Goal: Task Accomplishment & Management: Manage account settings

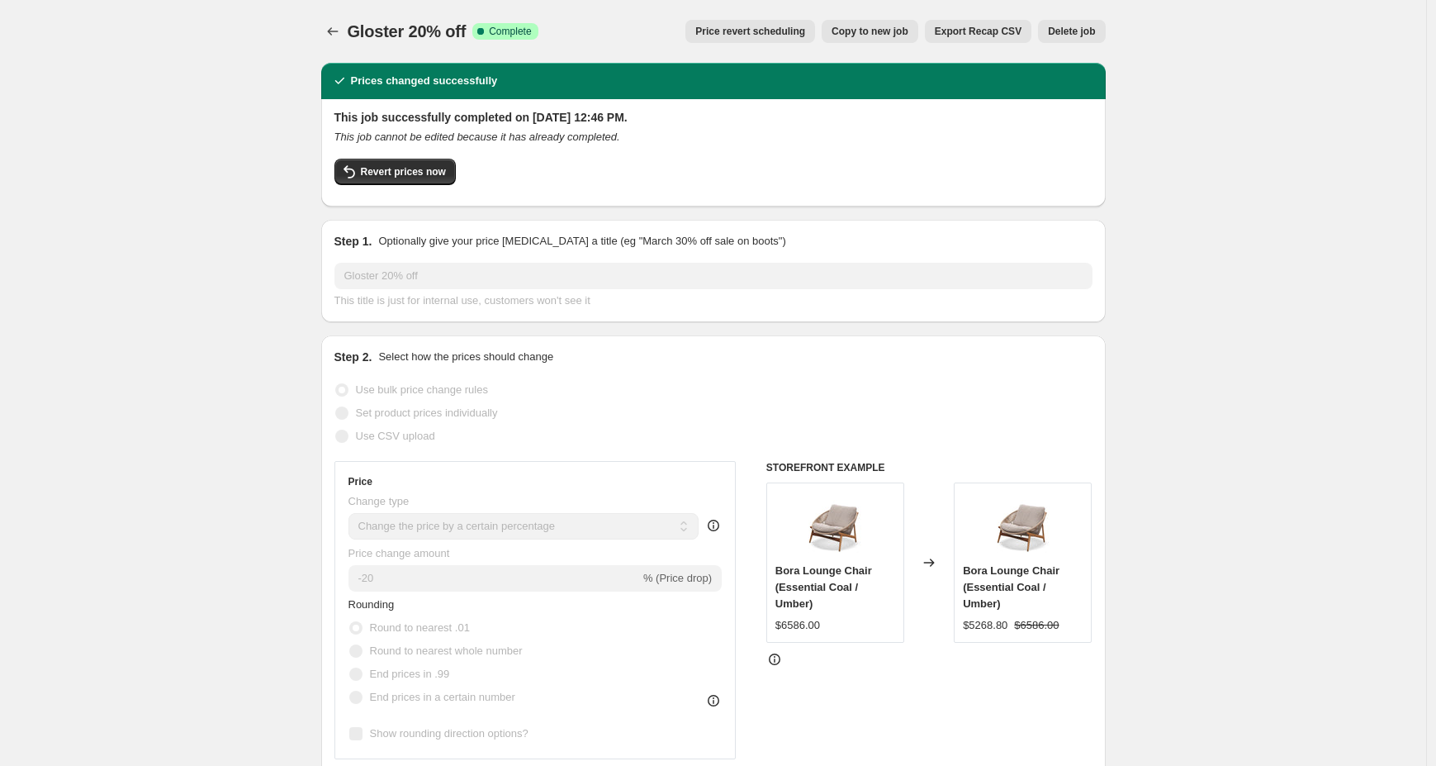
select select "percentage"
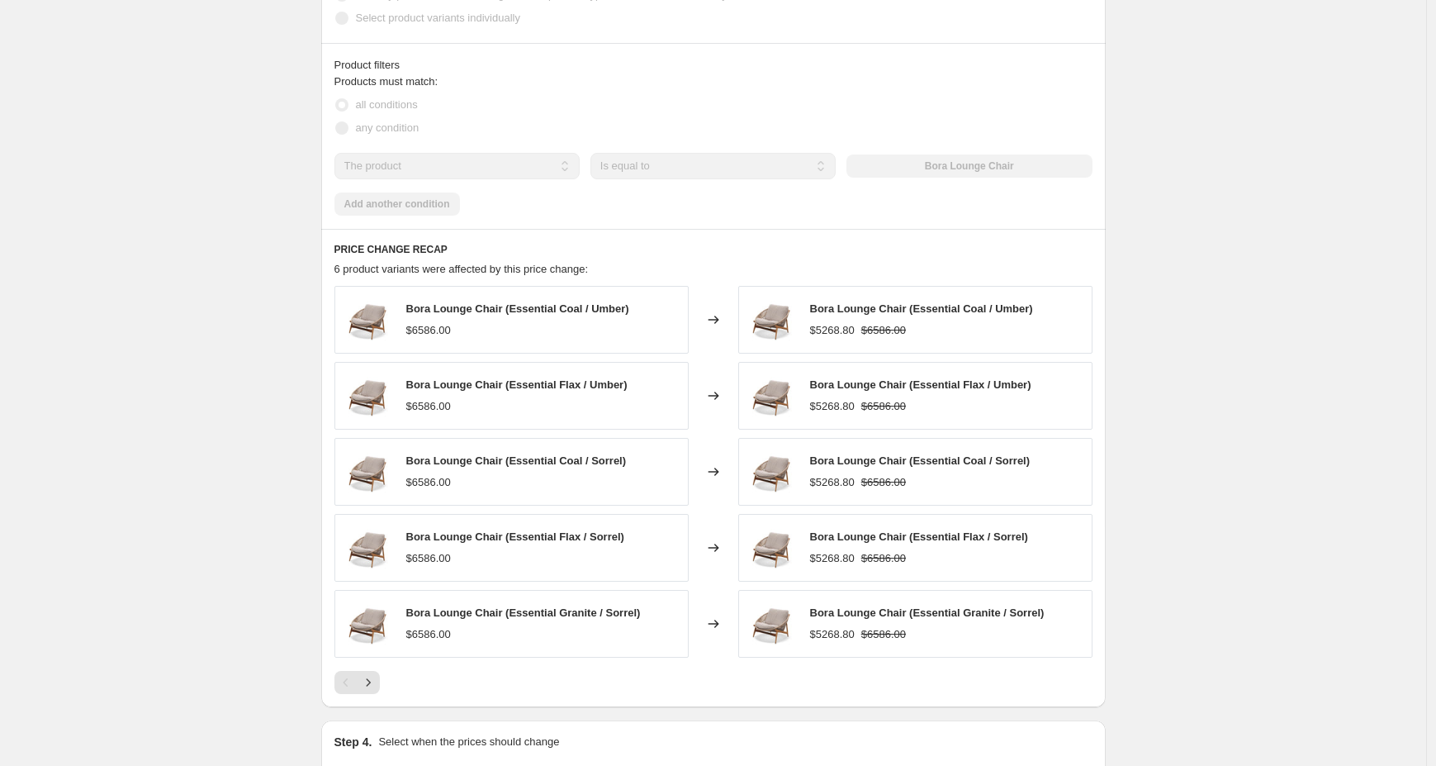
scroll to position [1192, 0]
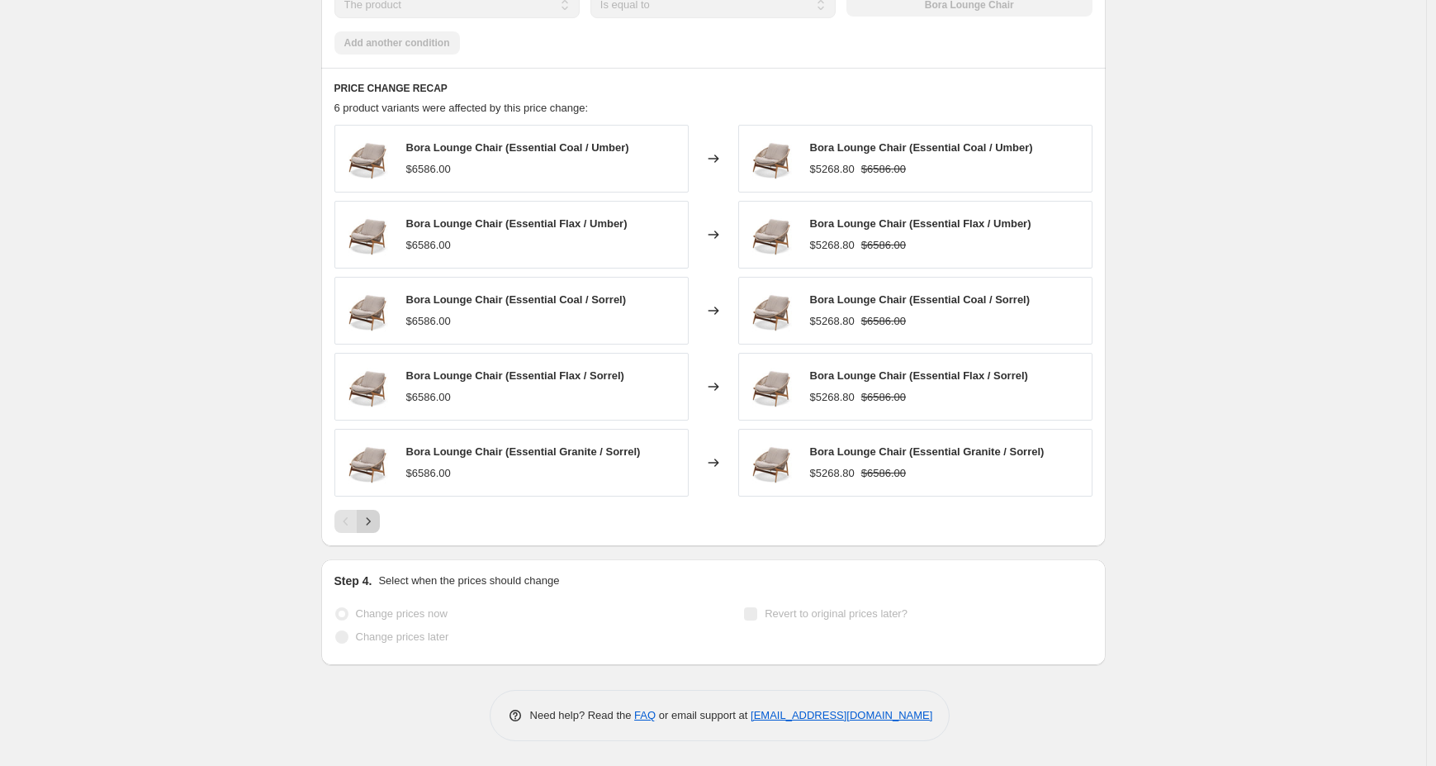
click at [377, 525] on icon "Next" at bounding box center [368, 521] width 17 height 17
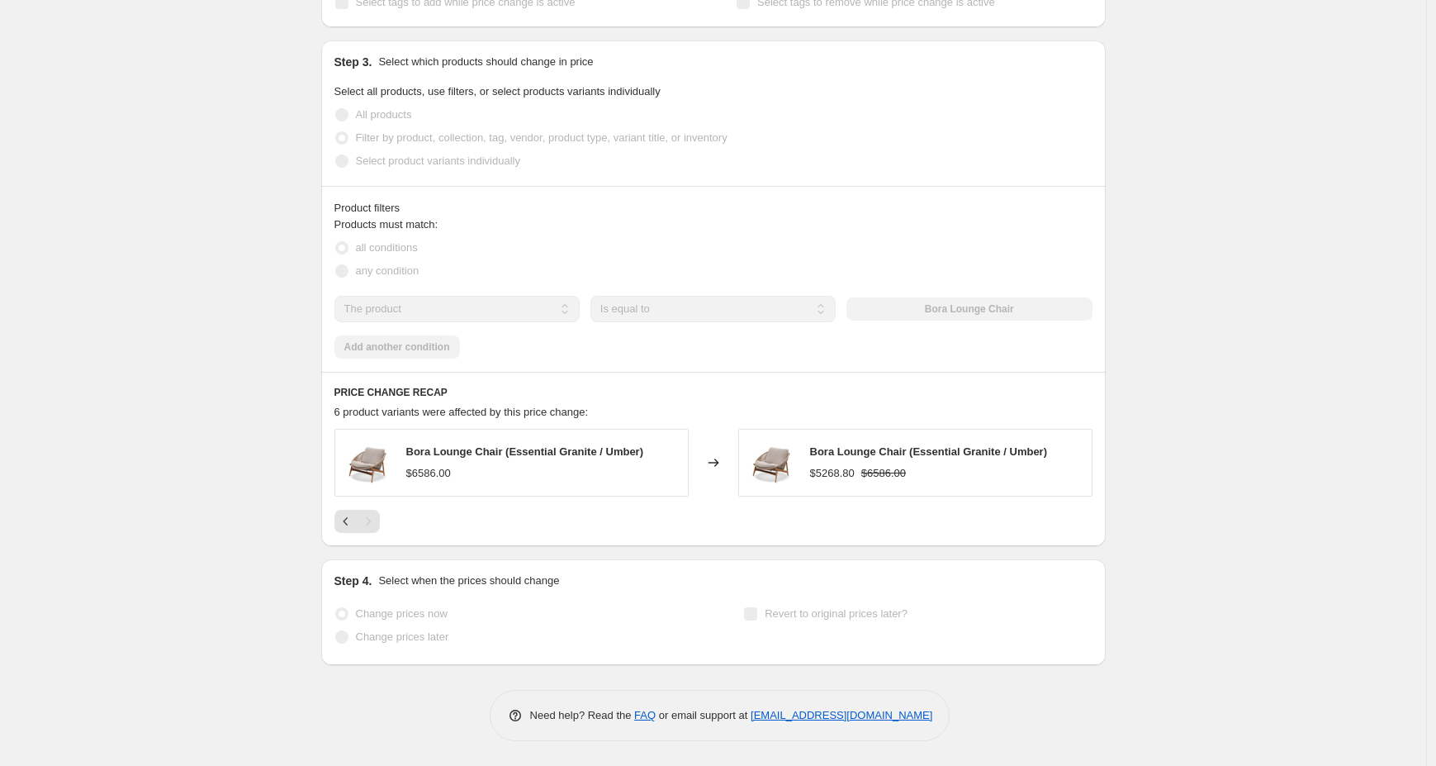
scroll to position [888, 0]
click at [353, 519] on icon "Previous" at bounding box center [346, 521] width 17 height 17
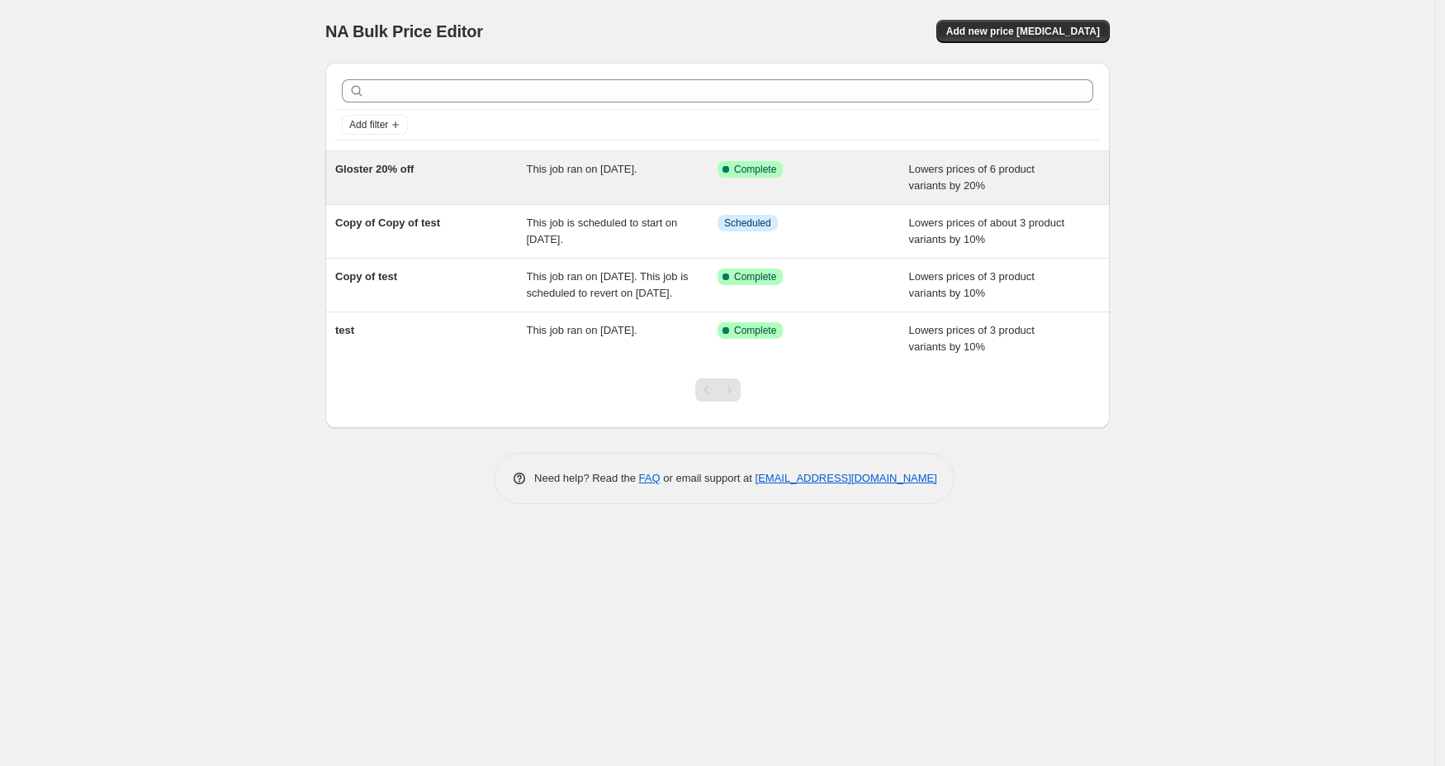
click at [847, 182] on div "Success Complete Complete" at bounding box center [814, 177] width 192 height 33
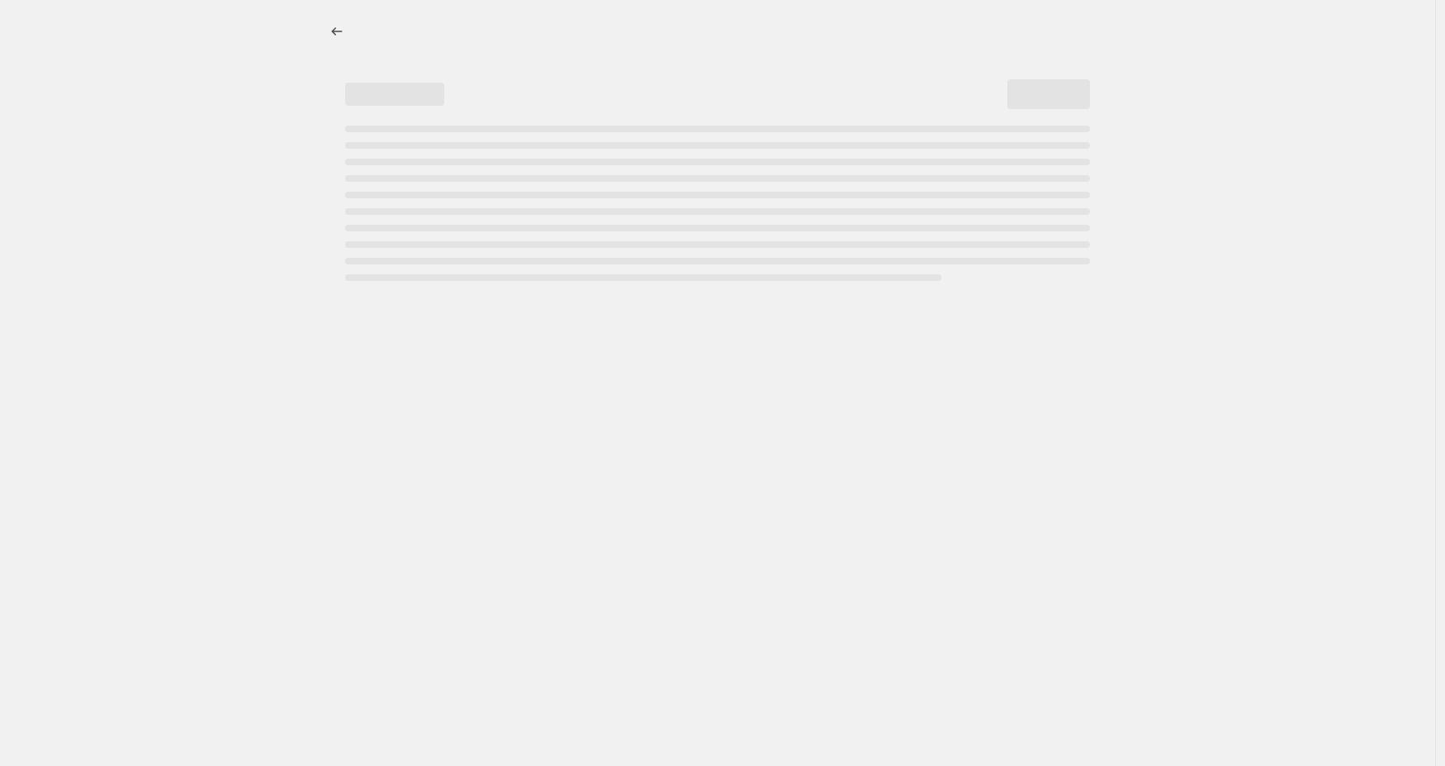
select select "percentage"
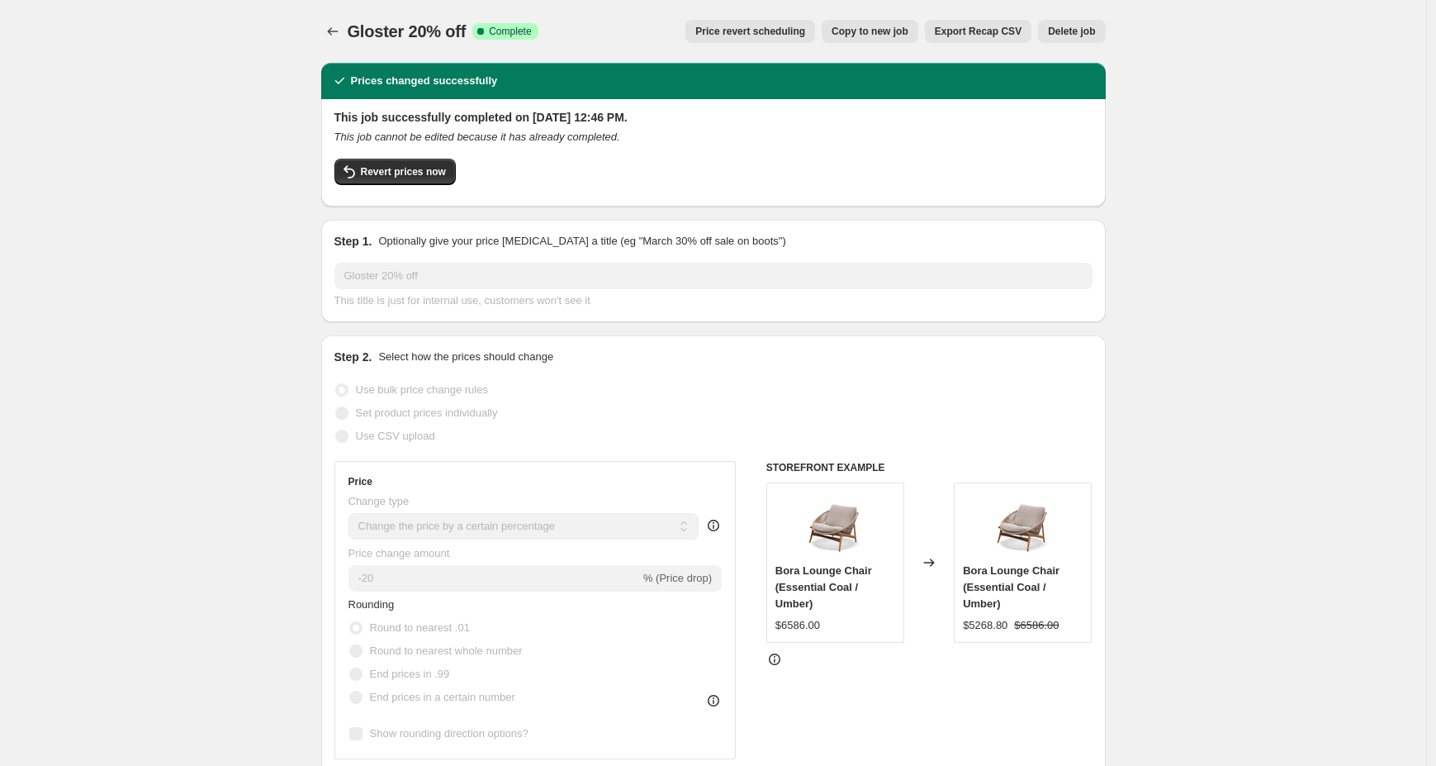
click at [716, 40] on button "Price revert scheduling" at bounding box center [751, 31] width 130 height 23
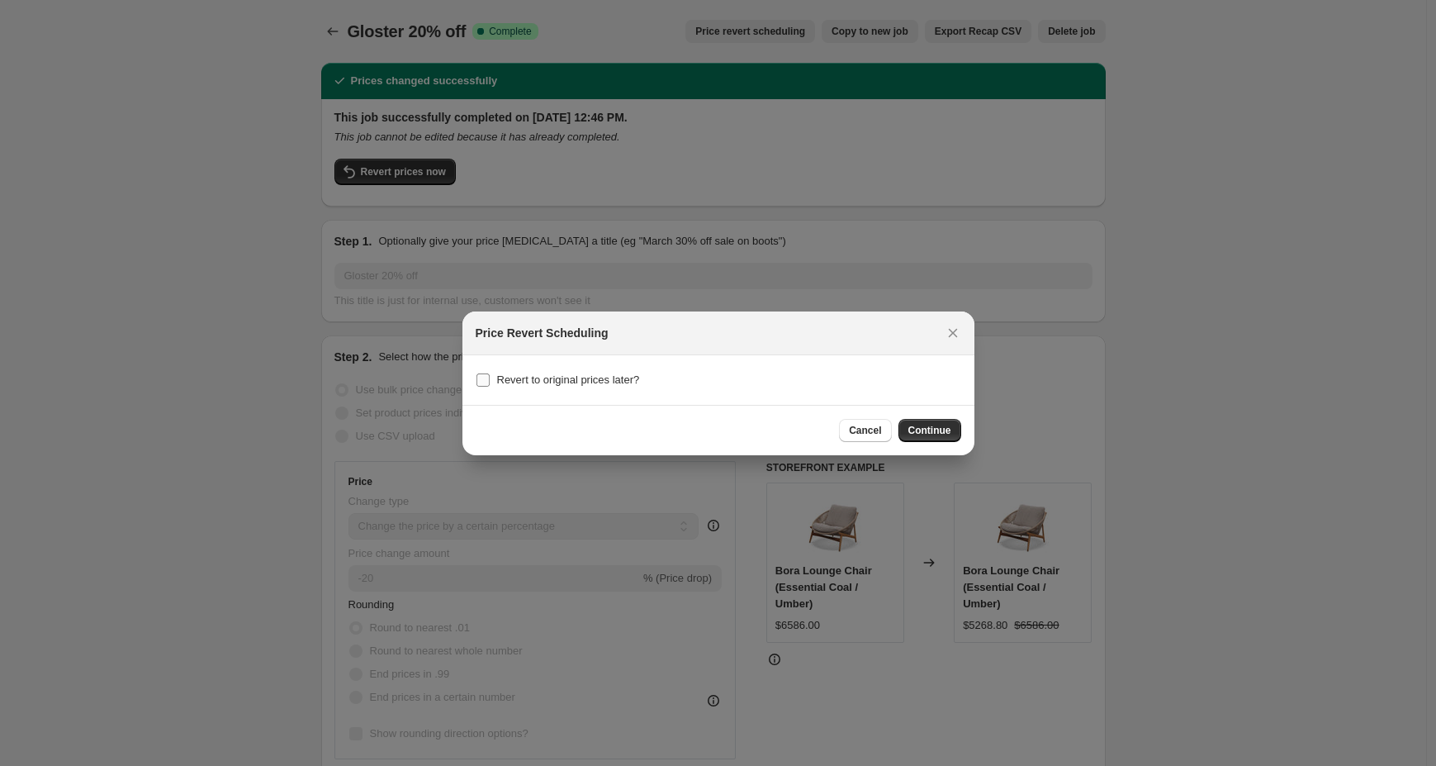
click at [586, 383] on span "Revert to original prices later?" at bounding box center [568, 379] width 143 height 12
click at [490, 383] on input "Revert to original prices later?" at bounding box center [483, 379] width 13 height 13
checkbox input "true"
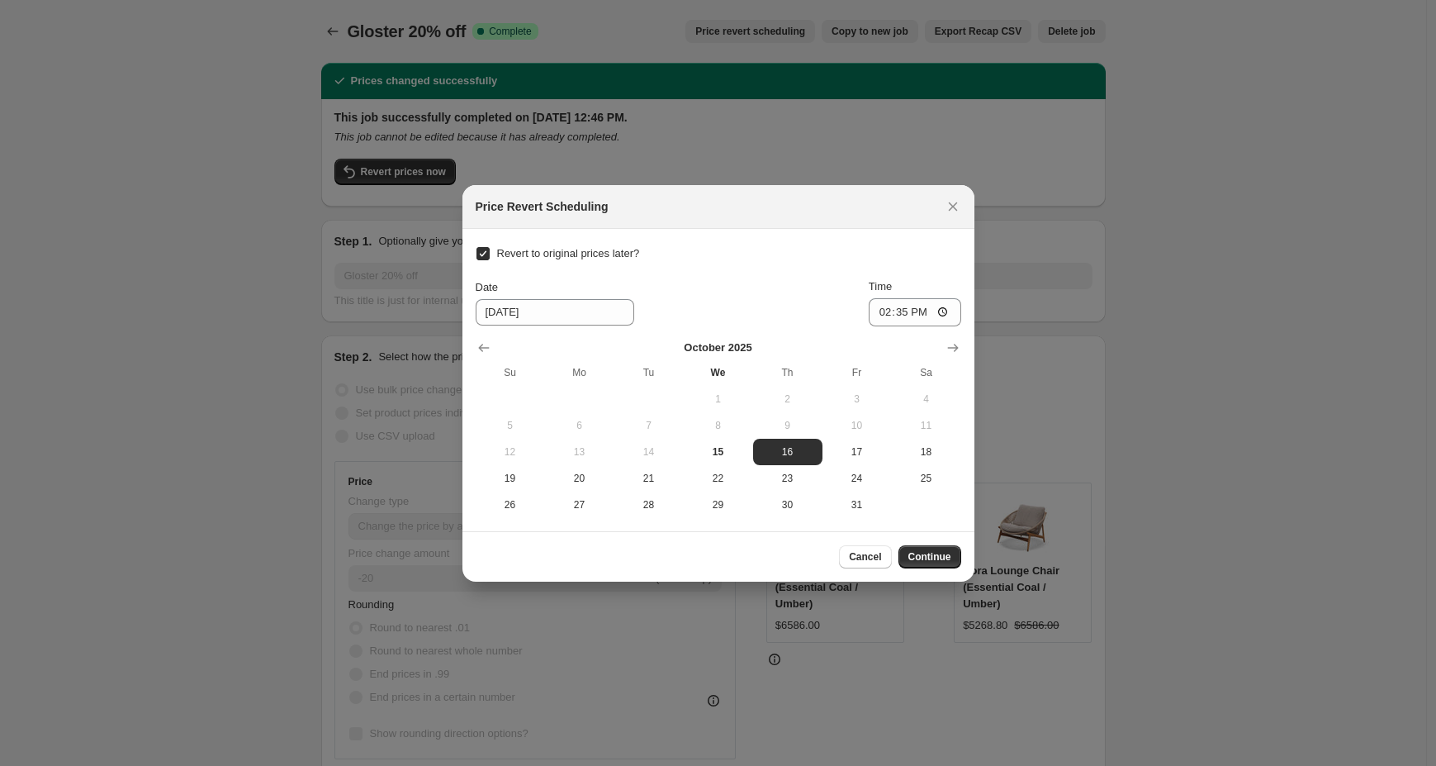
click at [526, 209] on h2 "Price Revert Scheduling" at bounding box center [542, 206] width 133 height 17
click at [955, 211] on icon "Close" at bounding box center [953, 206] width 17 height 17
checkbox input "false"
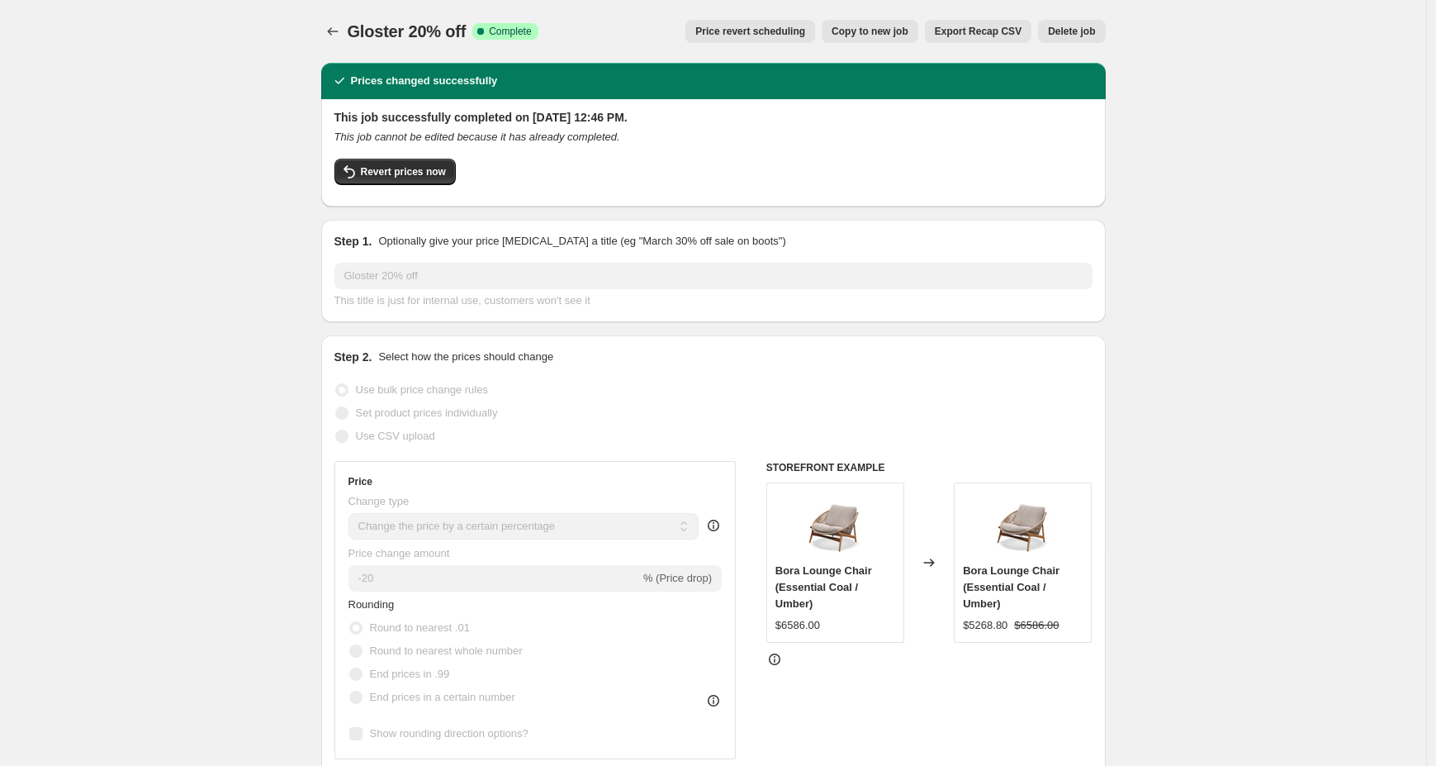
click at [708, 38] on button "Price revert scheduling" at bounding box center [751, 31] width 130 height 23
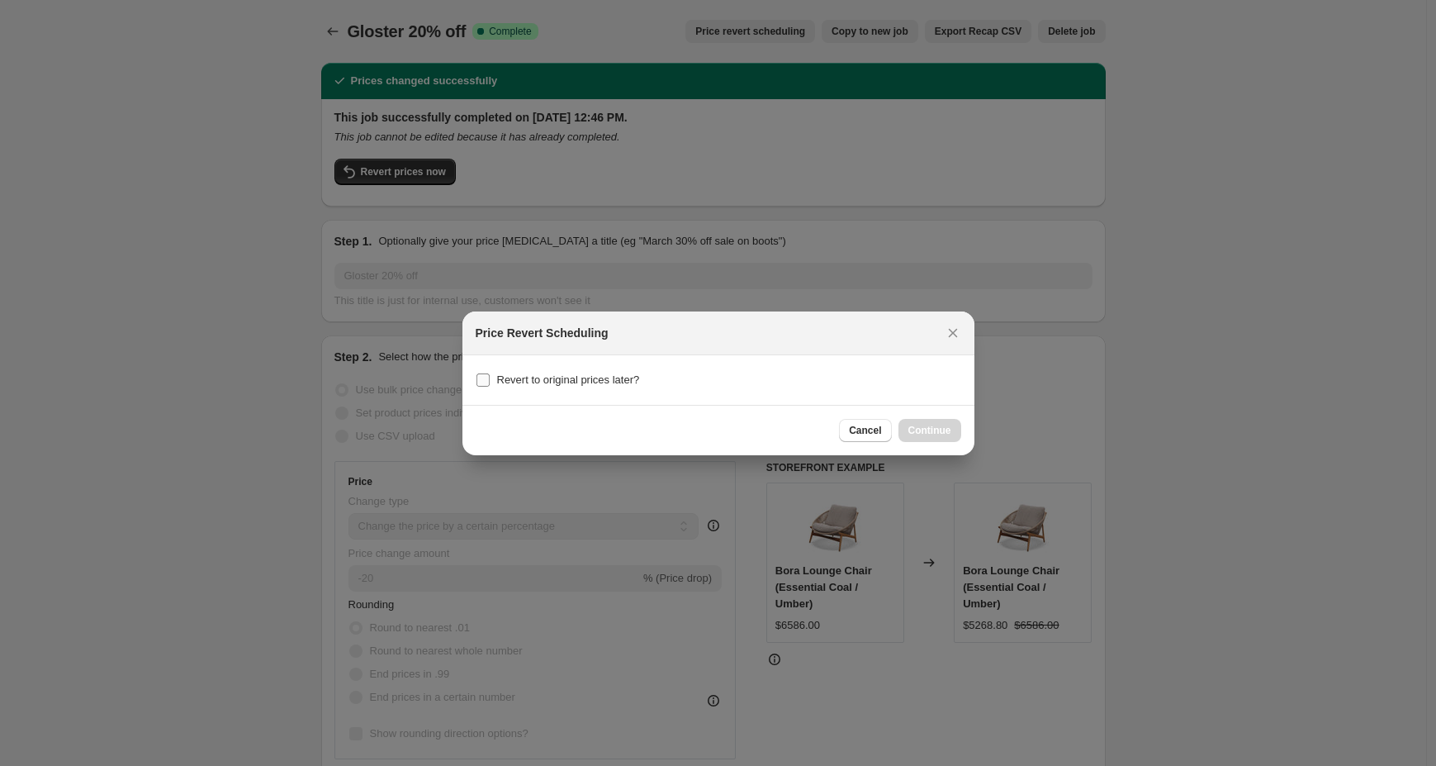
click at [616, 379] on span "Revert to original prices later?" at bounding box center [568, 379] width 143 height 12
click at [490, 379] on input "Revert to original prices later?" at bounding box center [483, 379] width 13 height 13
checkbox input "true"
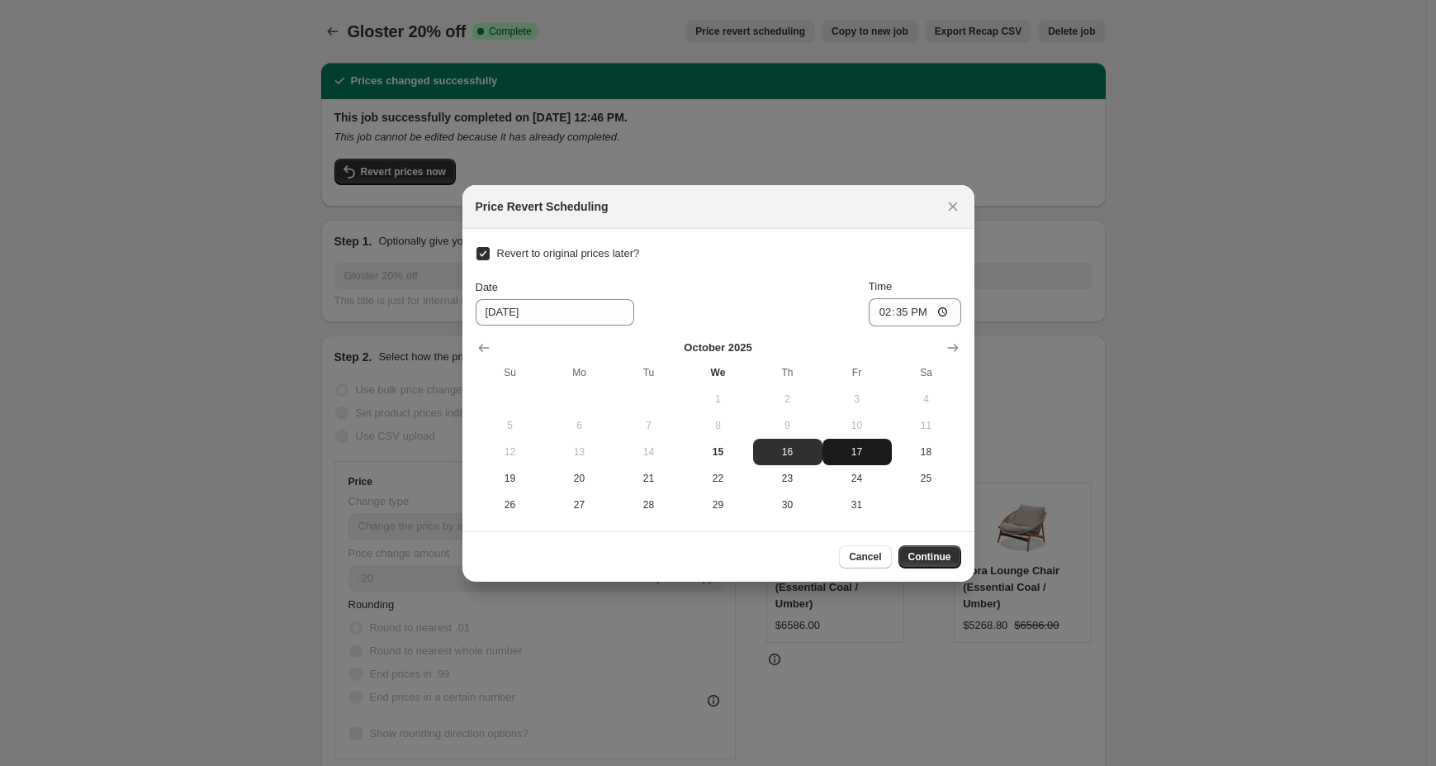
click at [858, 457] on span "17" at bounding box center [857, 451] width 56 height 13
type input "[DATE]"
click at [925, 555] on span "Continue" at bounding box center [930, 556] width 43 height 13
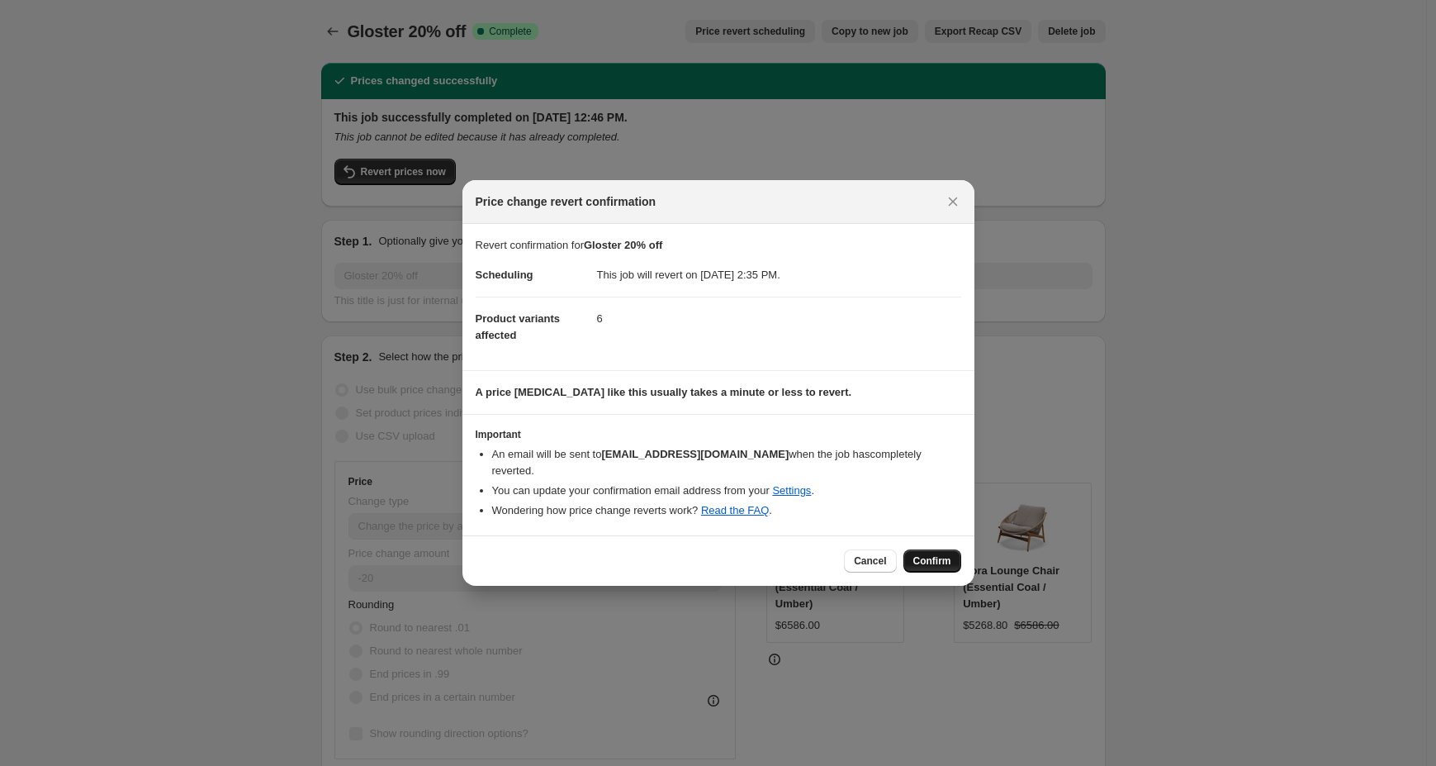
click at [915, 554] on span "Confirm" at bounding box center [932, 560] width 38 height 13
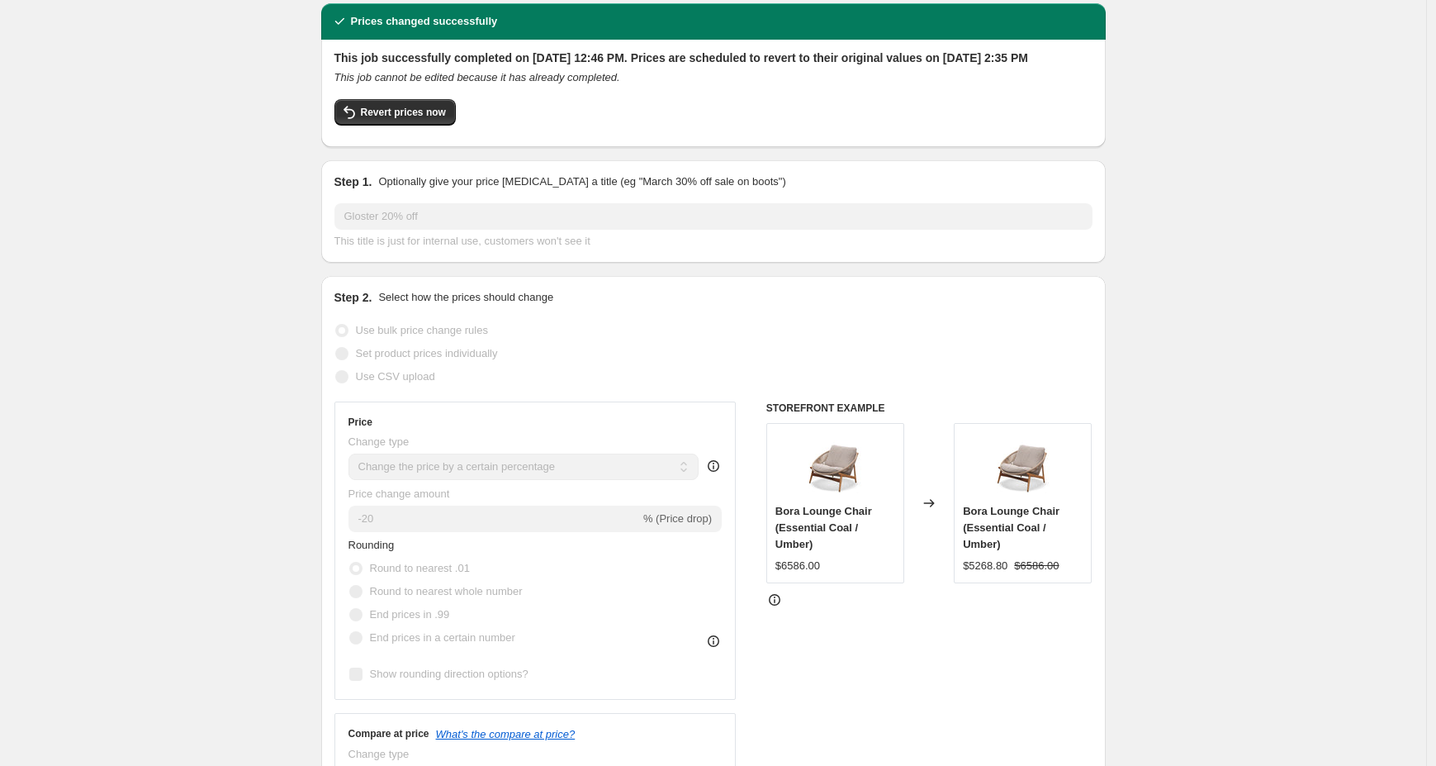
scroll to position [60, 0]
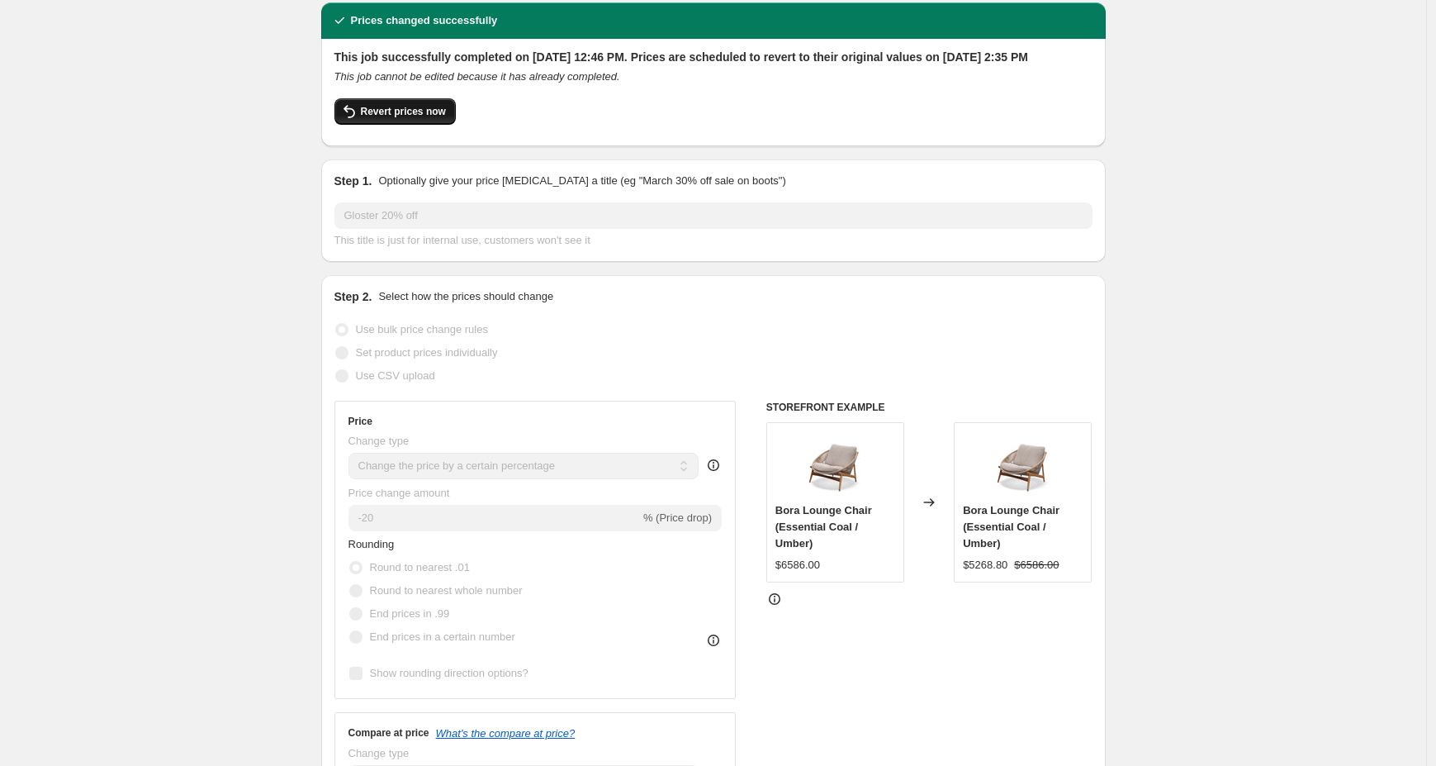
click at [419, 125] on button "Revert prices now" at bounding box center [395, 111] width 121 height 26
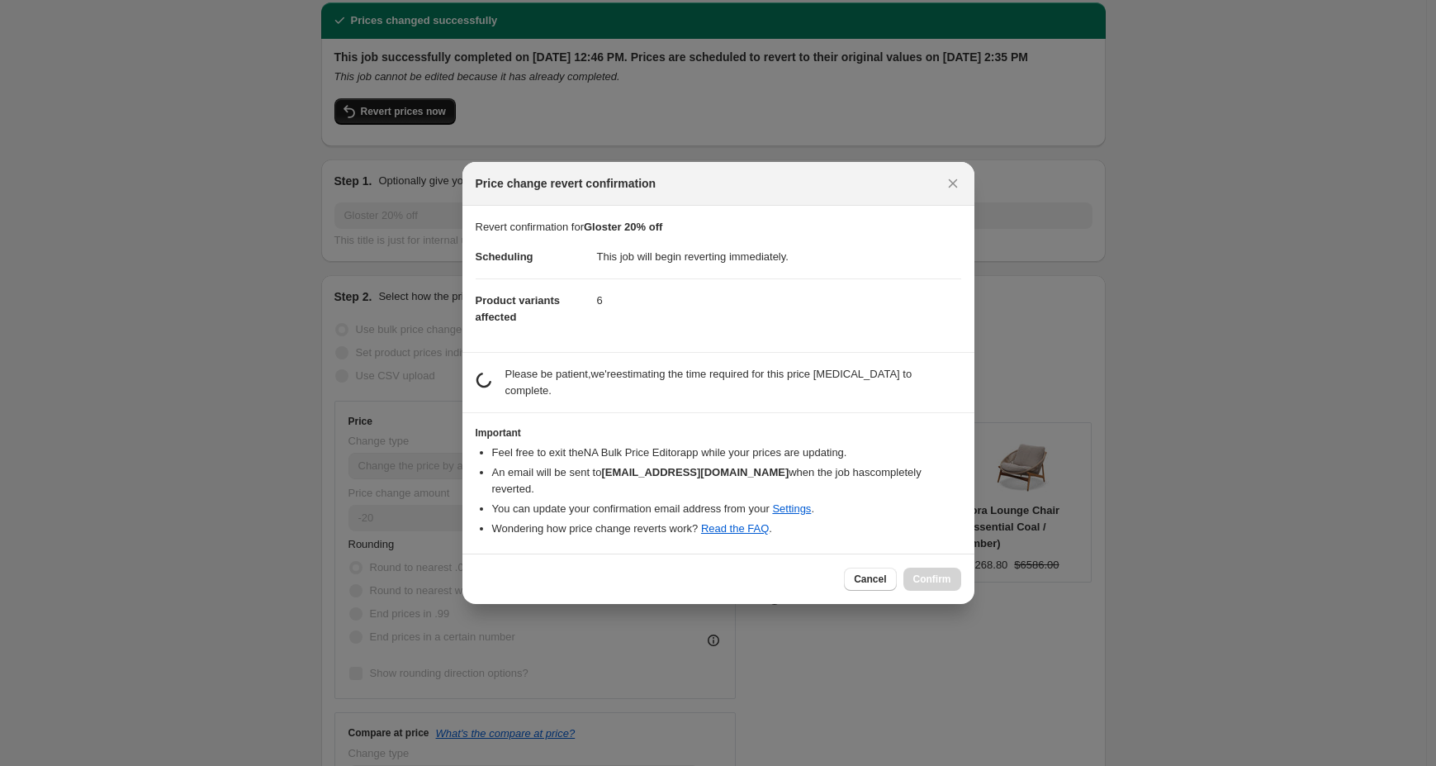
scroll to position [0, 0]
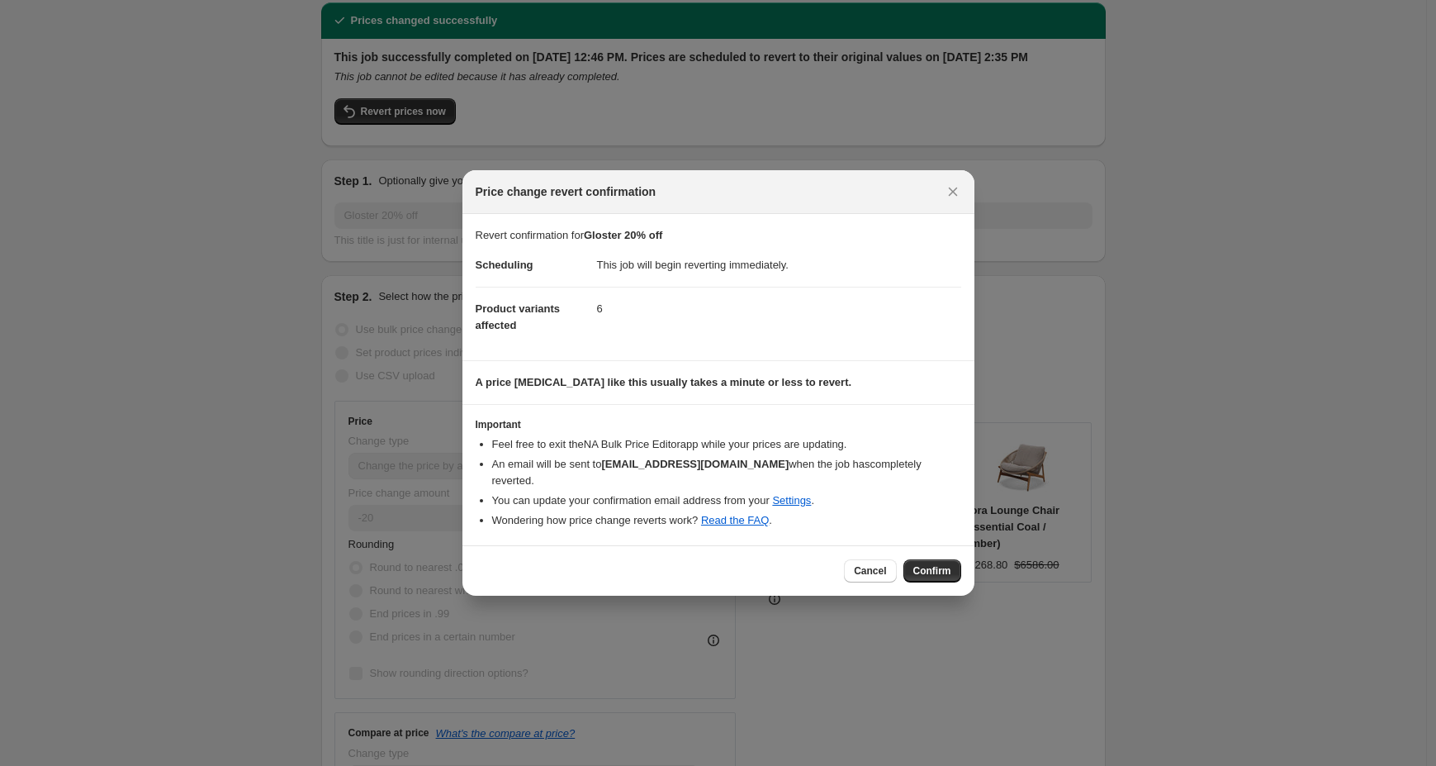
drag, startPoint x: 953, startPoint y: 205, endPoint x: 924, endPoint y: 205, distance: 28.9
click at [953, 200] on icon "Close" at bounding box center [953, 191] width 17 height 17
checkbox input "true"
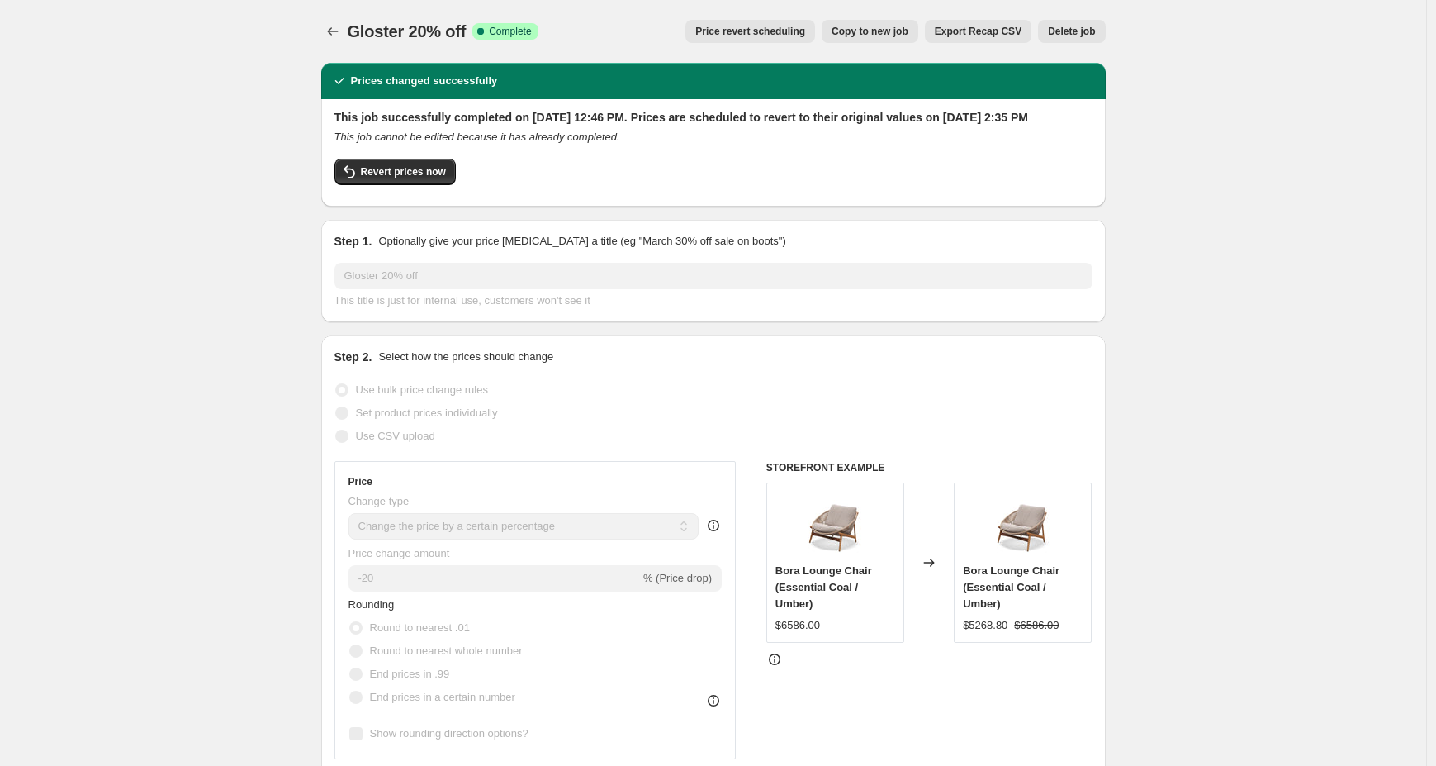
scroll to position [60, 0]
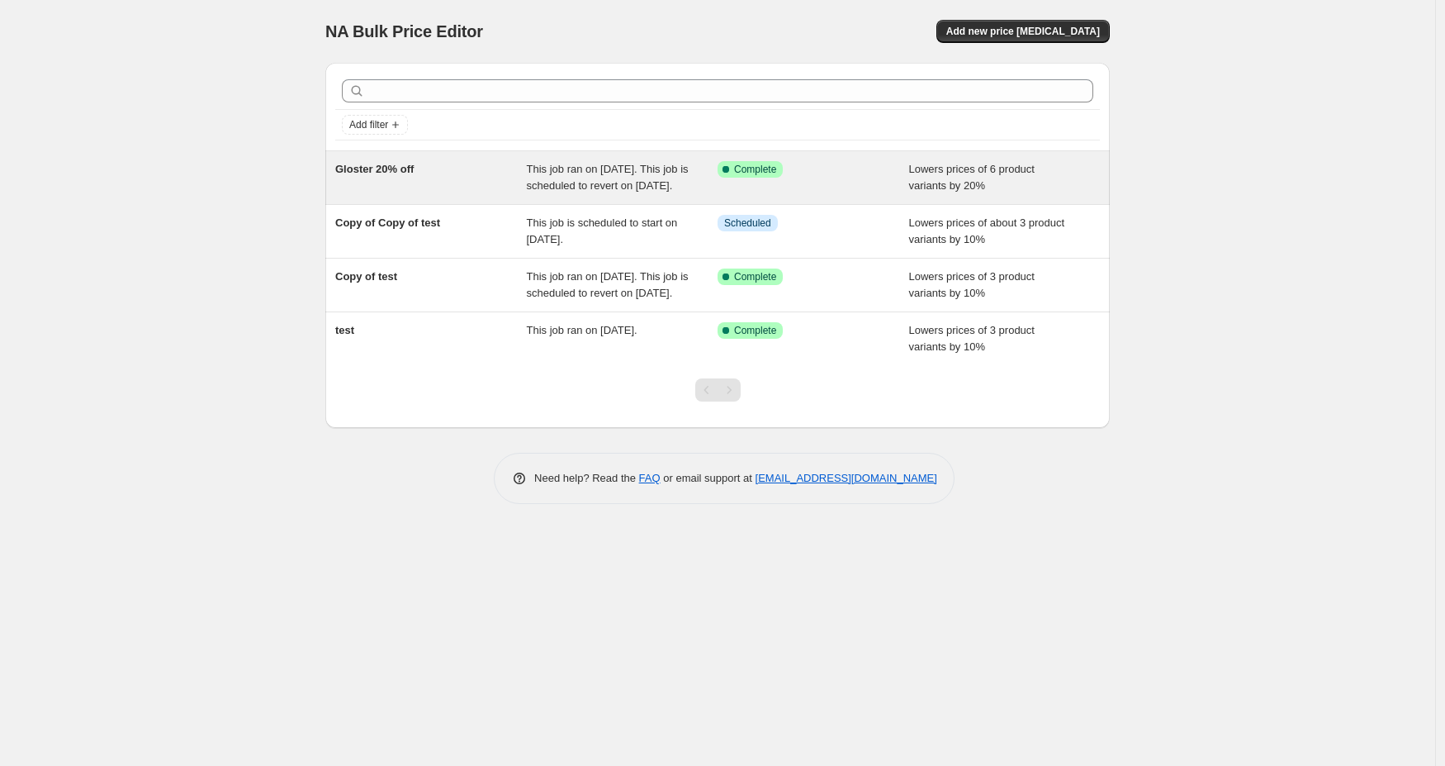
click at [534, 192] on span "This job ran on [DATE]. This job is scheduled to revert on [DATE]." at bounding box center [608, 177] width 162 height 29
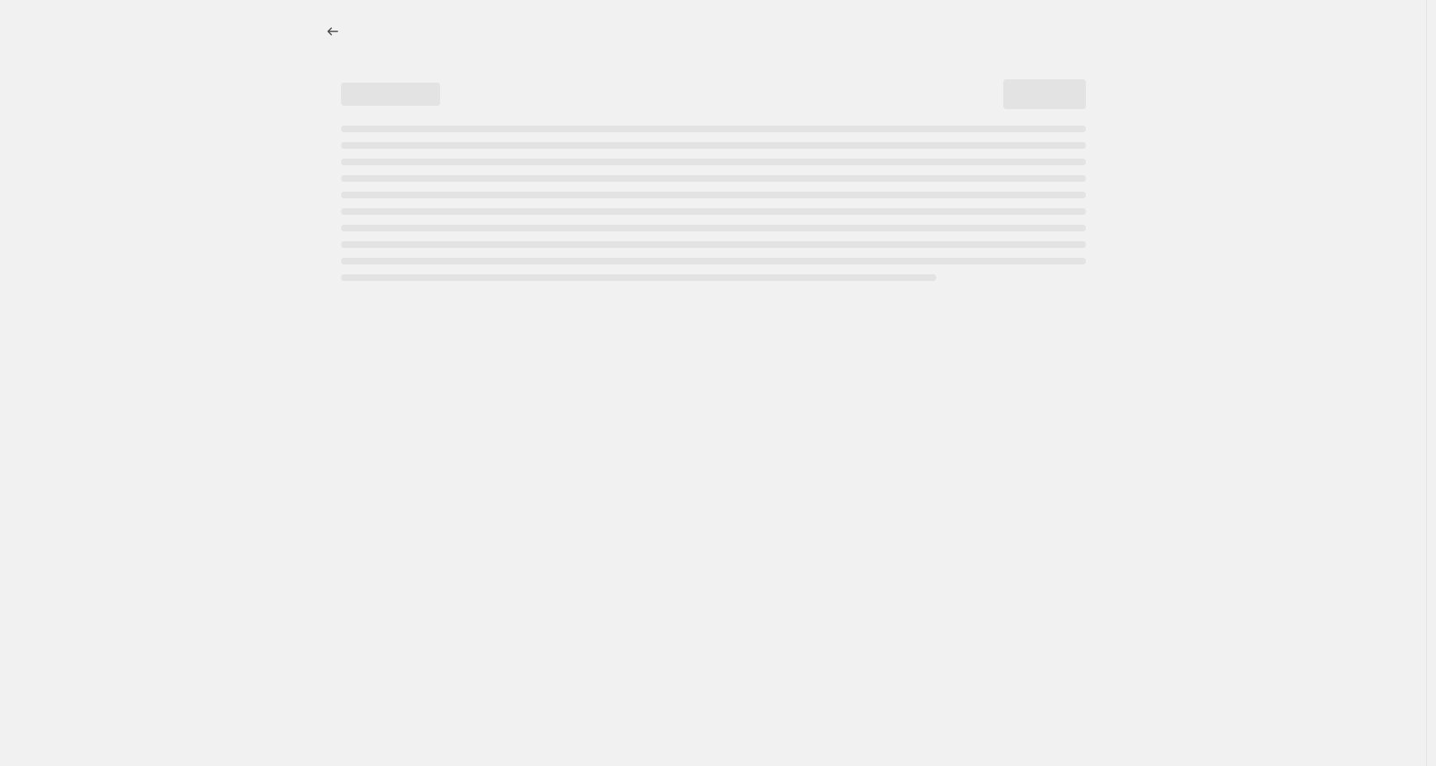
select select "percentage"
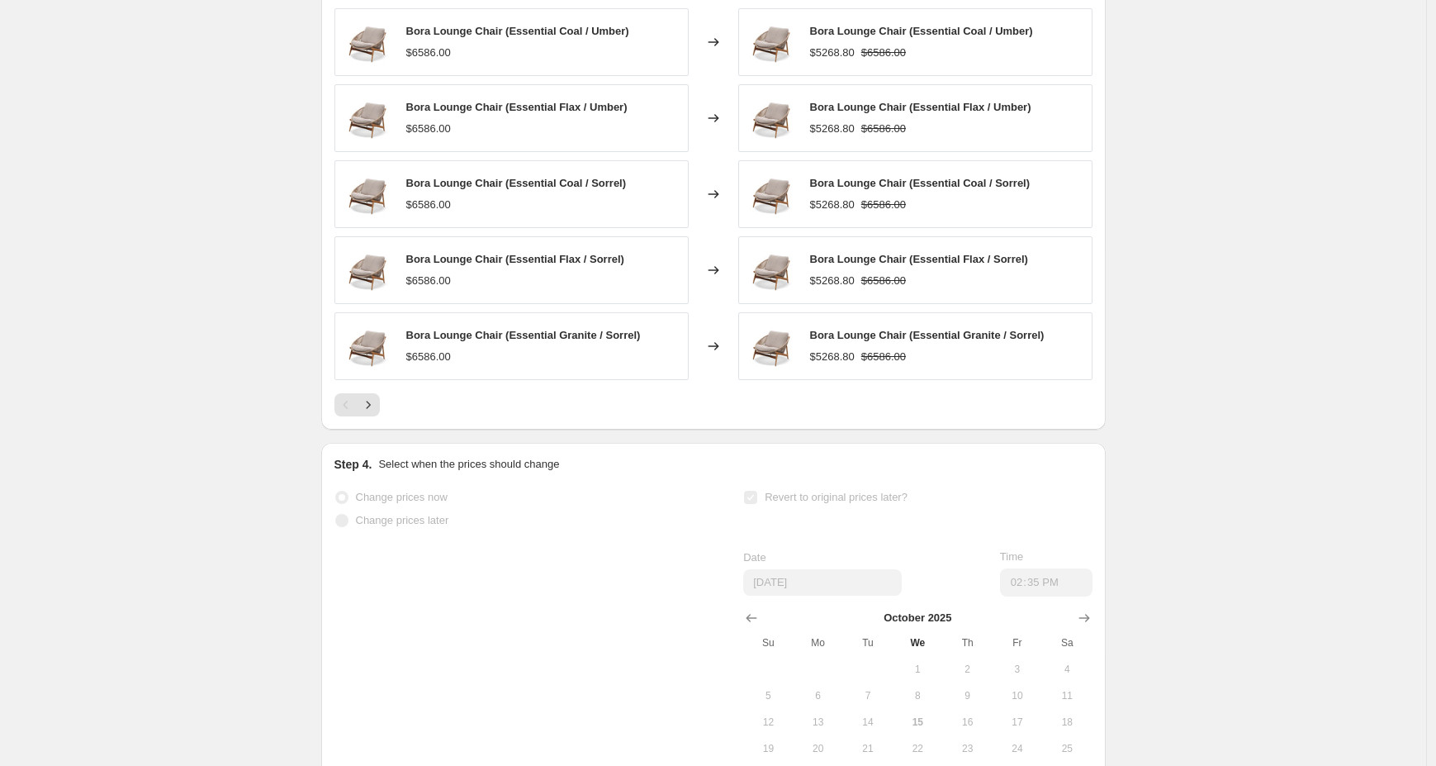
scroll to position [1491, 0]
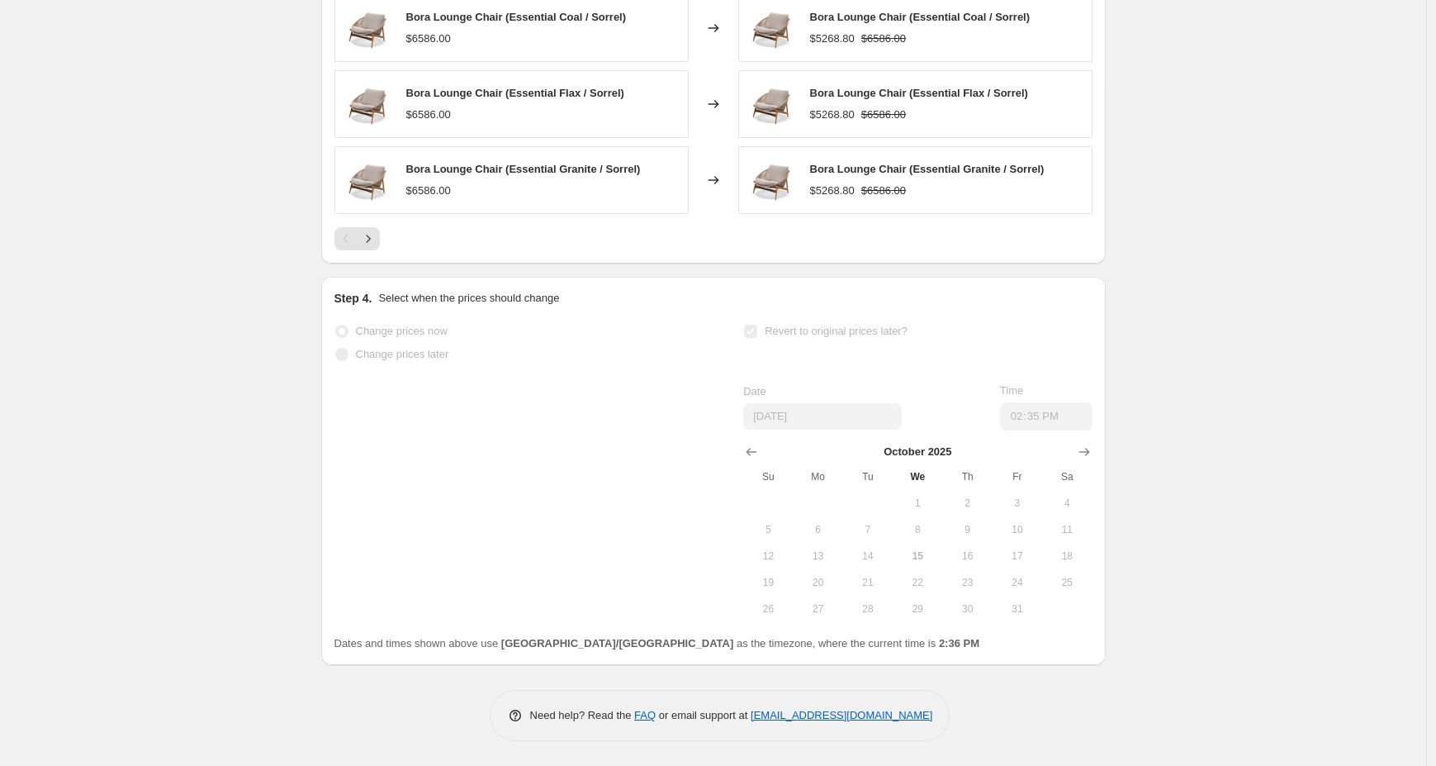
click at [873, 330] on span "Revert to original prices later?" at bounding box center [836, 331] width 143 height 12
click at [799, 326] on span "Revert to original prices later?" at bounding box center [836, 331] width 143 height 12
click at [731, 333] on div "Change prices now Change prices later Revert to original prices later? Date [DA…" at bounding box center [714, 471] width 758 height 302
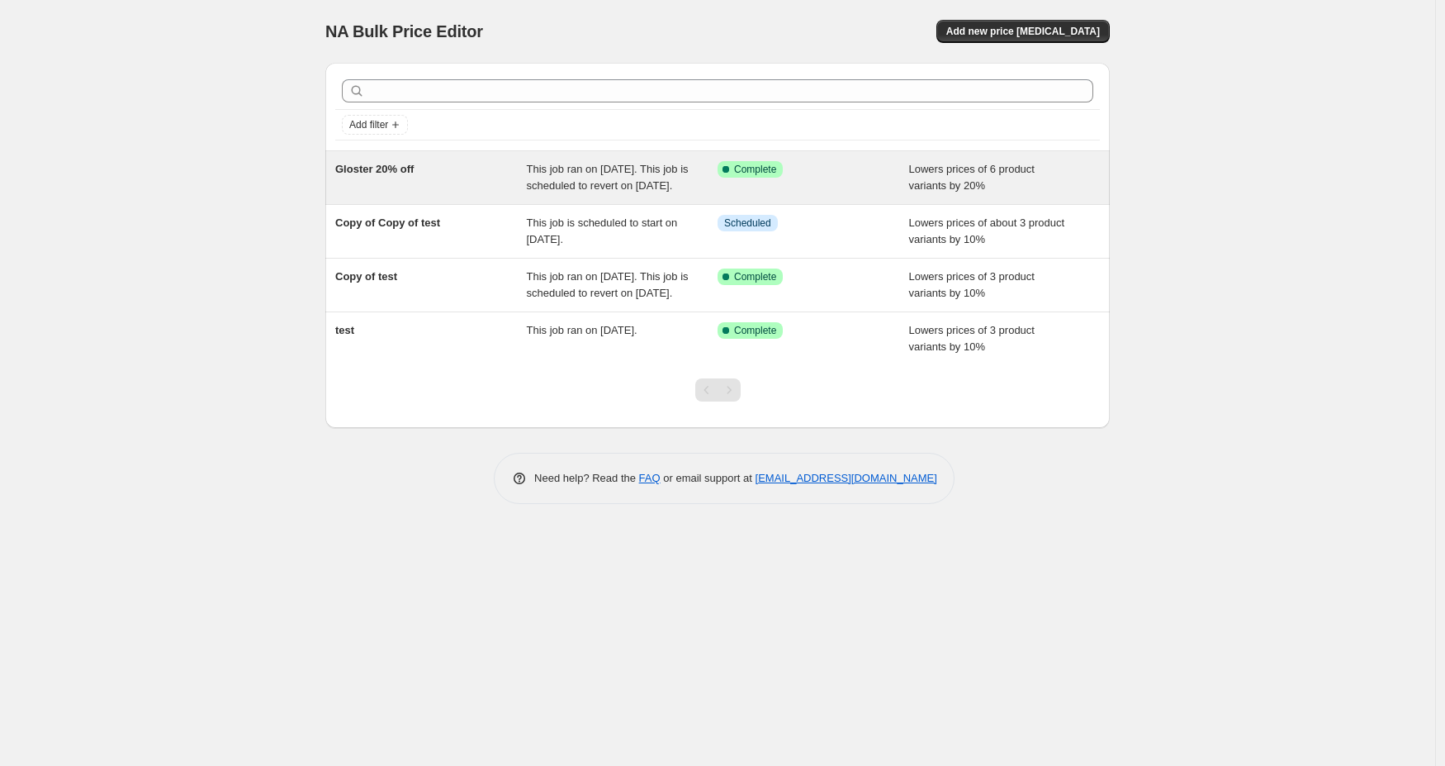
click at [467, 184] on div "Gloster 20% off" at bounding box center [431, 177] width 192 height 33
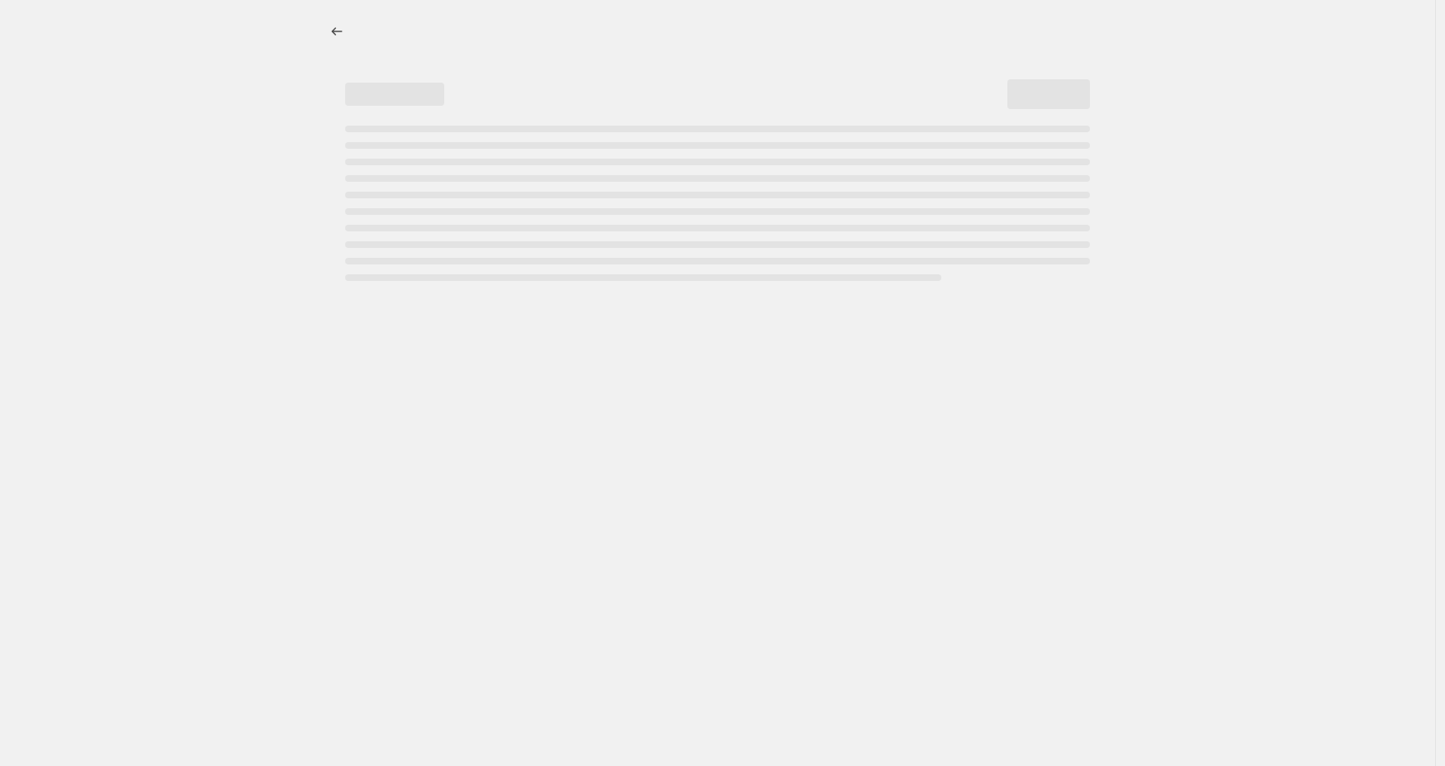
select select "percentage"
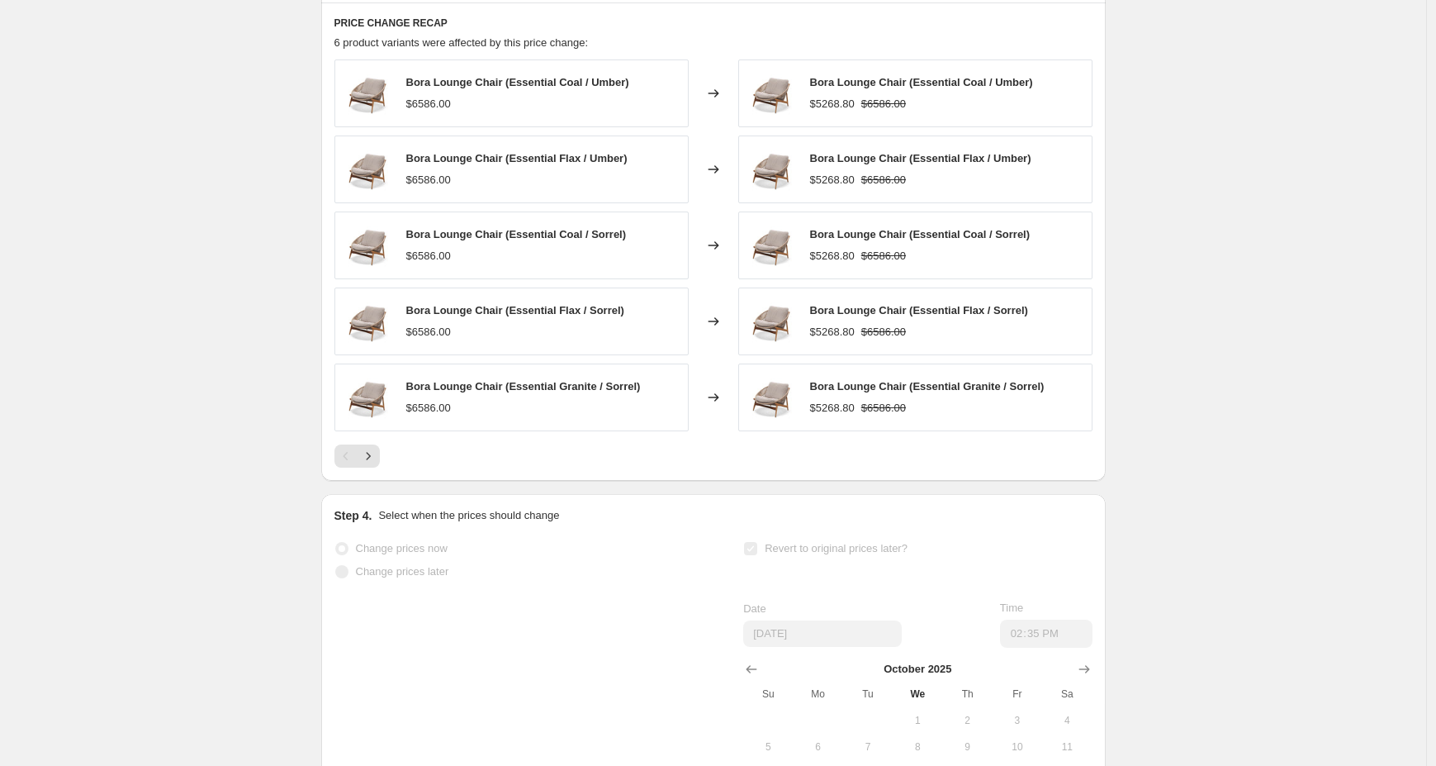
scroll to position [1191, 0]
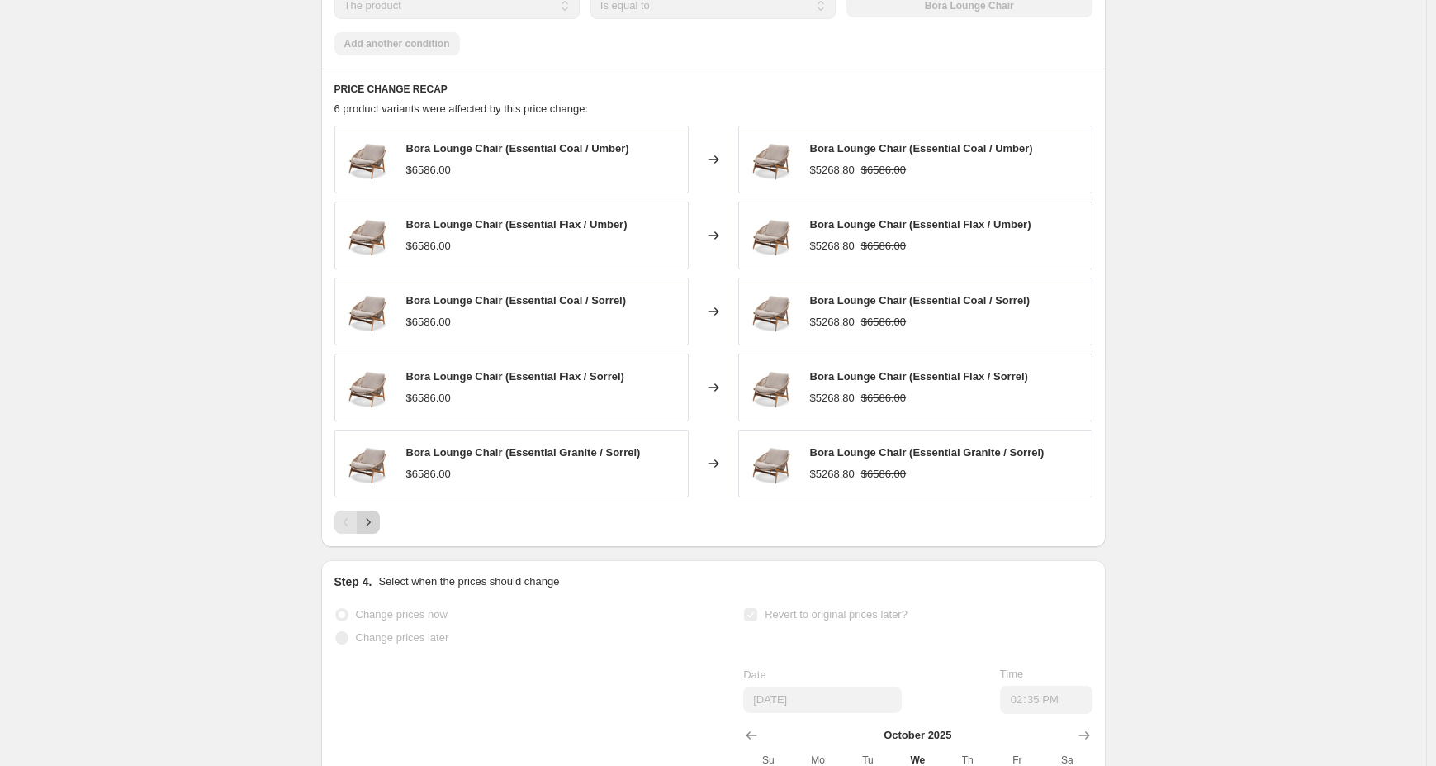
click at [373, 530] on icon "Next" at bounding box center [368, 522] width 17 height 17
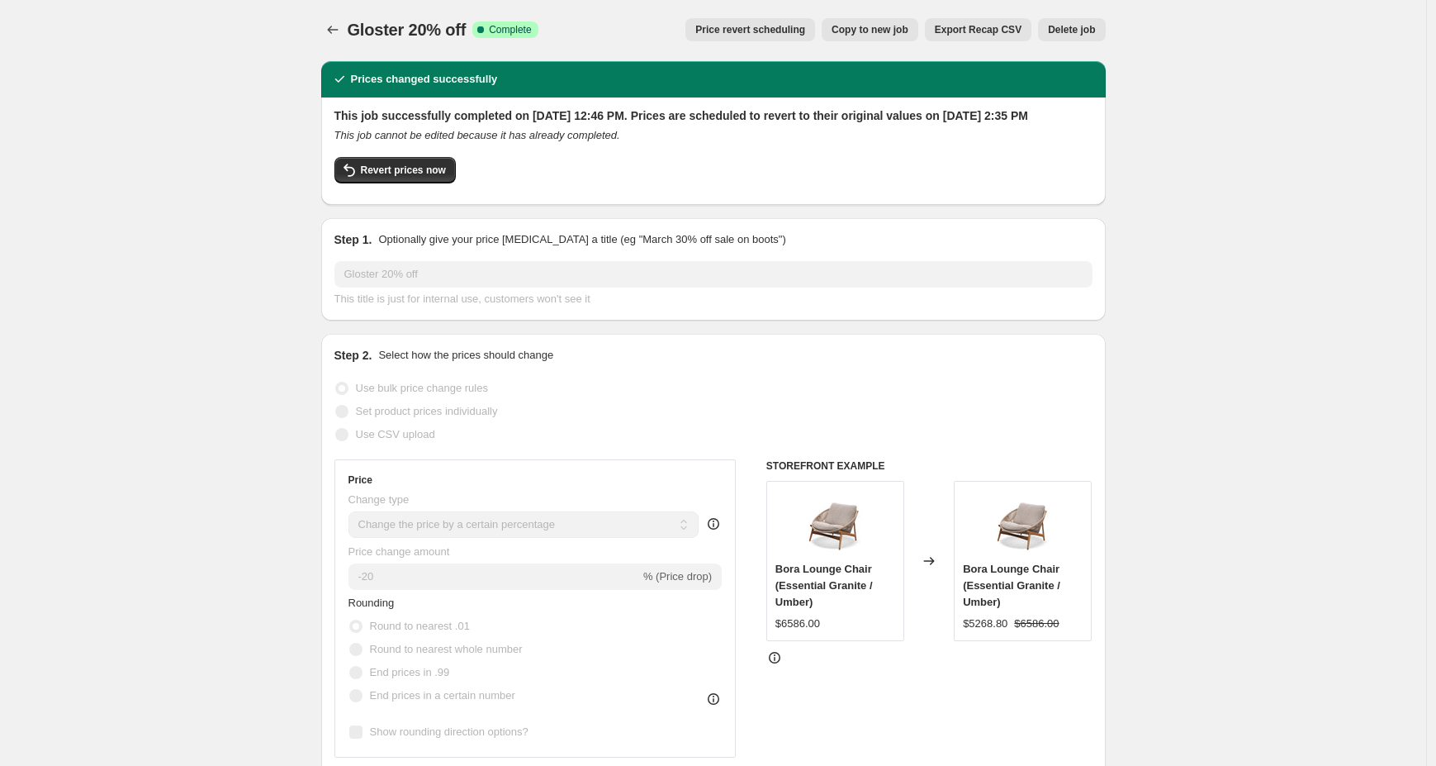
scroll to position [0, 0]
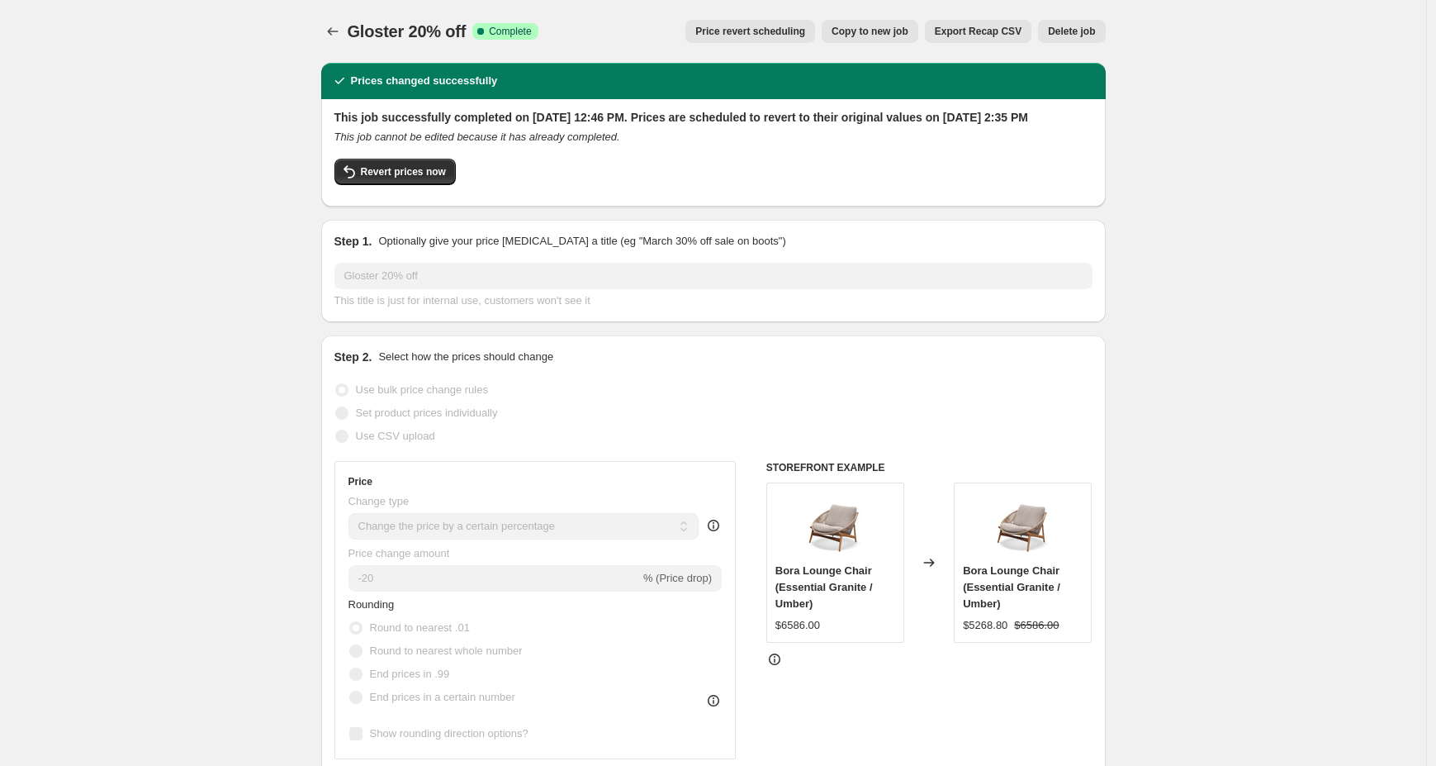
click at [713, 38] on button "Price revert scheduling" at bounding box center [751, 31] width 130 height 23
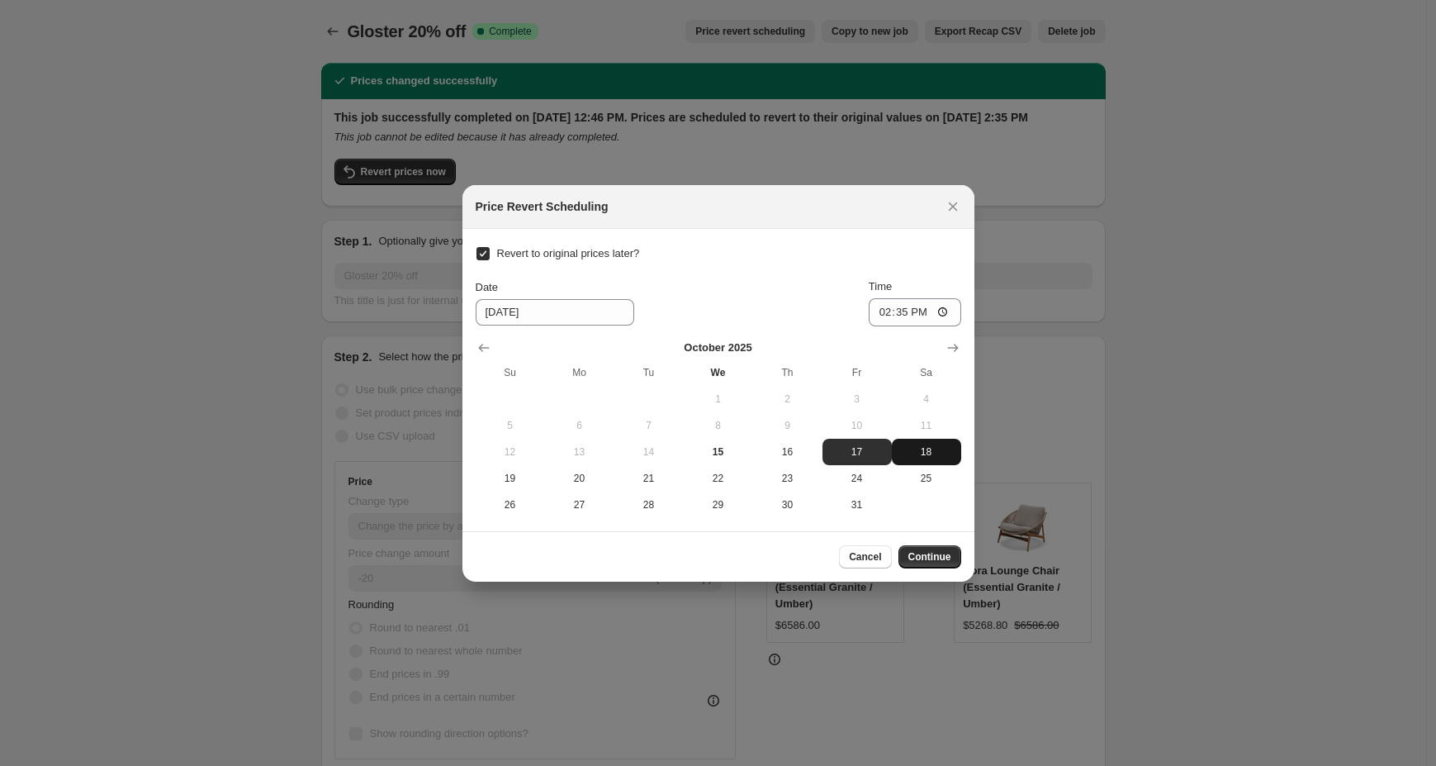
click at [942, 455] on span "18" at bounding box center [927, 451] width 56 height 13
type input "[DATE]"
click at [934, 549] on button "Continue" at bounding box center [930, 556] width 63 height 23
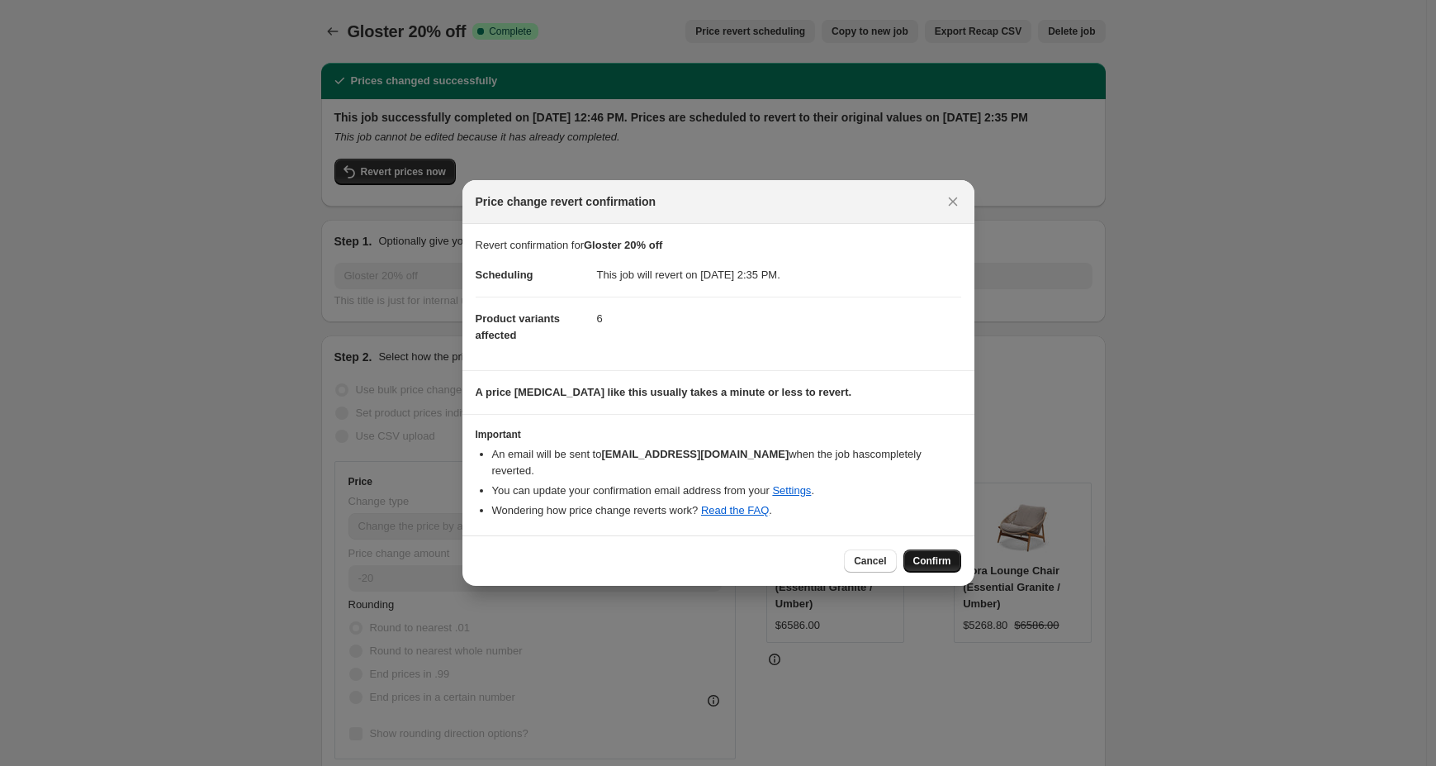
click at [920, 554] on span "Confirm" at bounding box center [932, 560] width 38 height 13
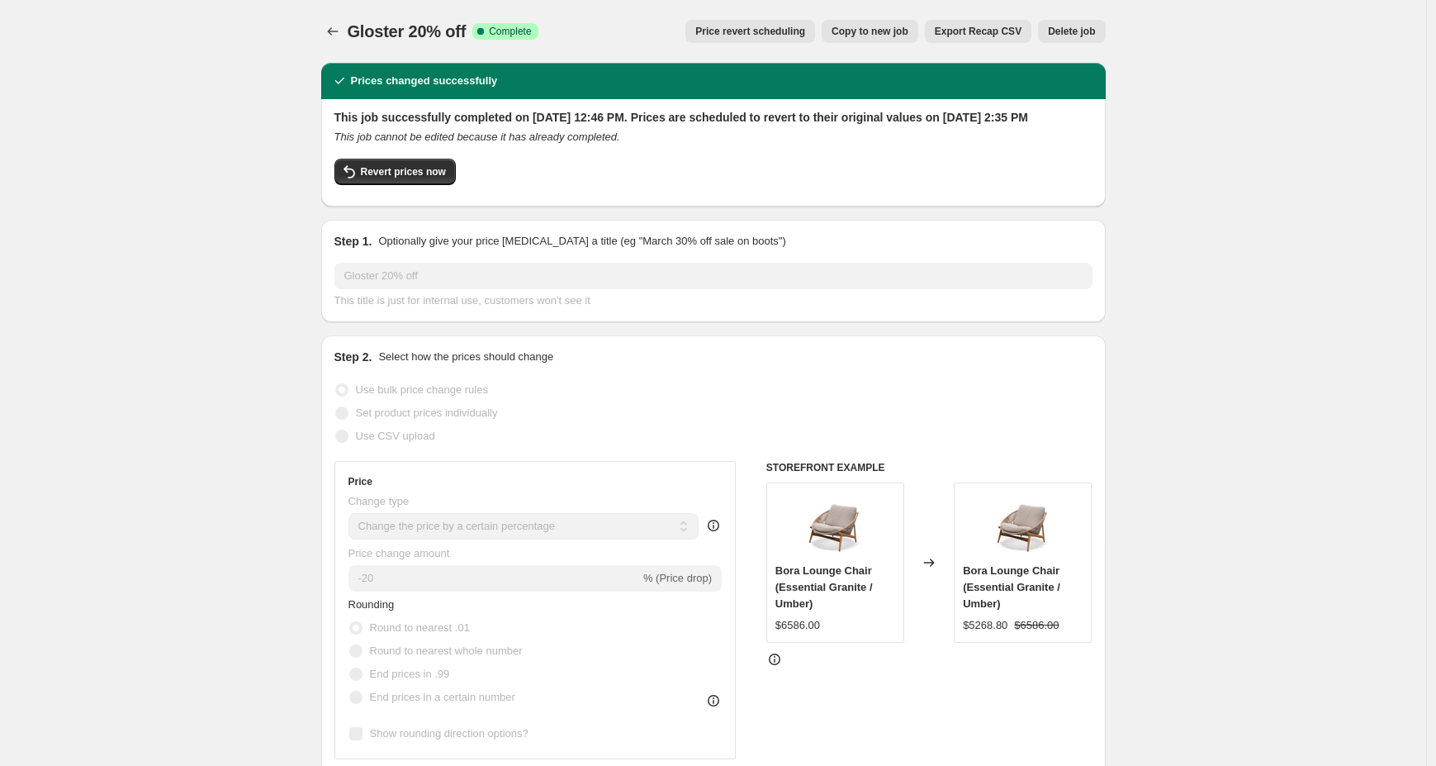
click at [842, 37] on span "Copy to new job" at bounding box center [870, 31] width 77 height 13
select select "percentage"
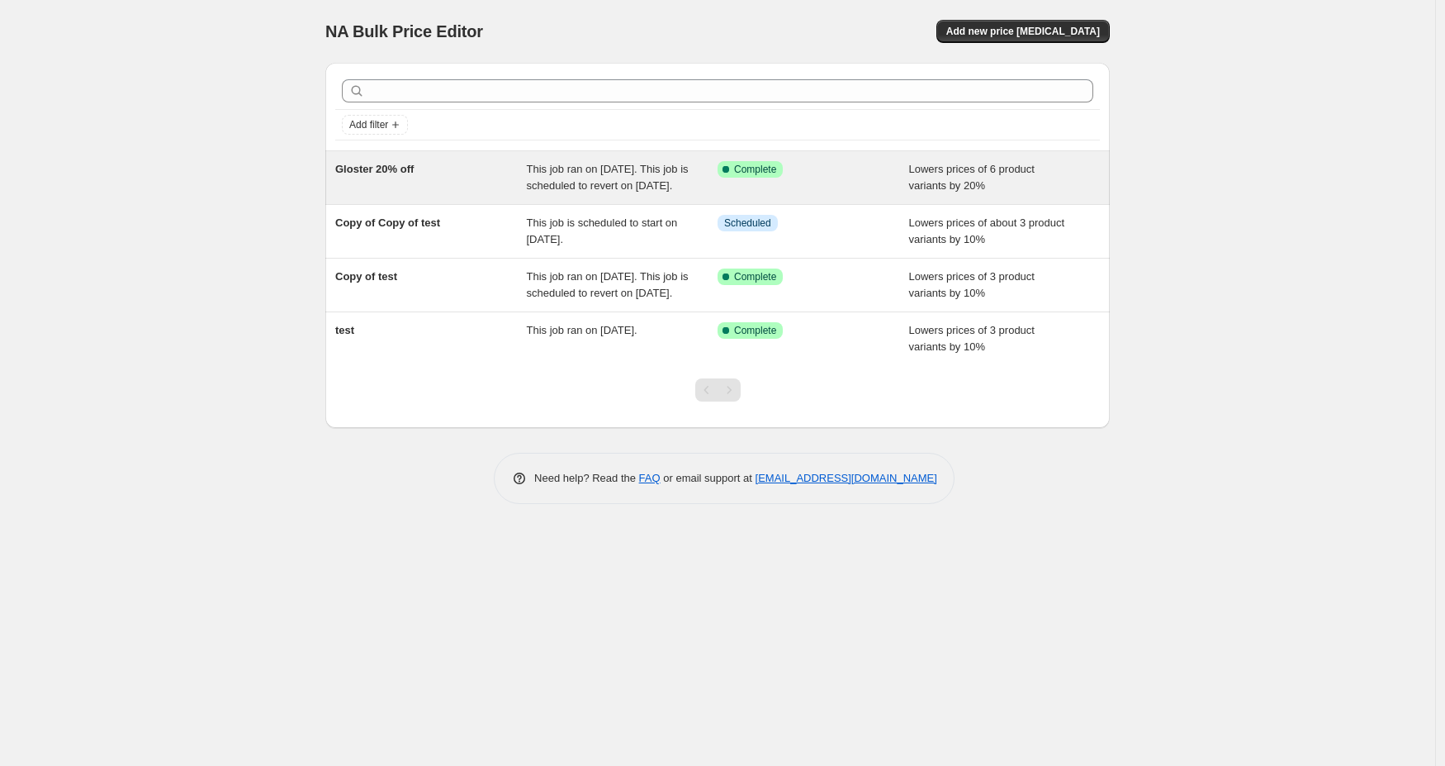
click at [396, 194] on div "Gloster 20% off" at bounding box center [431, 177] width 192 height 33
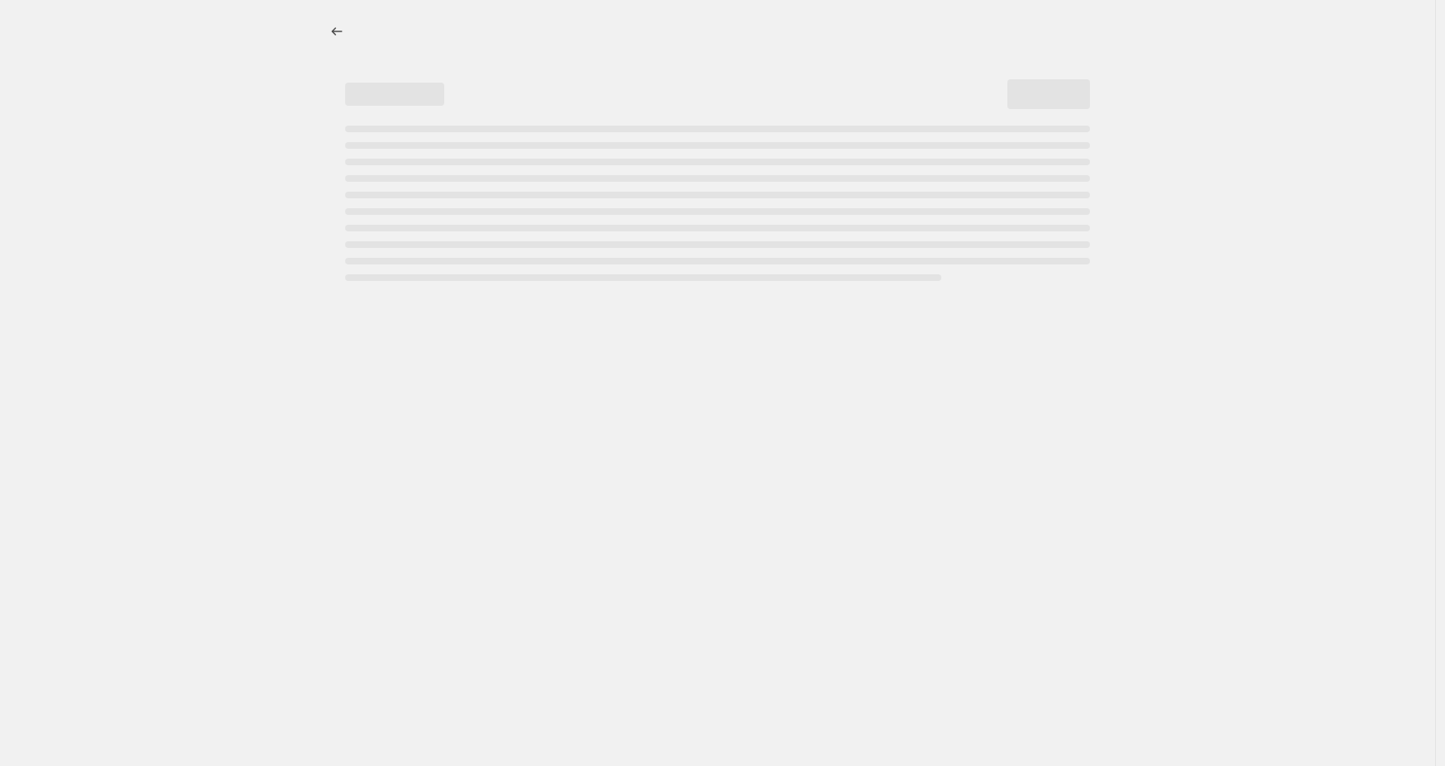
select select "percentage"
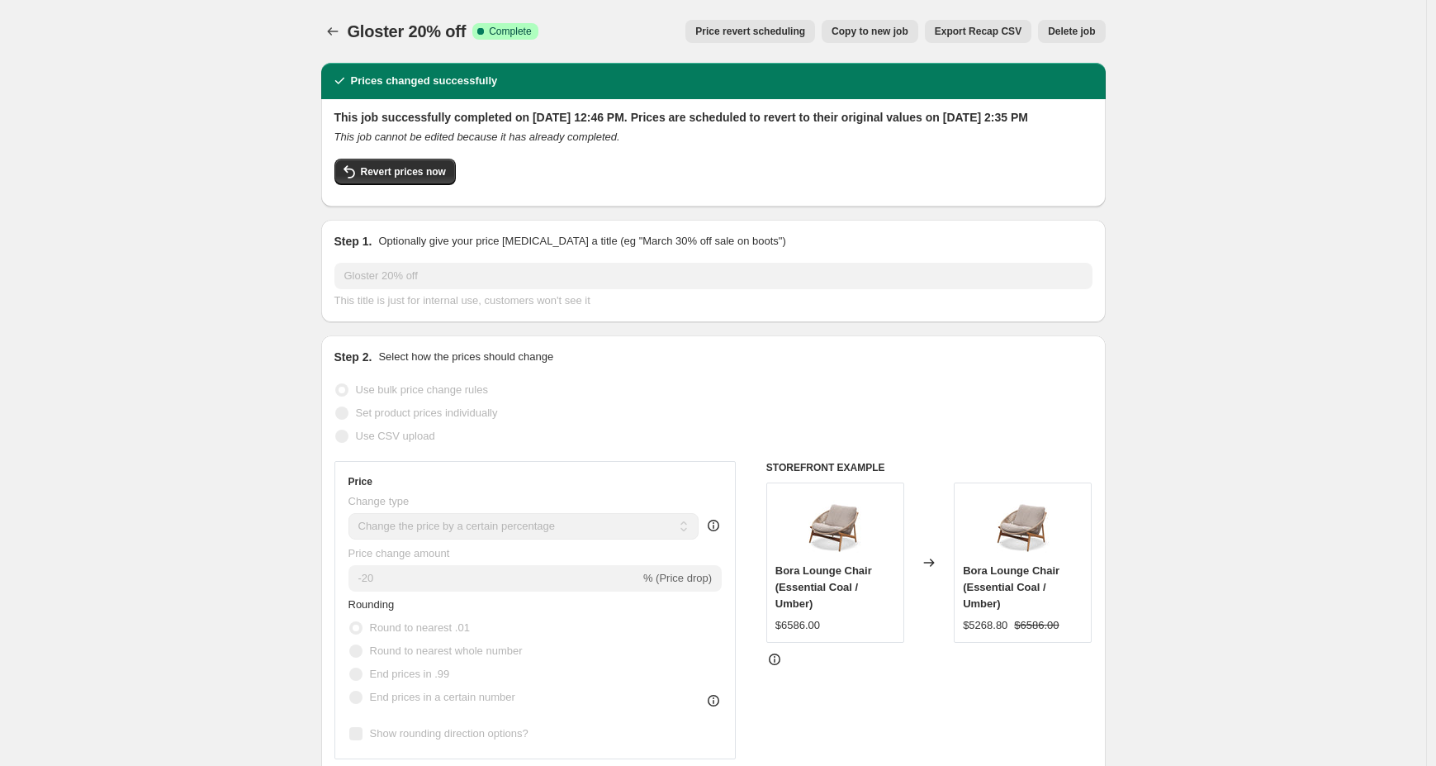
click at [1063, 34] on span "Delete job" at bounding box center [1071, 31] width 47 height 13
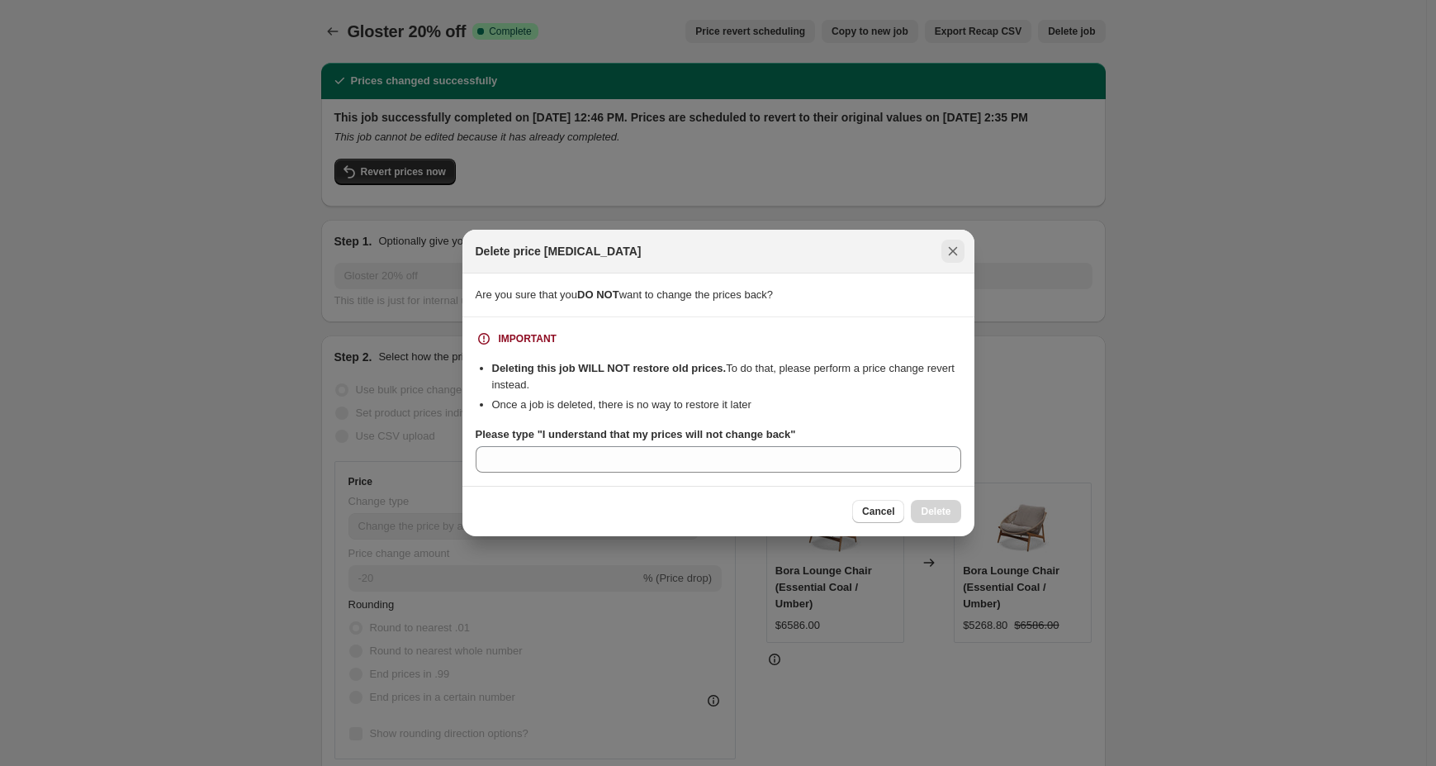
click at [951, 254] on icon "Close" at bounding box center [953, 251] width 17 height 17
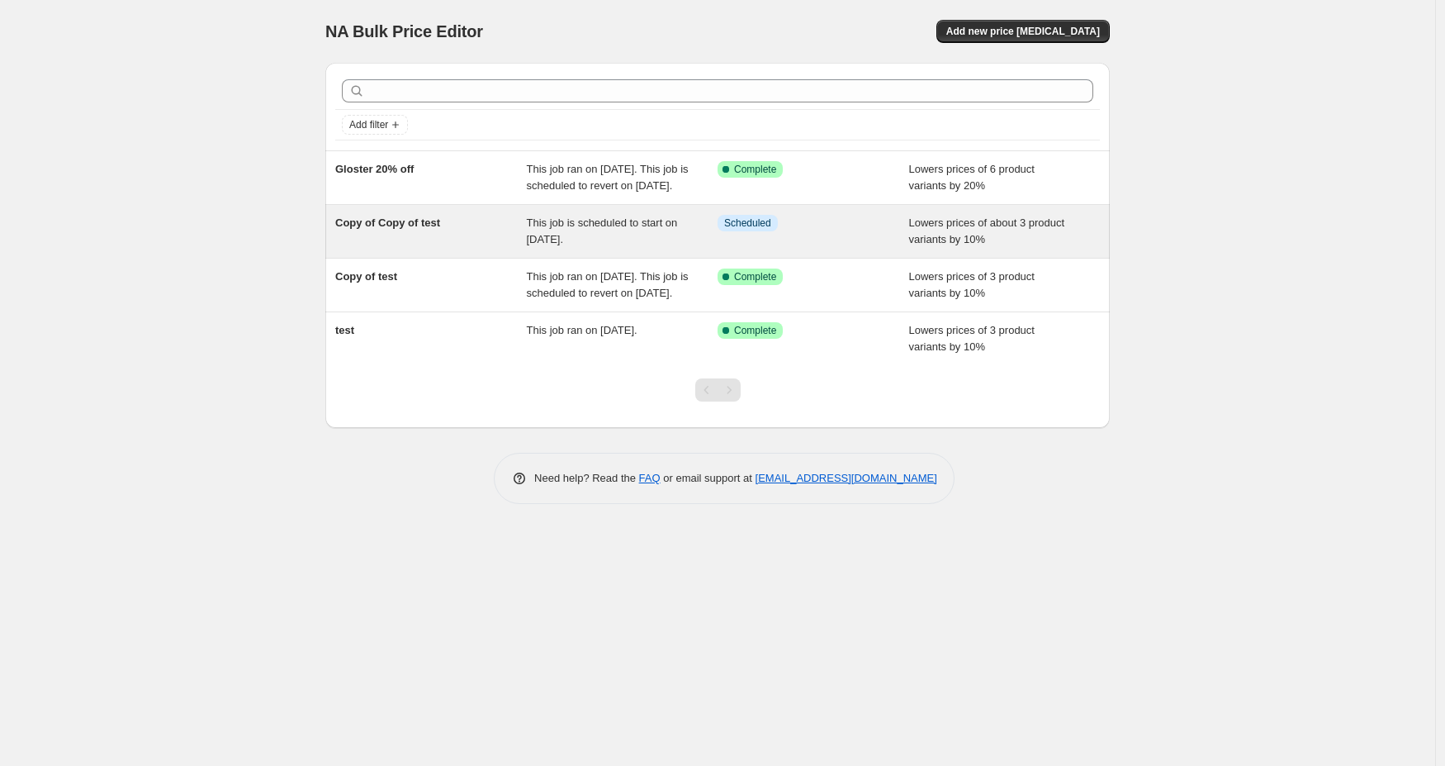
click at [623, 236] on span "This job is scheduled to start on [DATE]." at bounding box center [602, 230] width 151 height 29
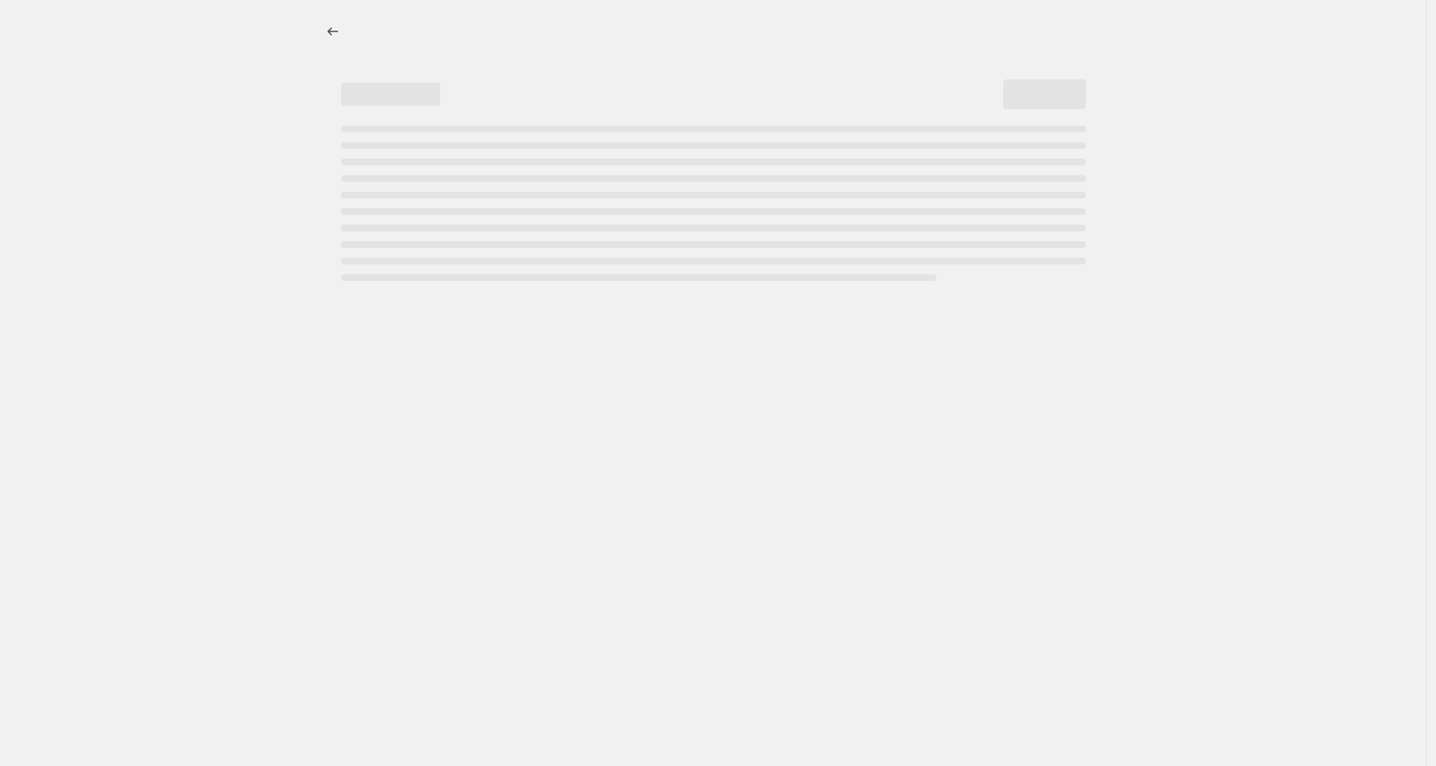
select select "percentage"
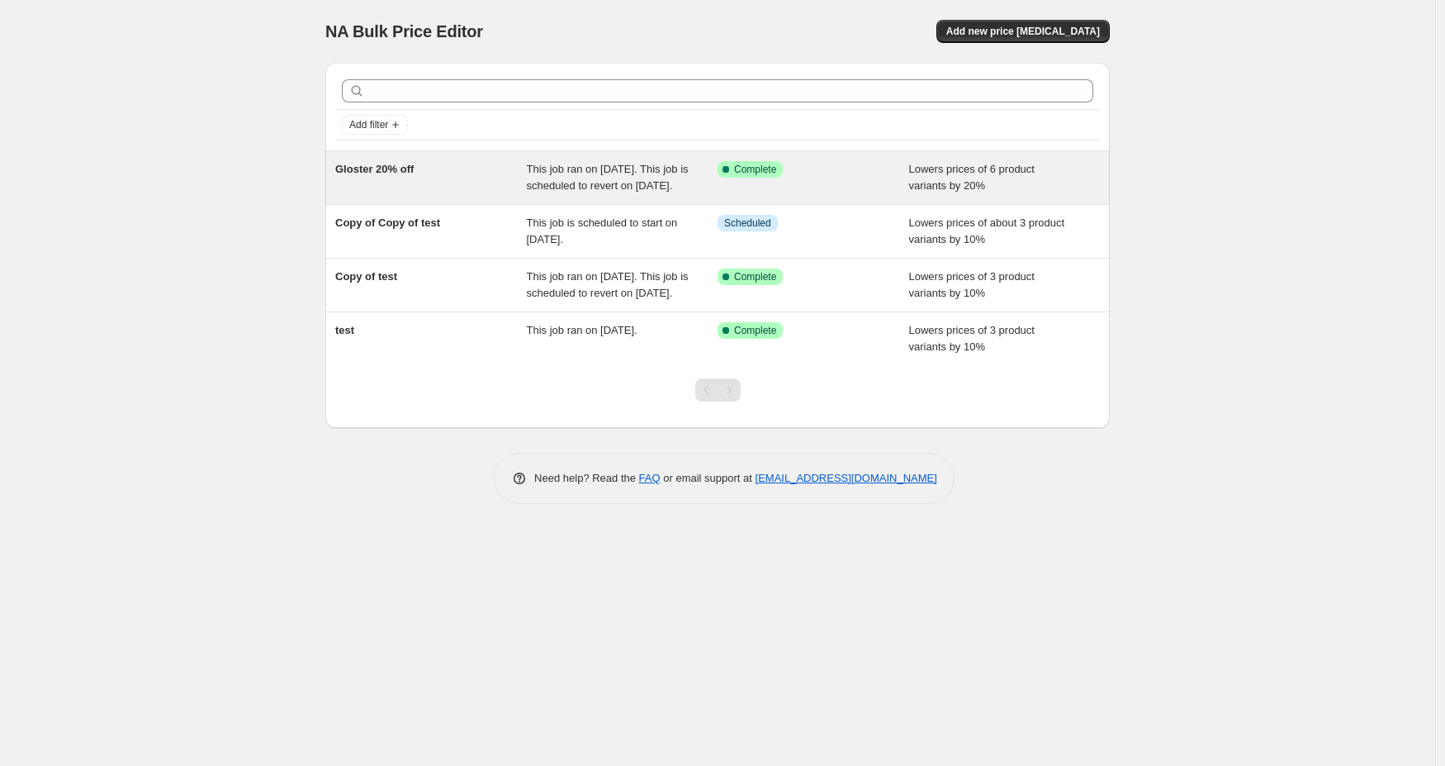
click at [496, 174] on div "Gloster 20% off" at bounding box center [431, 177] width 192 height 33
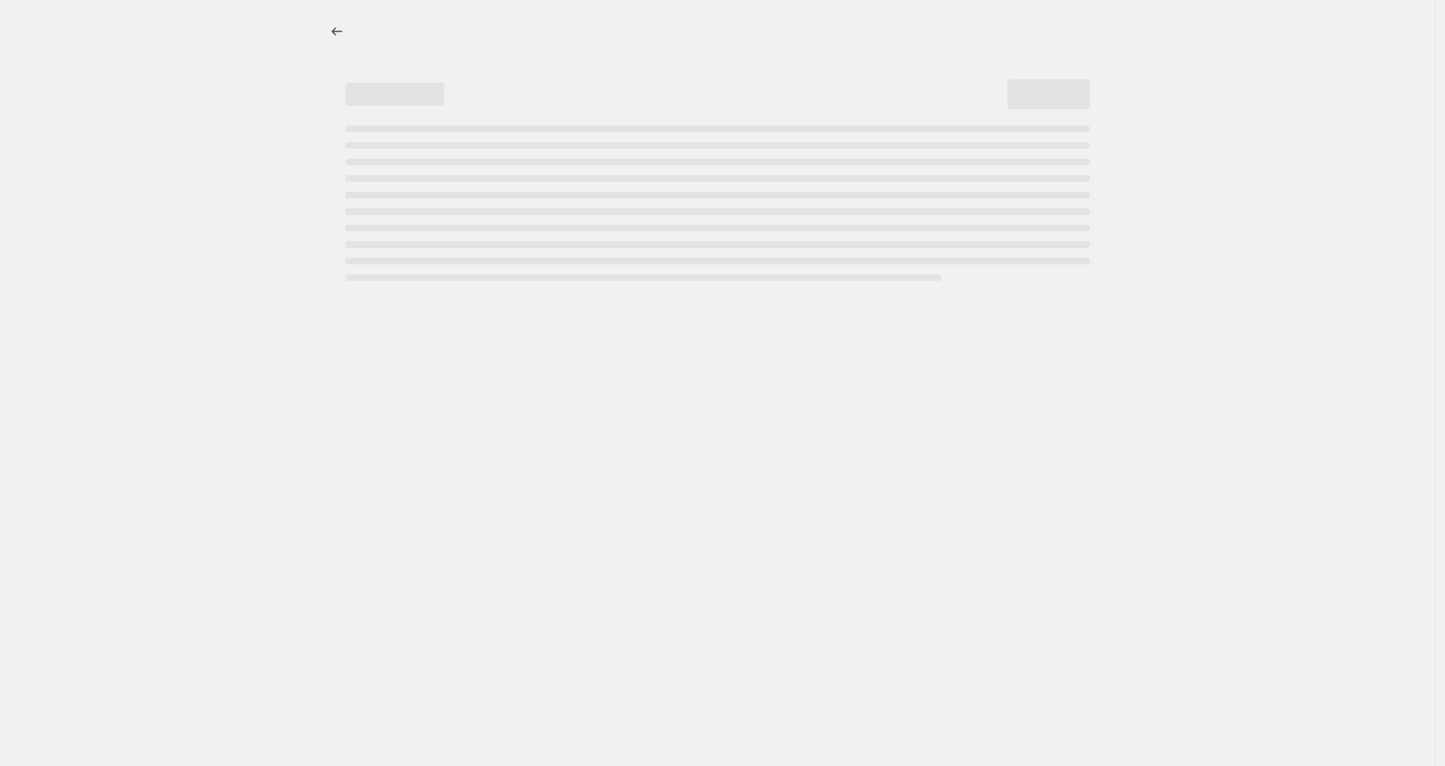
select select "percentage"
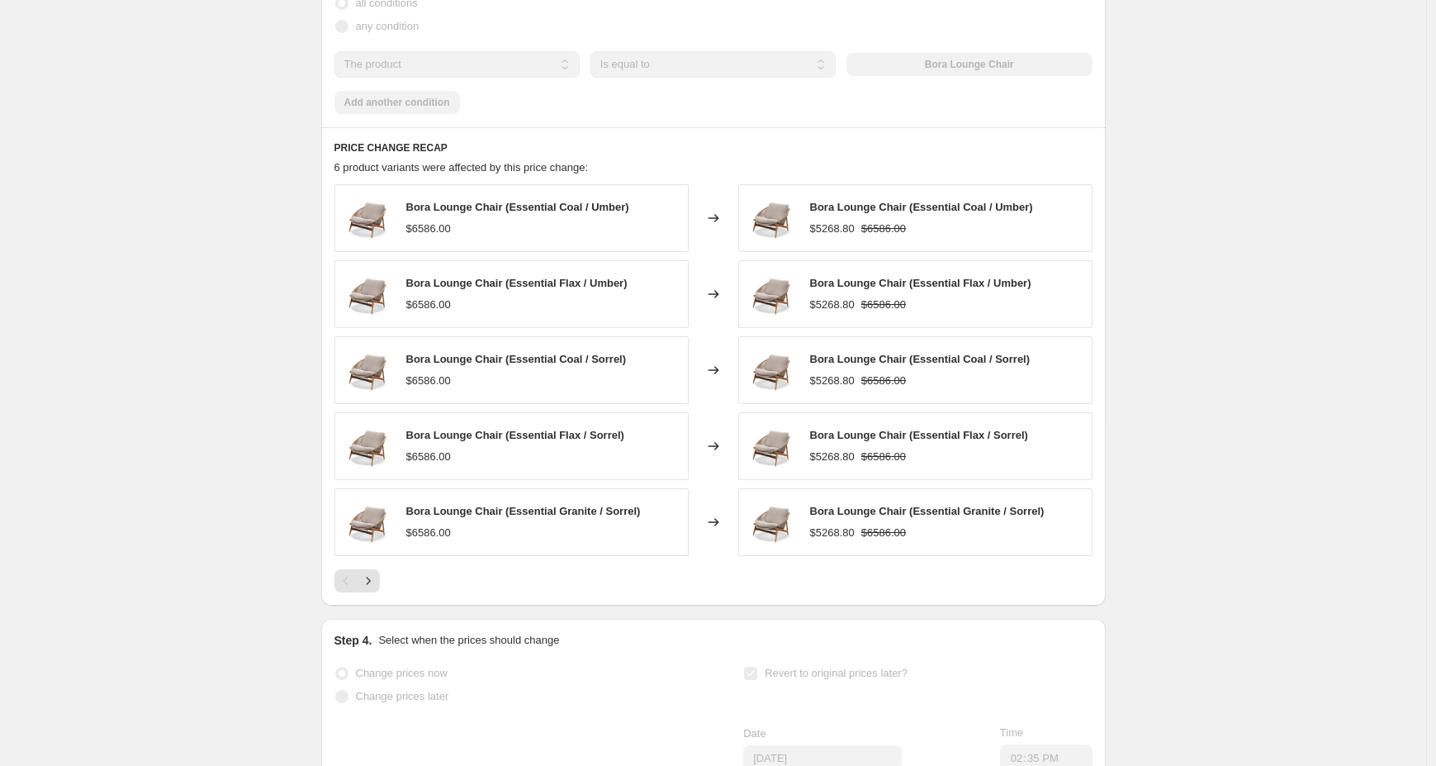
scroll to position [1491, 0]
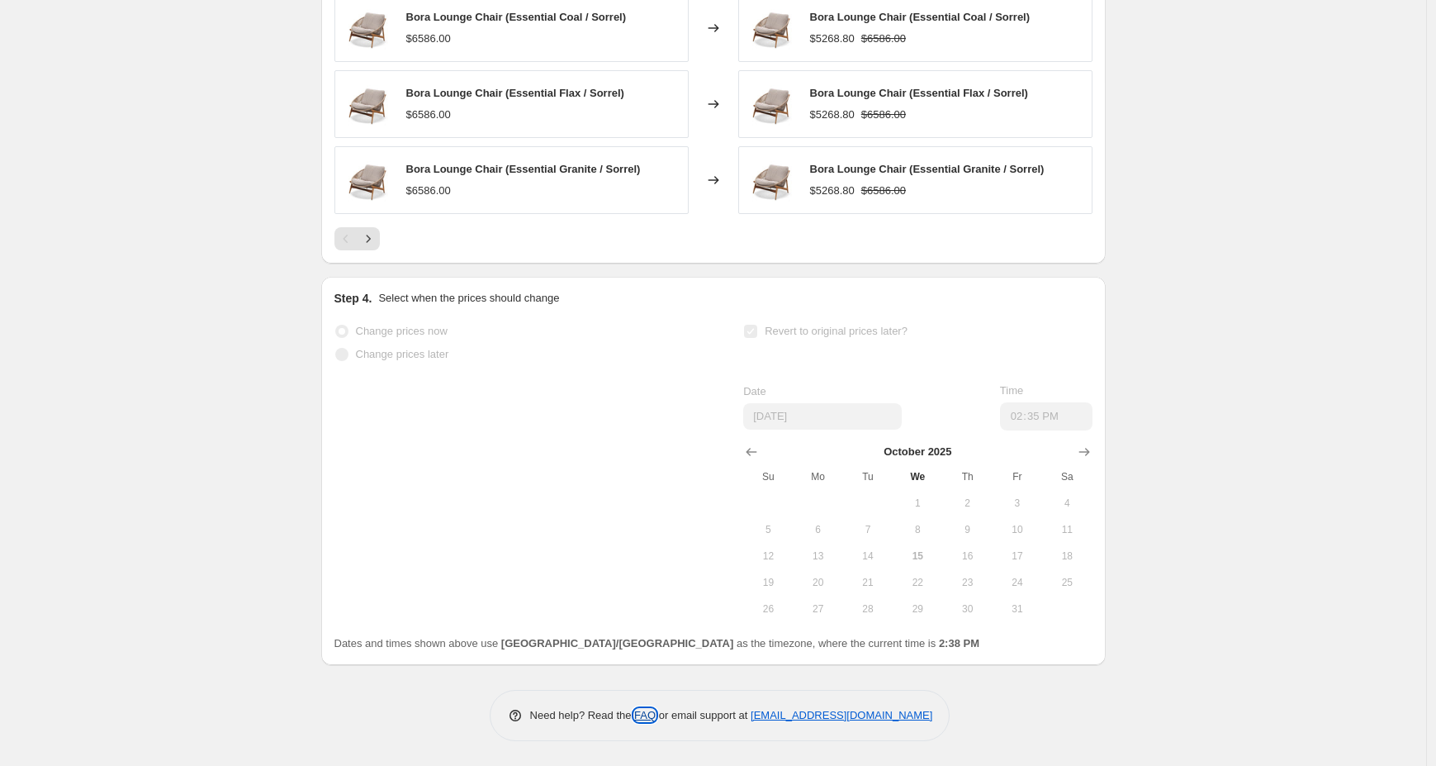
click at [643, 719] on link "FAQ" at bounding box center [644, 715] width 21 height 12
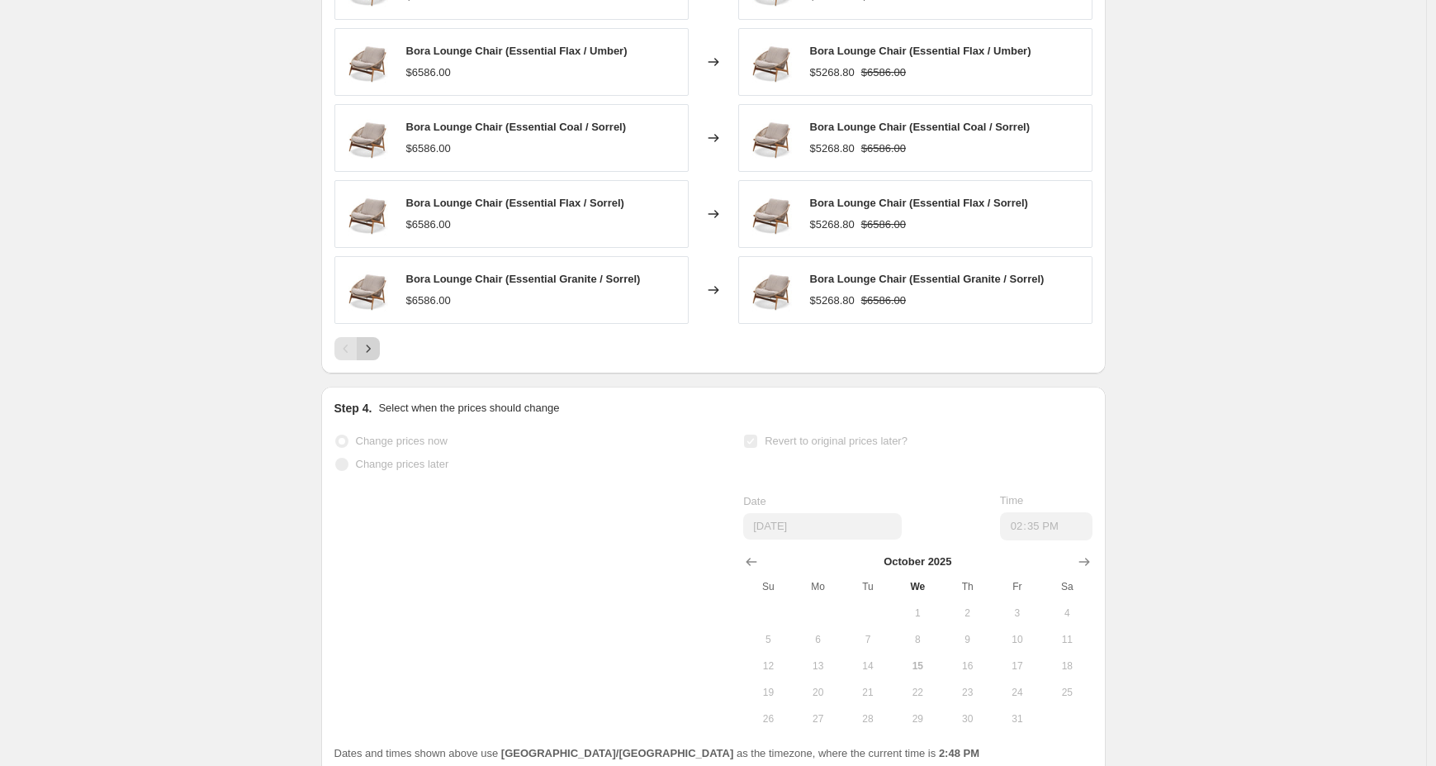
click at [377, 357] on icon "Next" at bounding box center [368, 348] width 17 height 17
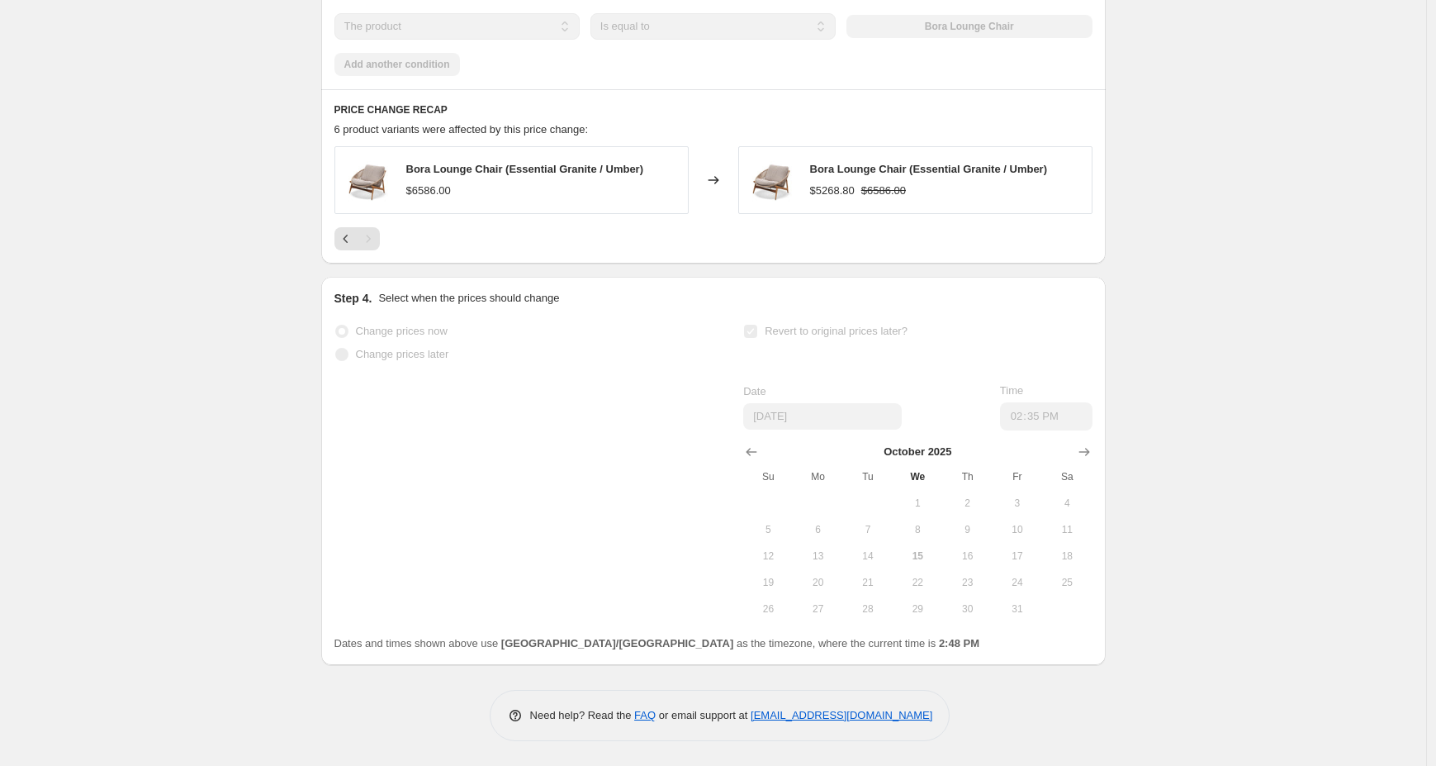
scroll to position [1187, 0]
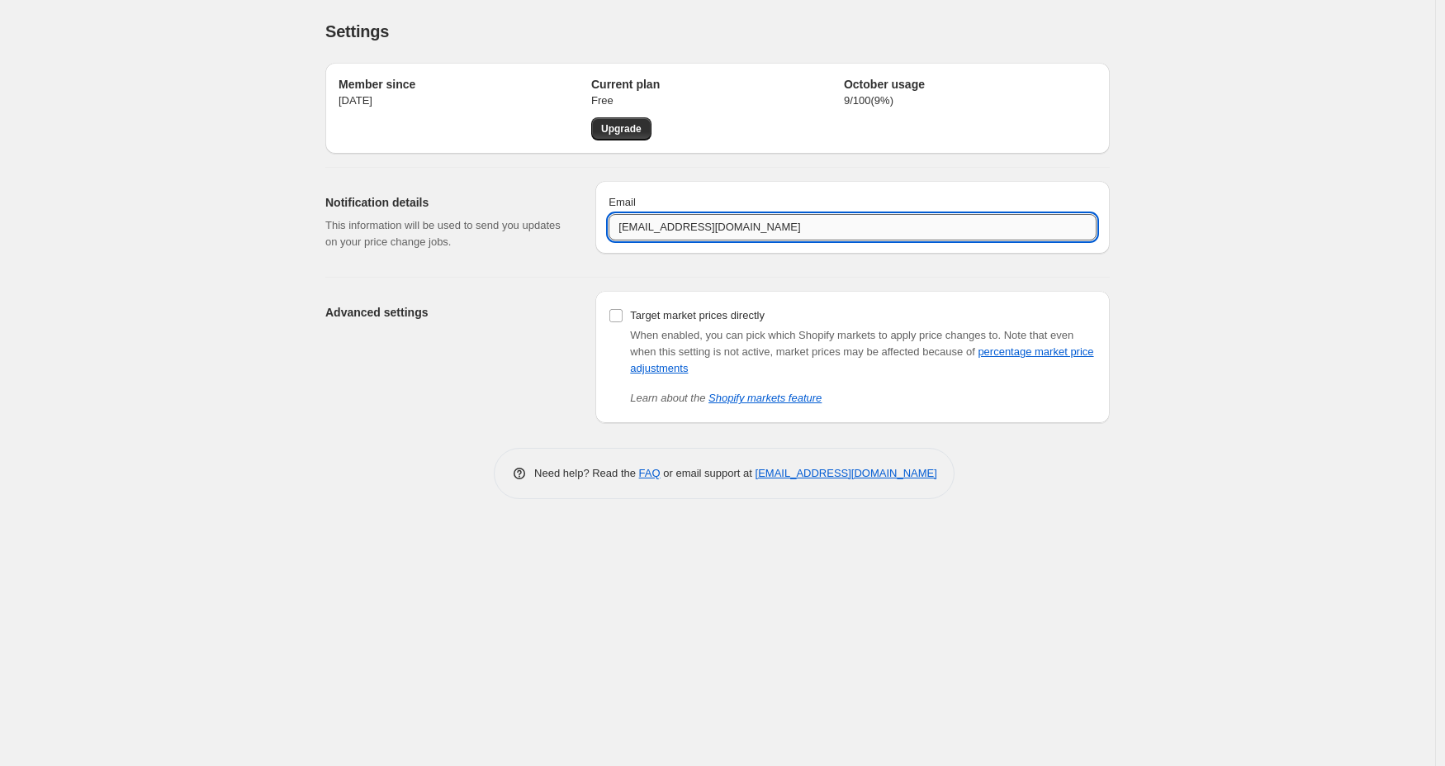
click at [799, 230] on input "[EMAIL_ADDRESS][DOMAIN_NAME]" at bounding box center [853, 227] width 488 height 26
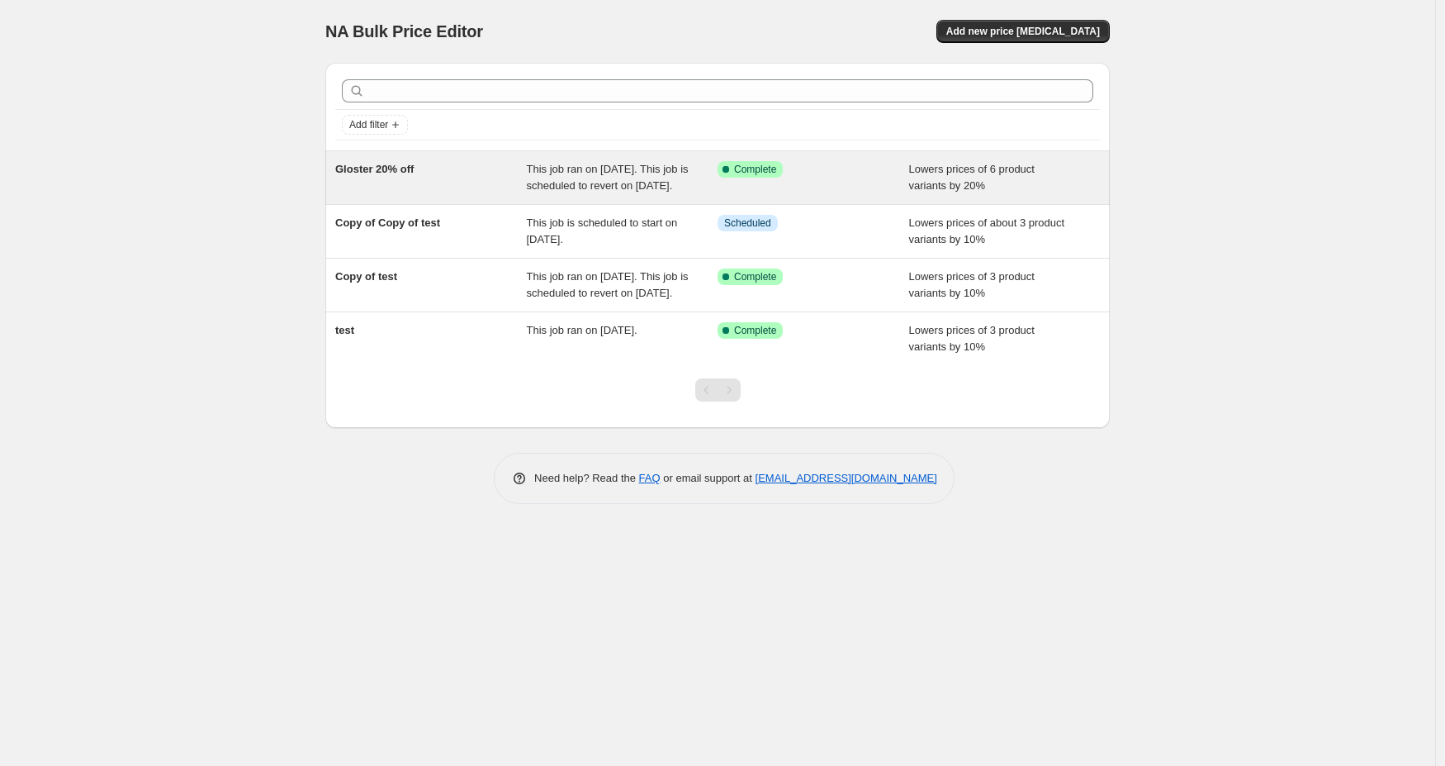
click at [433, 194] on div "Gloster 20% off" at bounding box center [431, 177] width 192 height 33
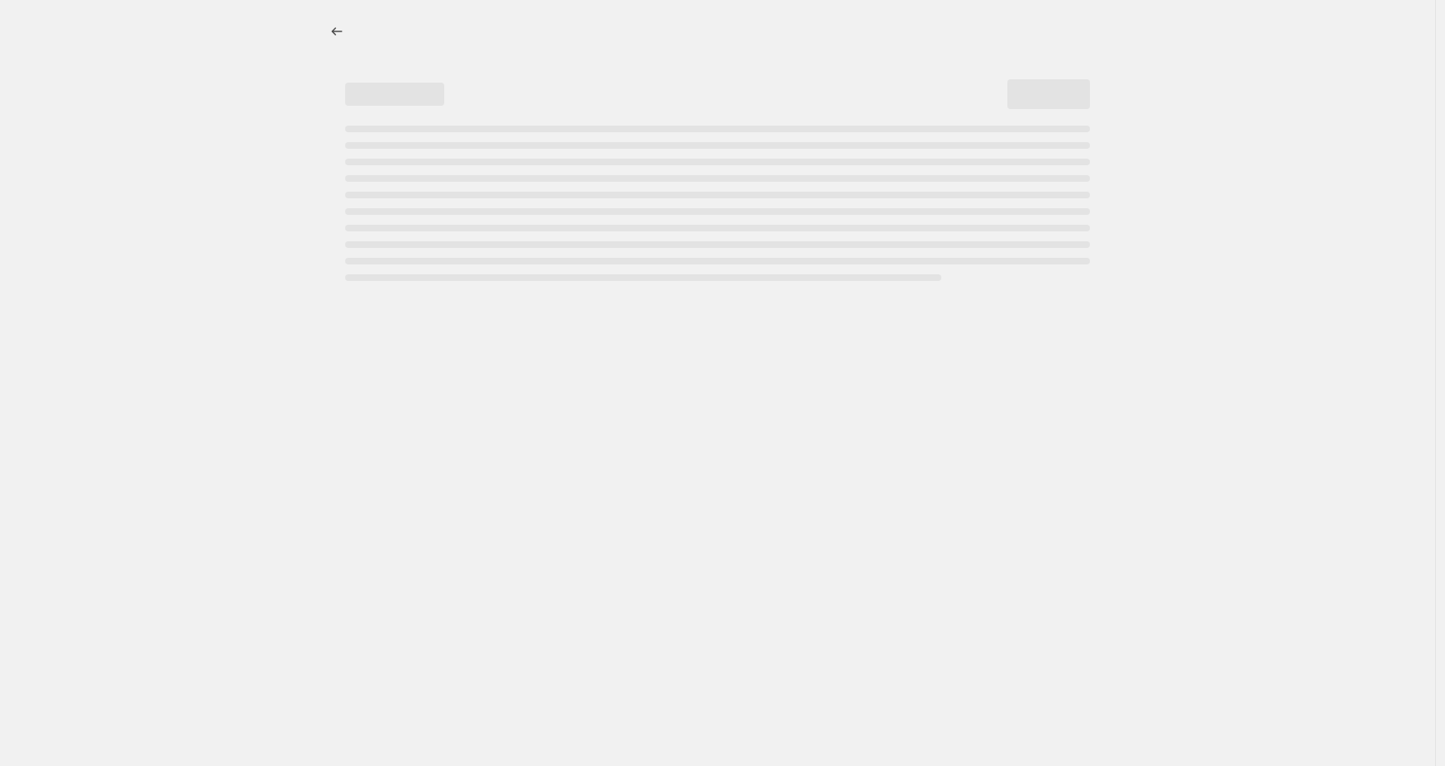
select select "percentage"
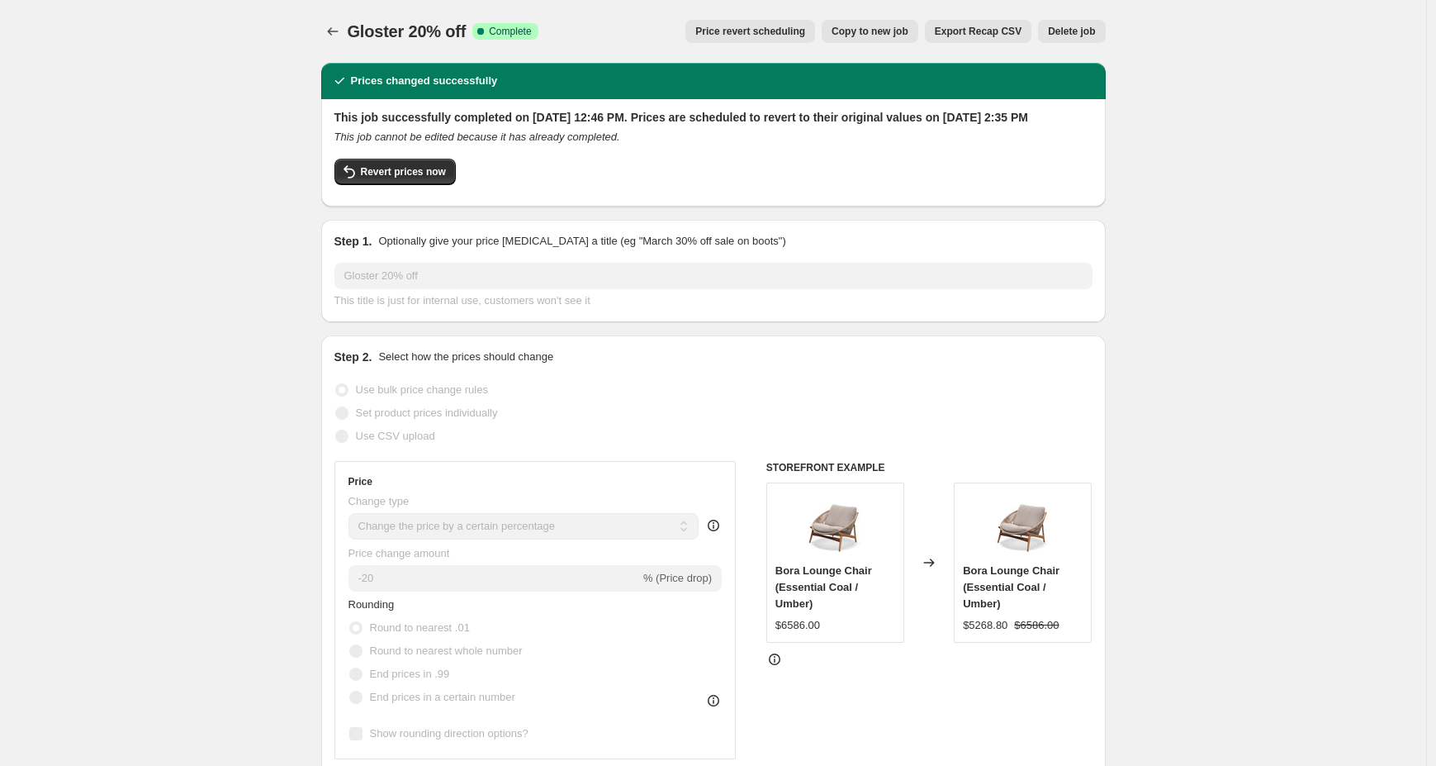
click at [600, 63] on div "Prices changed successfully" at bounding box center [713, 81] width 785 height 36
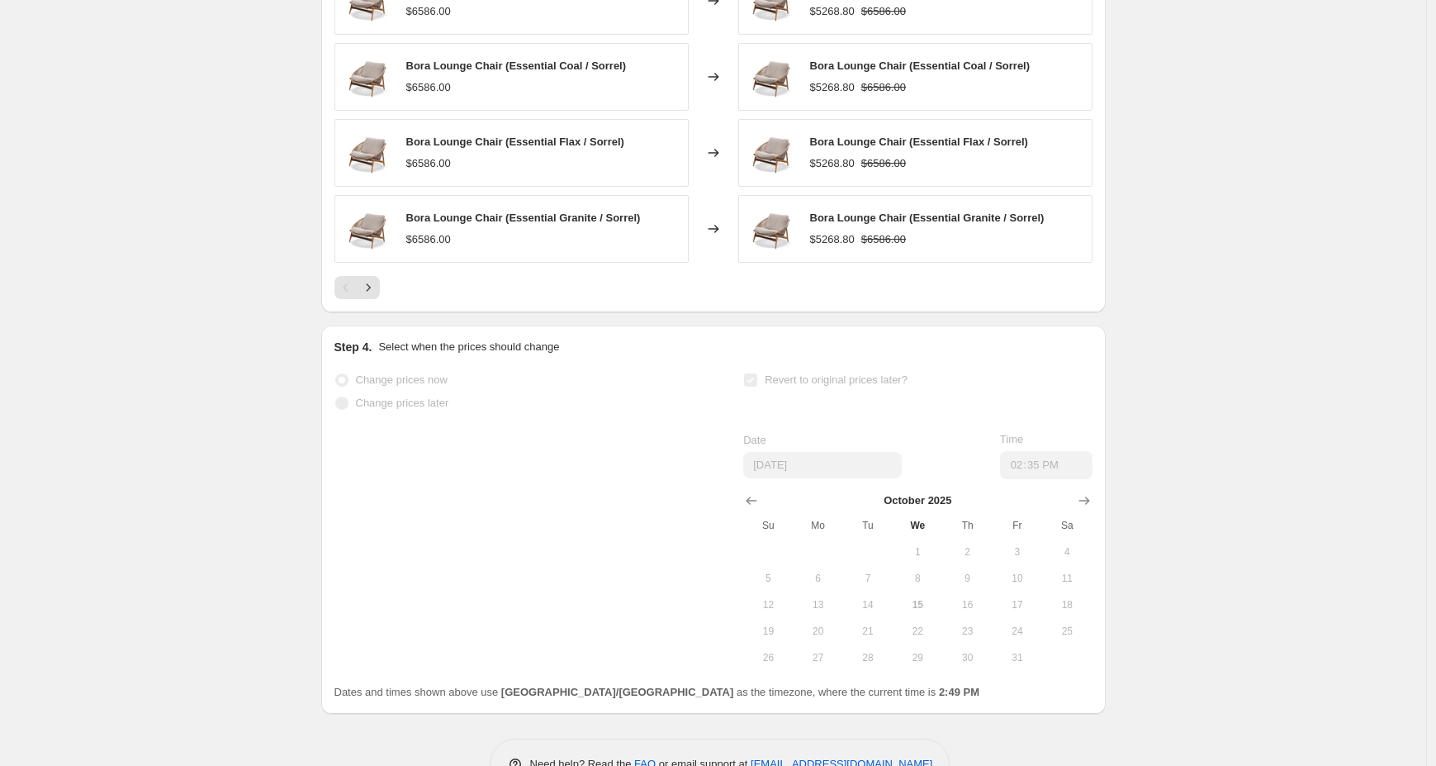
scroll to position [1491, 0]
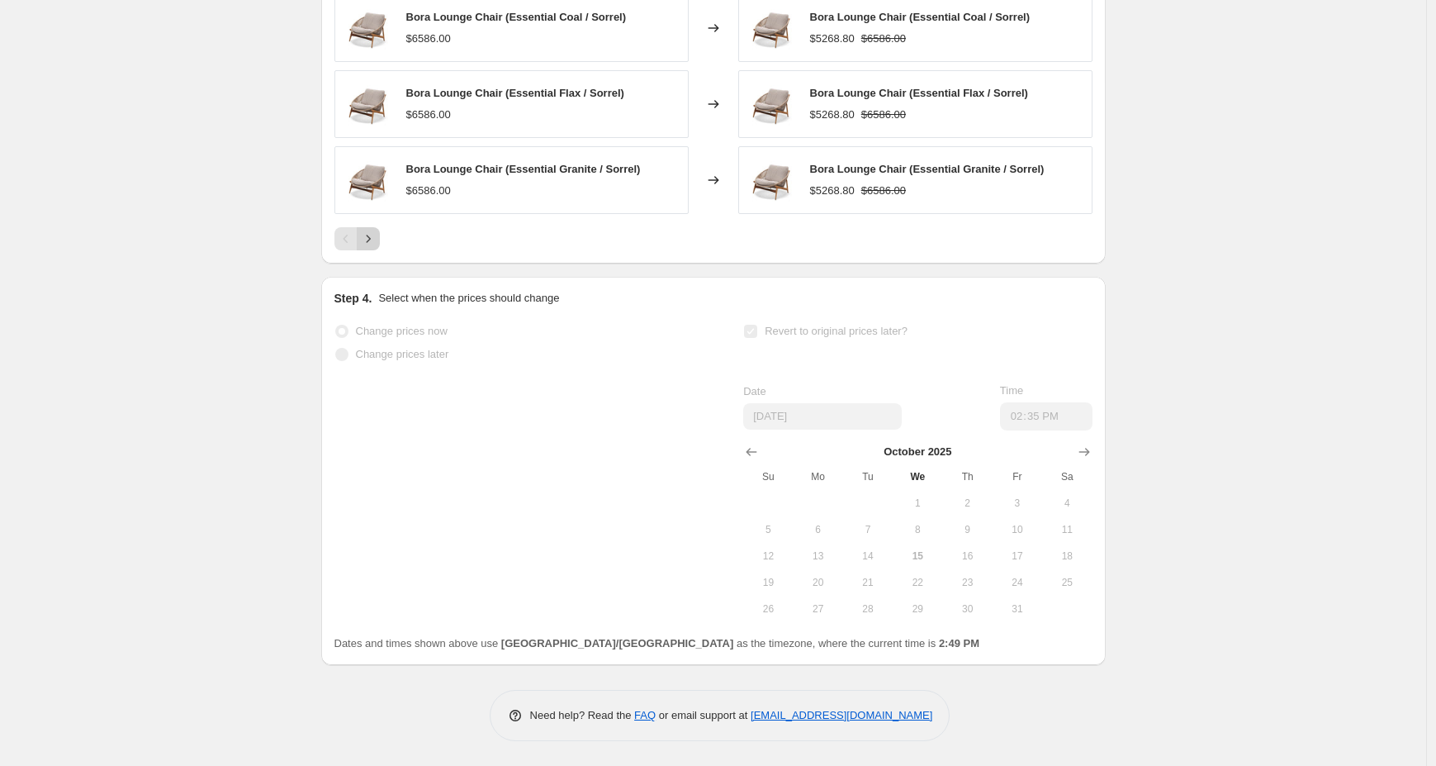
click at [377, 241] on icon "Next" at bounding box center [368, 238] width 17 height 17
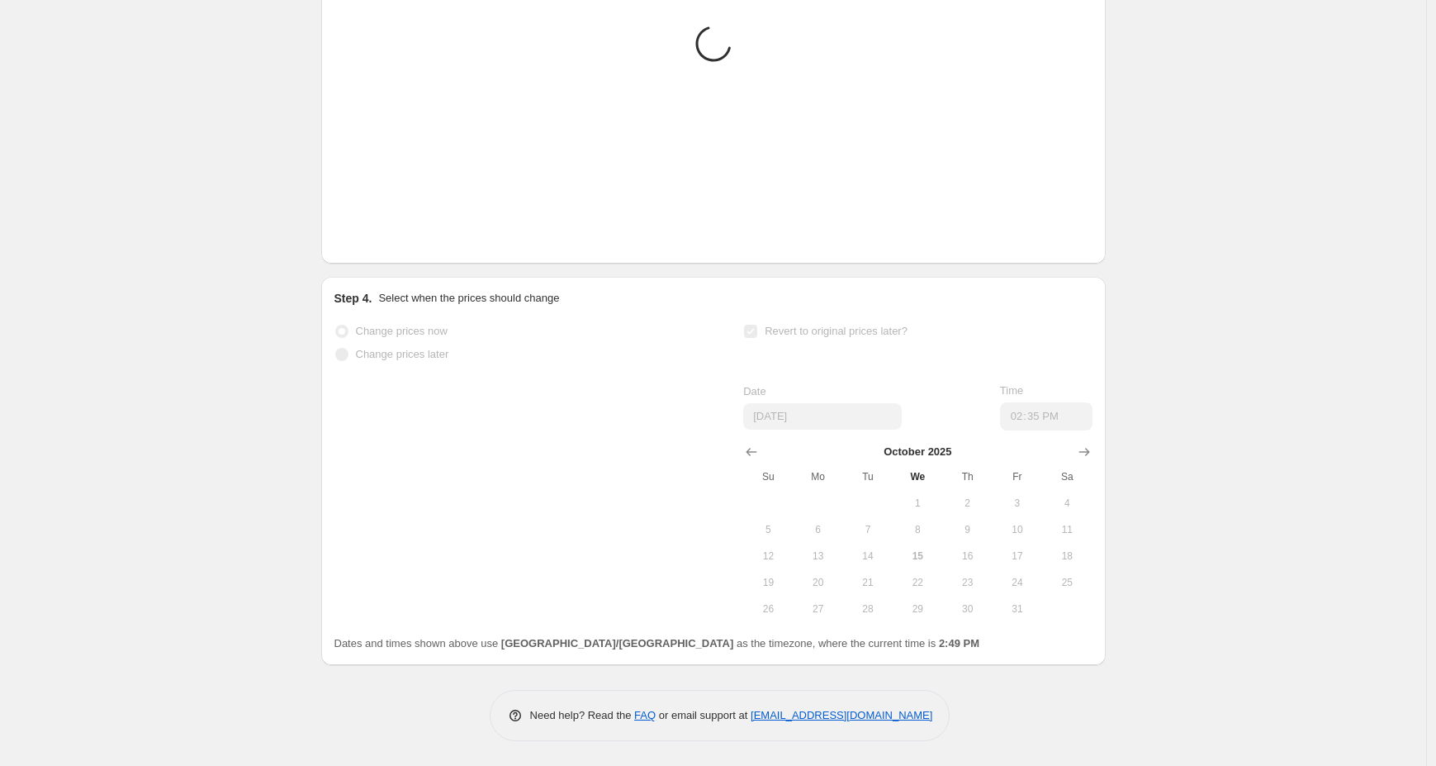
scroll to position [1187, 0]
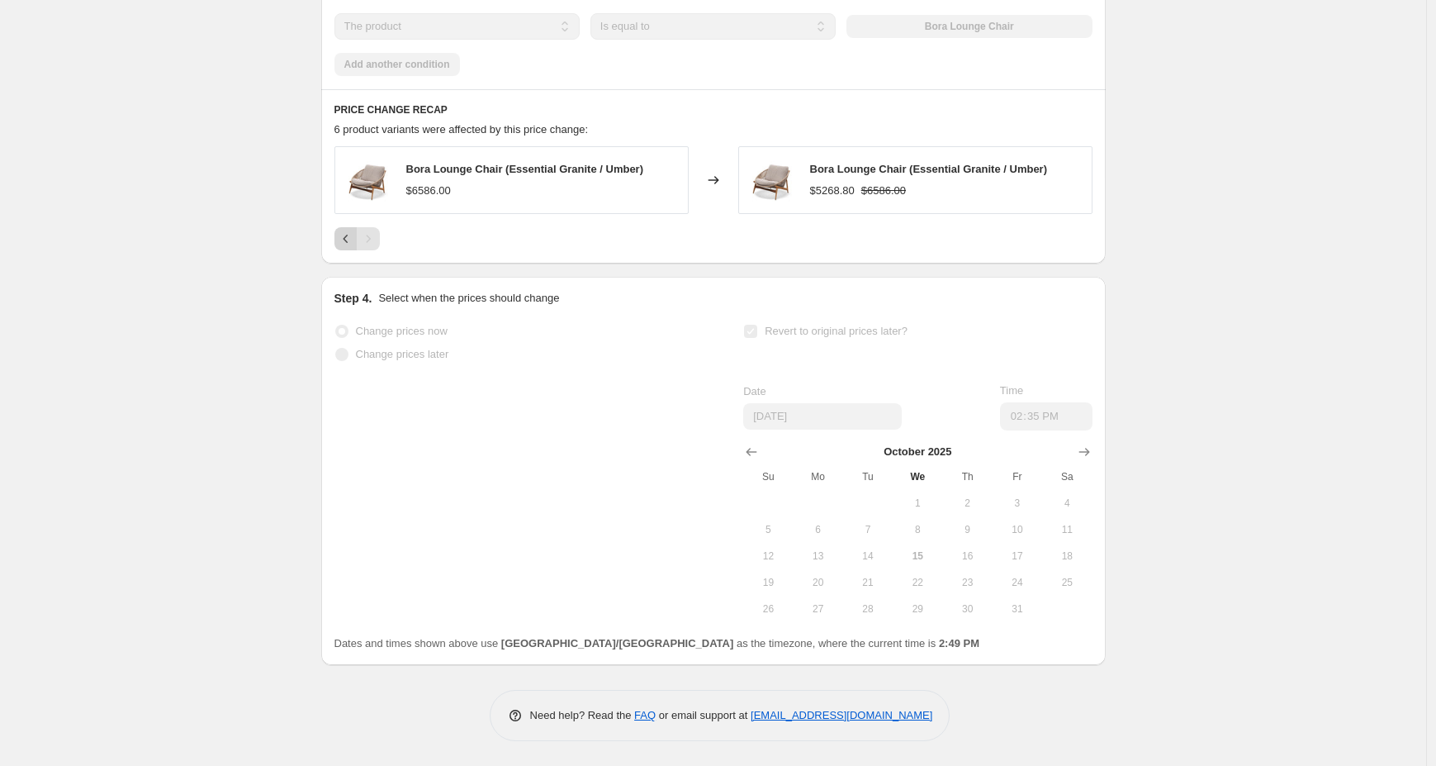
click at [345, 240] on icon "Previous" at bounding box center [346, 238] width 17 height 17
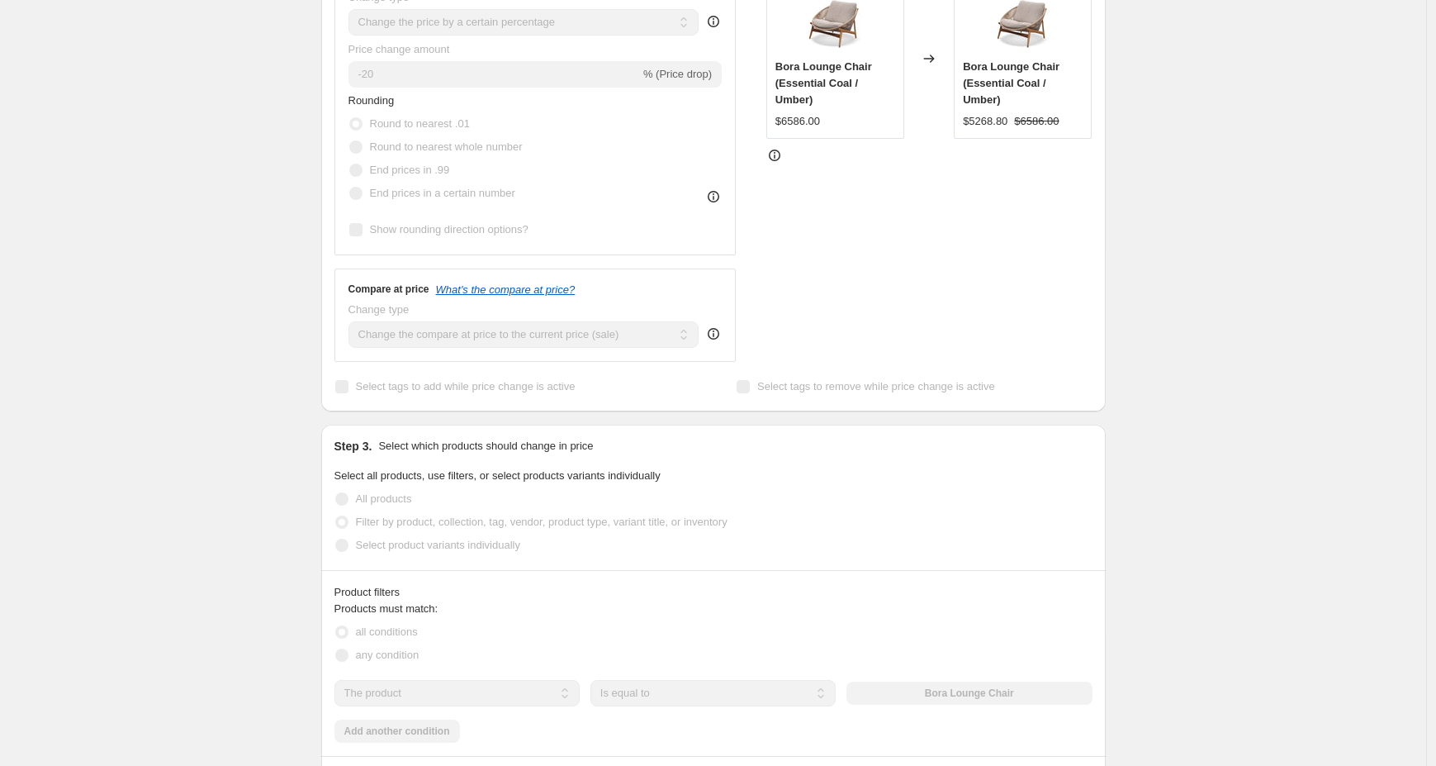
scroll to position [0, 0]
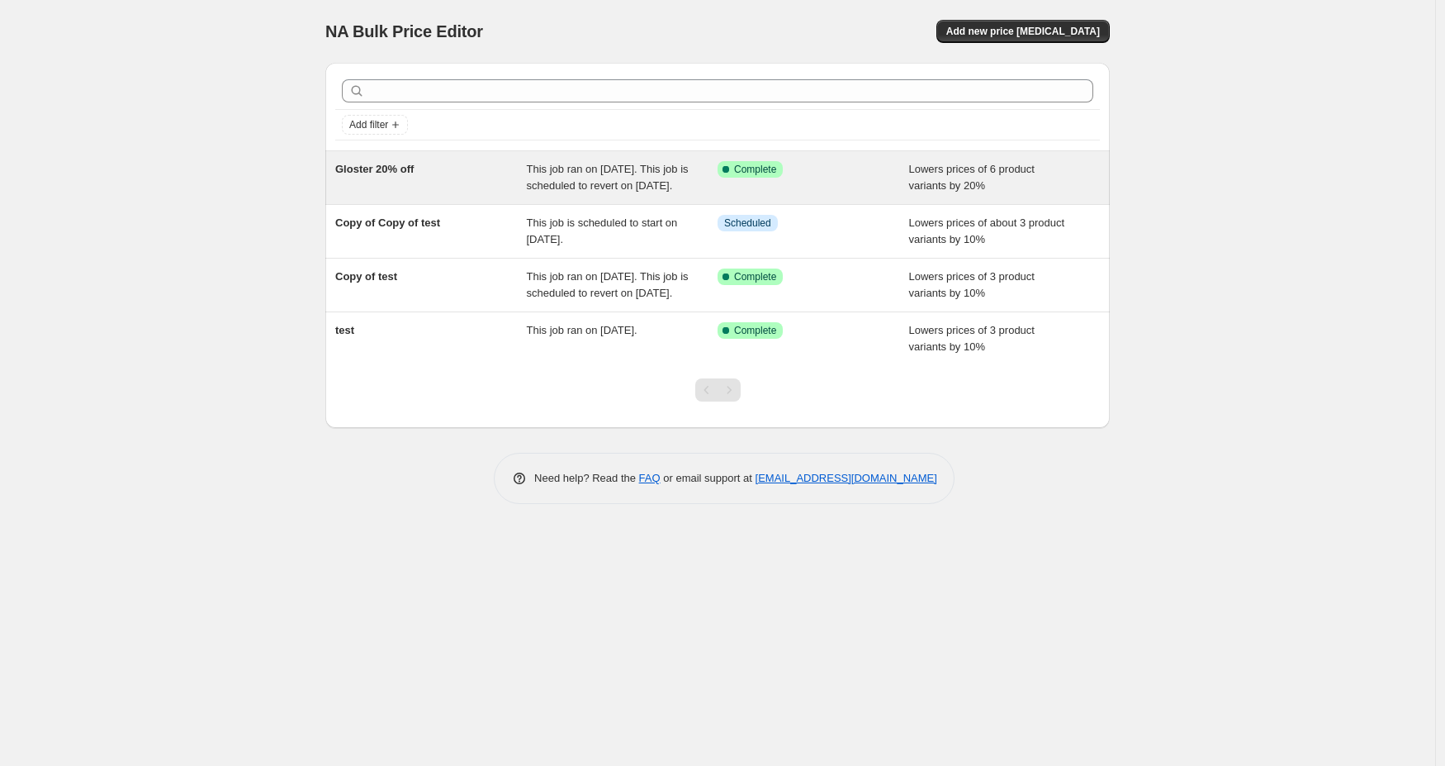
click at [492, 172] on div "Gloster 20% off" at bounding box center [431, 177] width 192 height 33
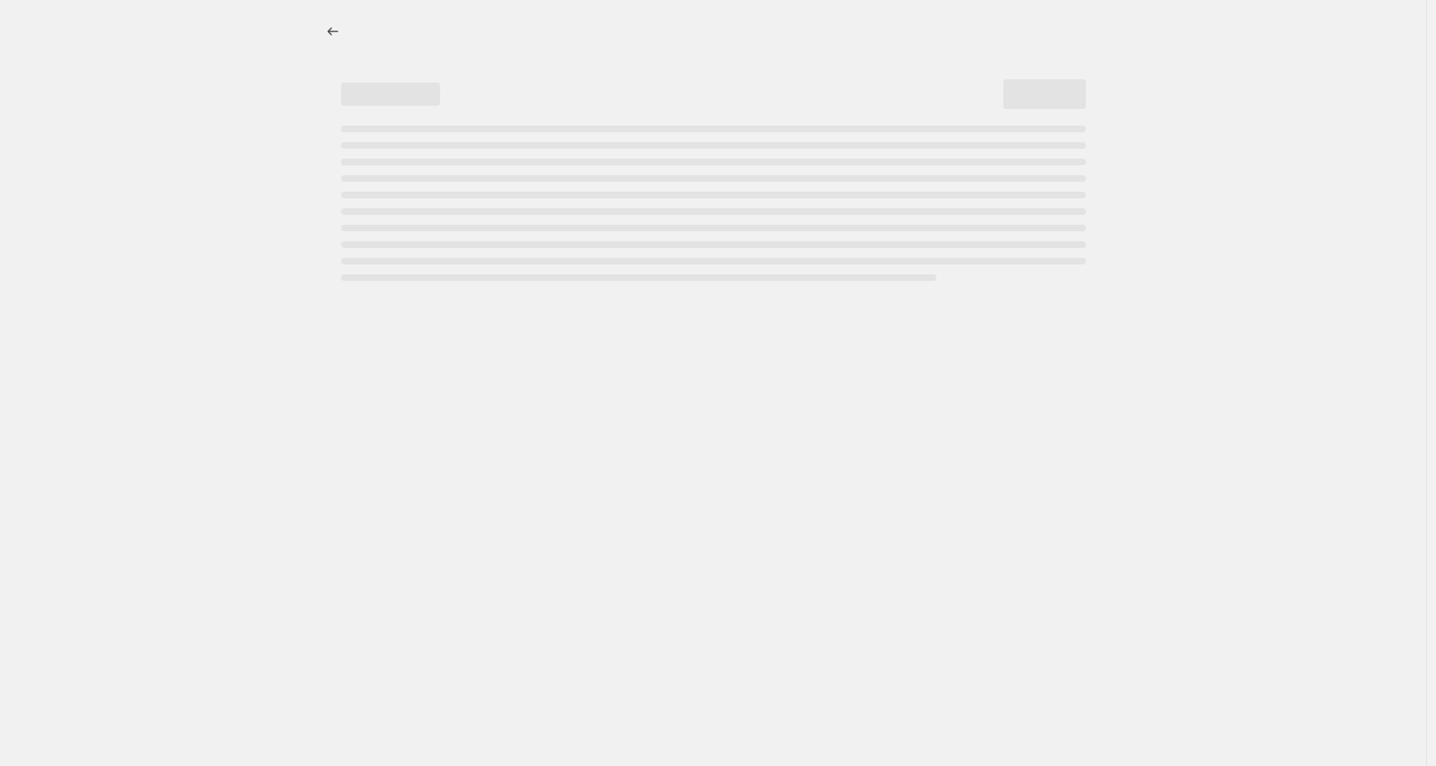
select select "percentage"
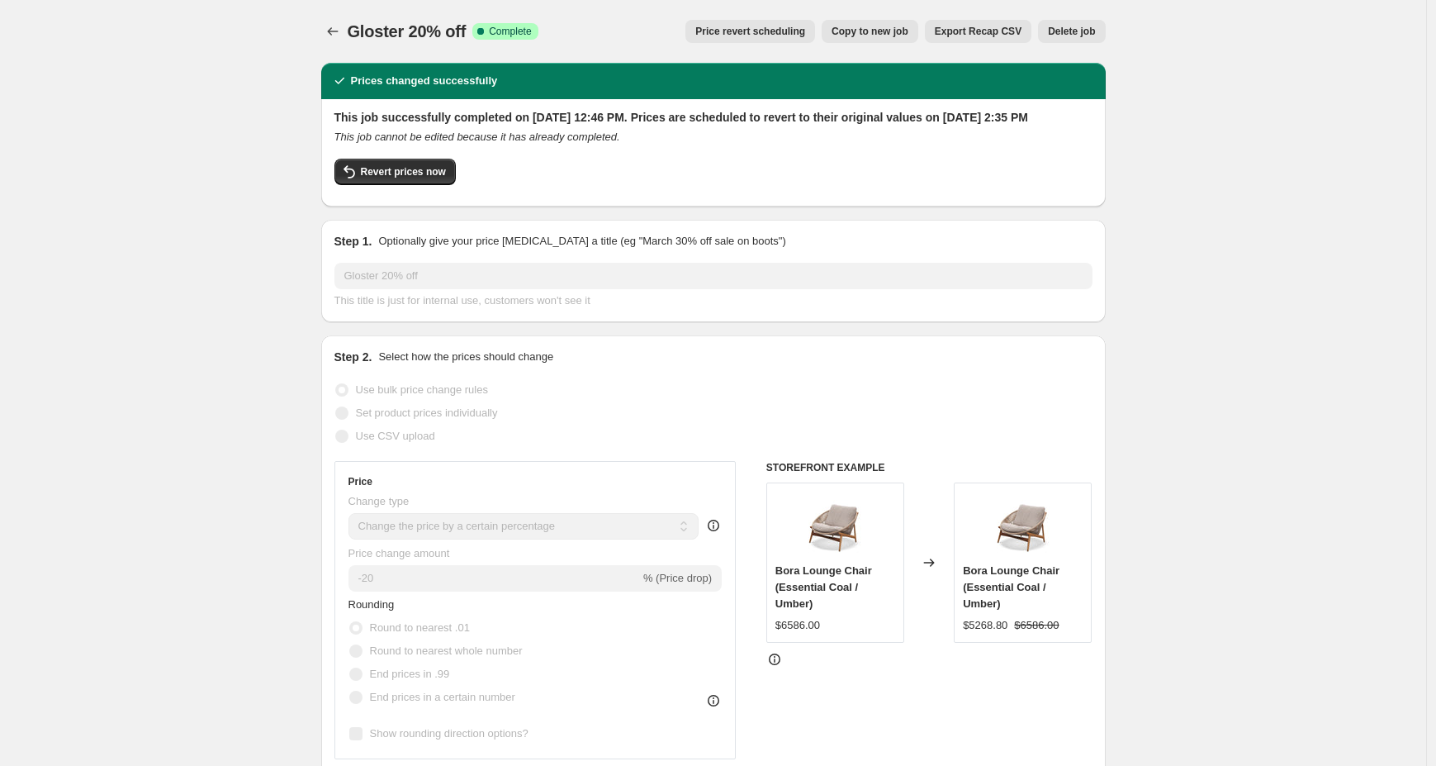
click at [1005, 40] on button "Export Recap CSV" at bounding box center [978, 31] width 107 height 23
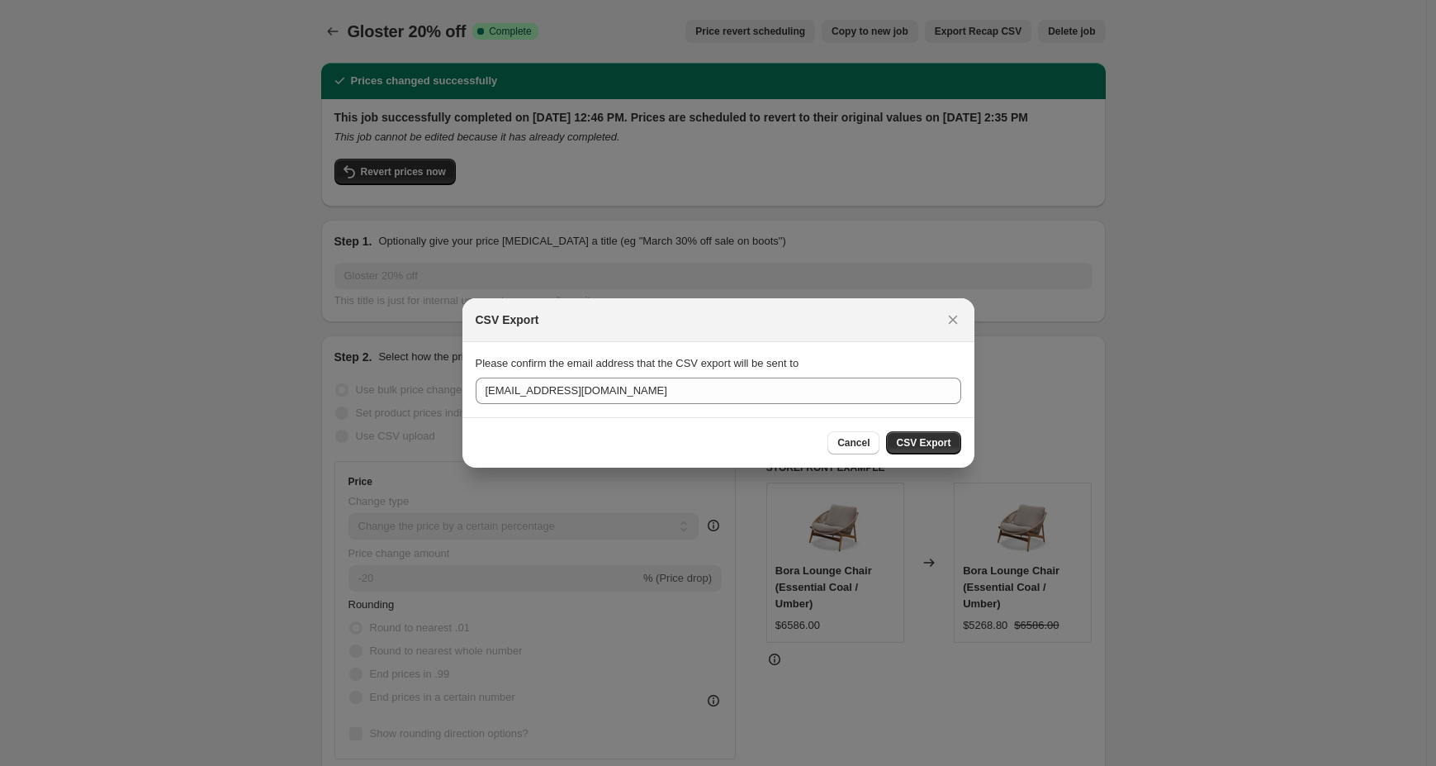
drag, startPoint x: 954, startPoint y: 312, endPoint x: 956, endPoint y: 303, distance: 9.2
click at [955, 310] on button "Close" at bounding box center [953, 319] width 23 height 23
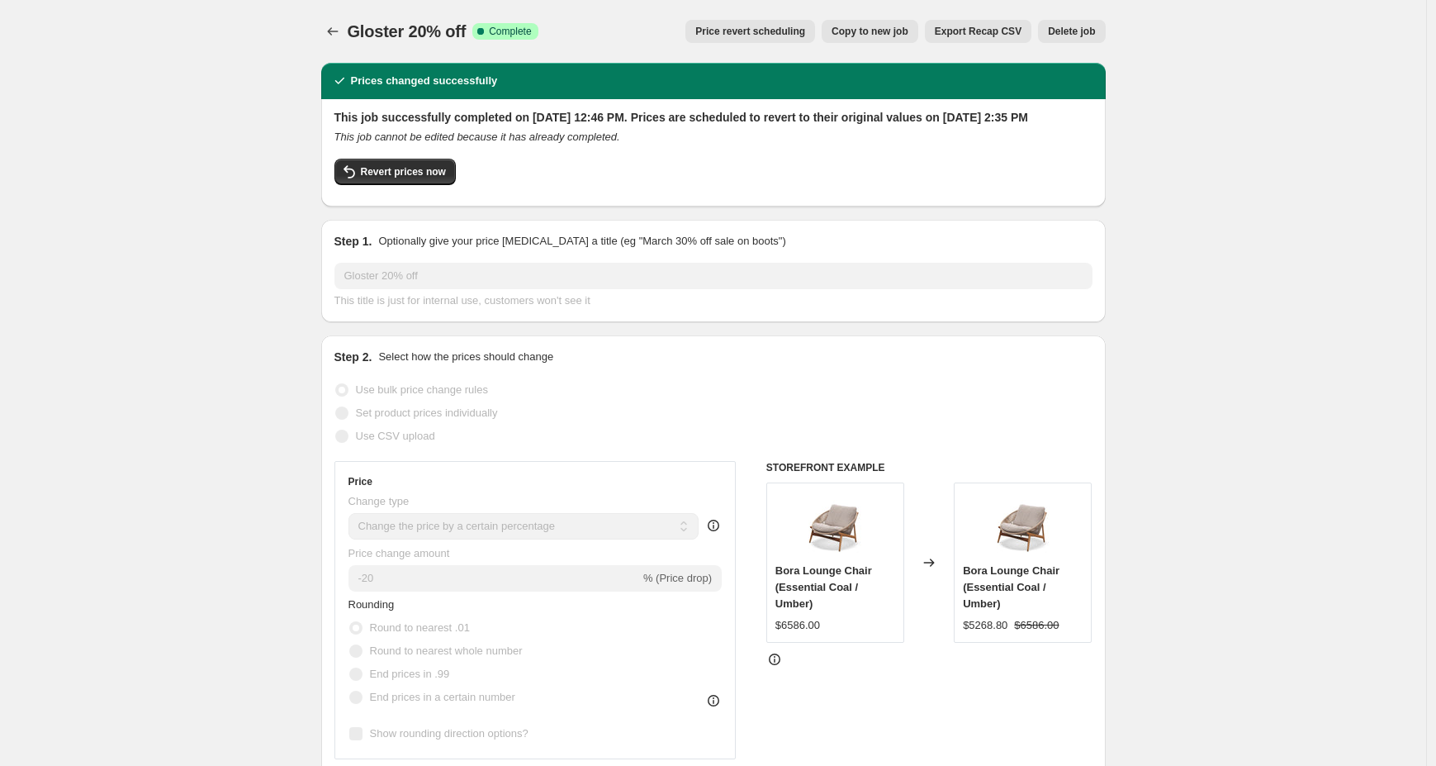
click at [1065, 33] on span "Delete job" at bounding box center [1071, 31] width 47 height 13
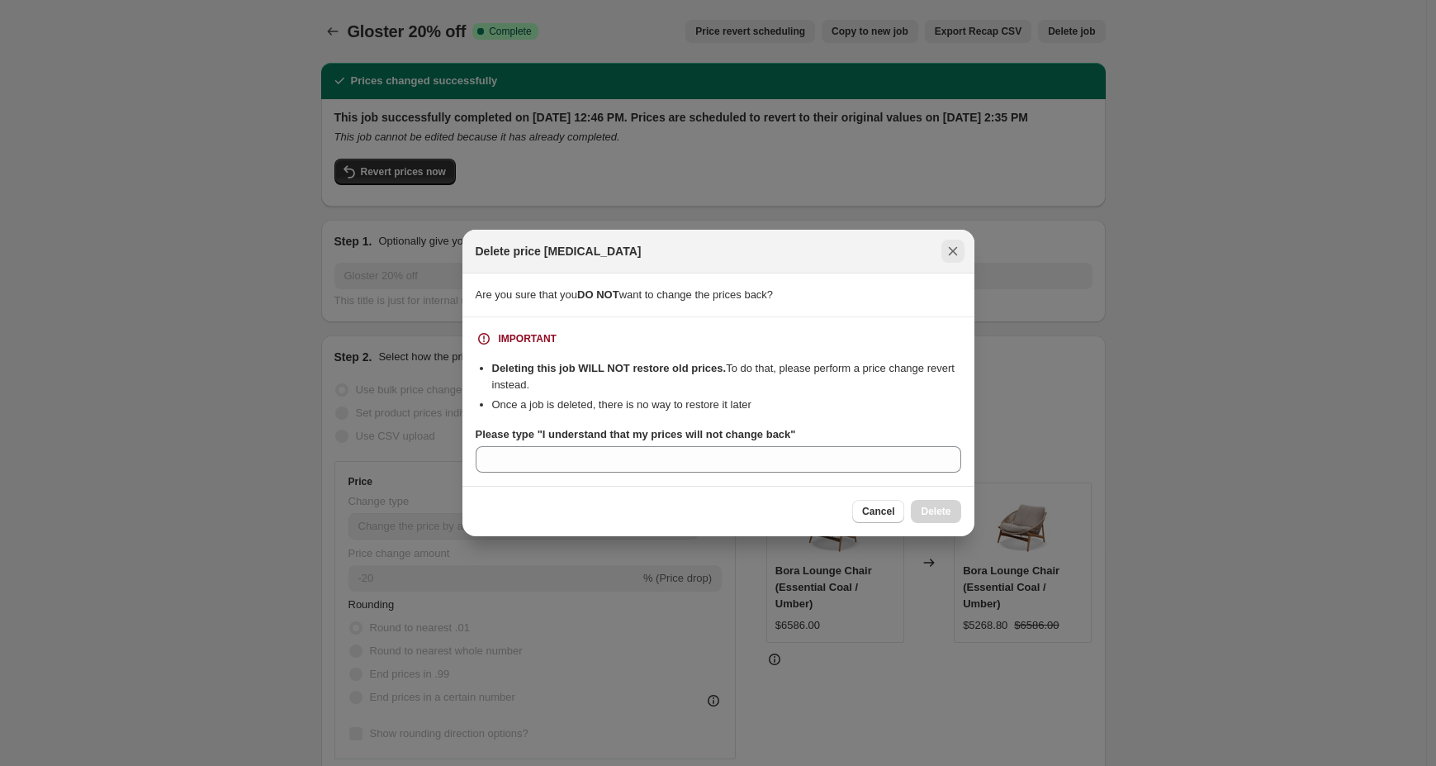
click at [953, 250] on icon "Close" at bounding box center [952, 251] width 9 height 9
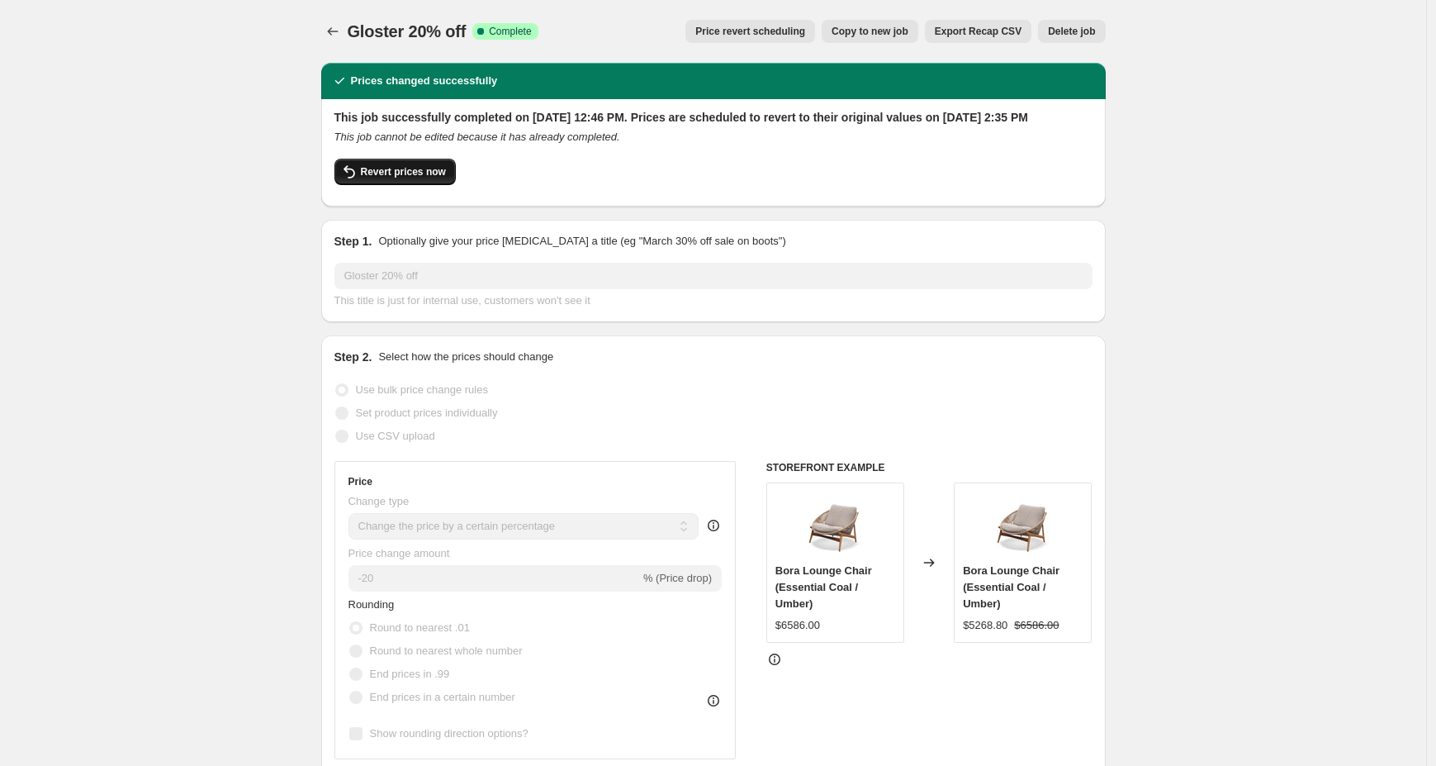
click at [405, 185] on button "Revert prices now" at bounding box center [395, 172] width 121 height 26
checkbox input "false"
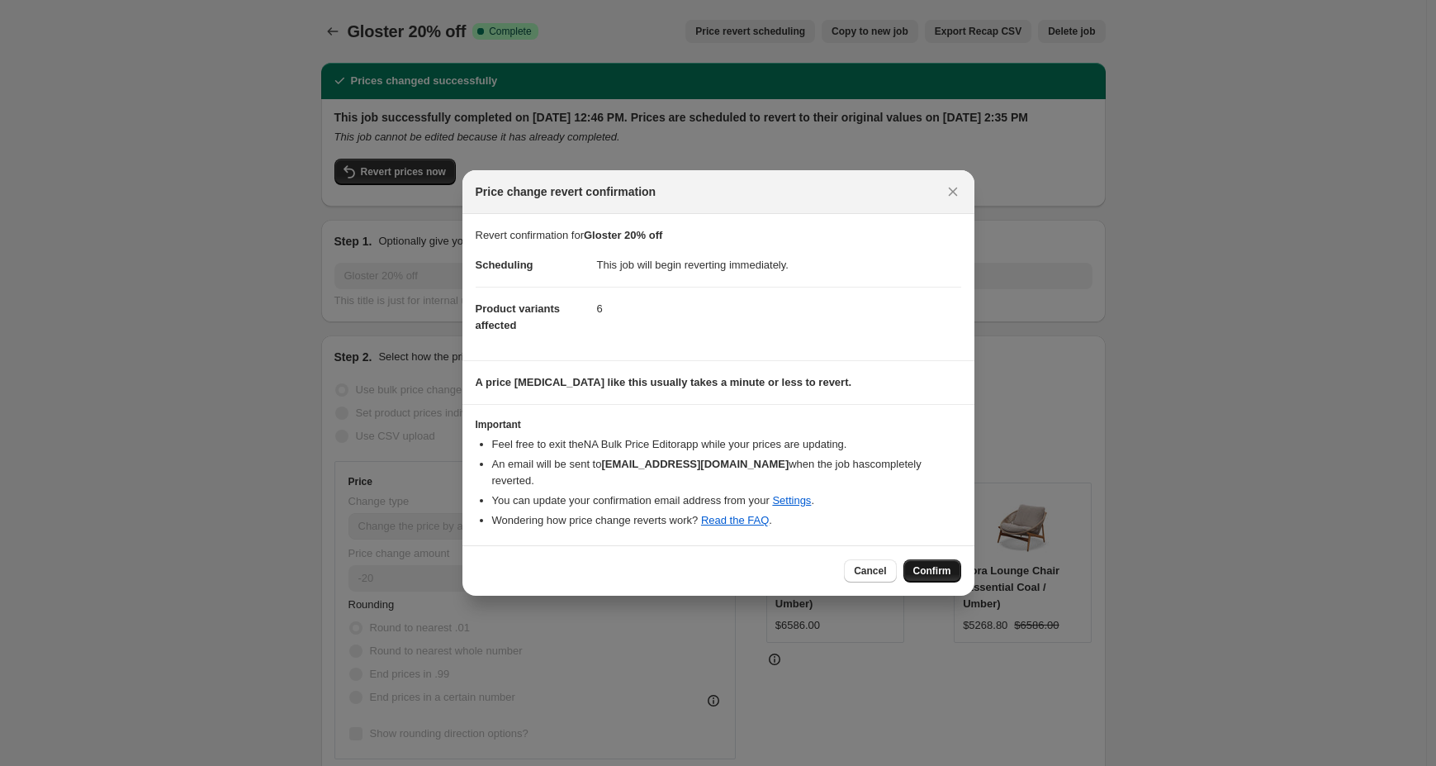
click at [918, 565] on span "Confirm" at bounding box center [932, 570] width 38 height 13
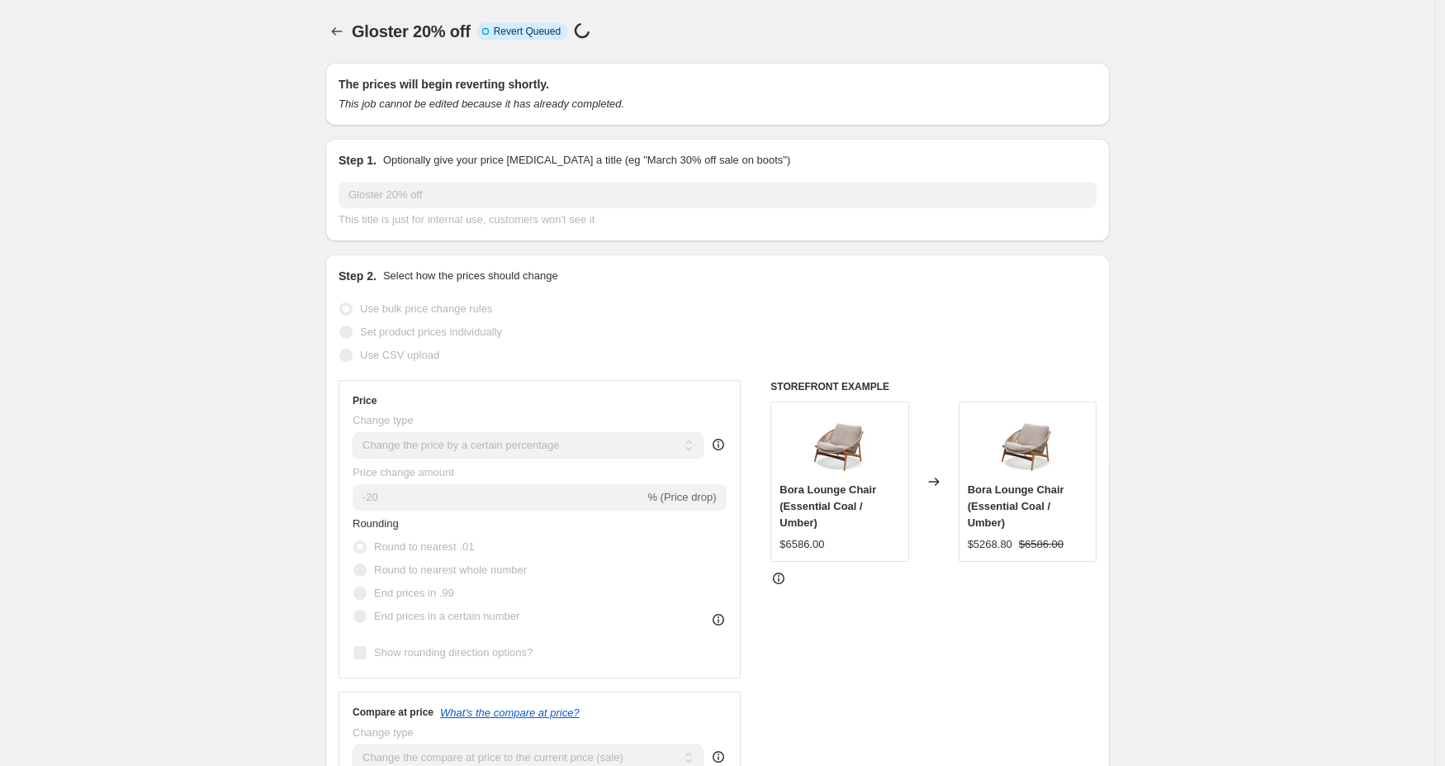
select select "percentage"
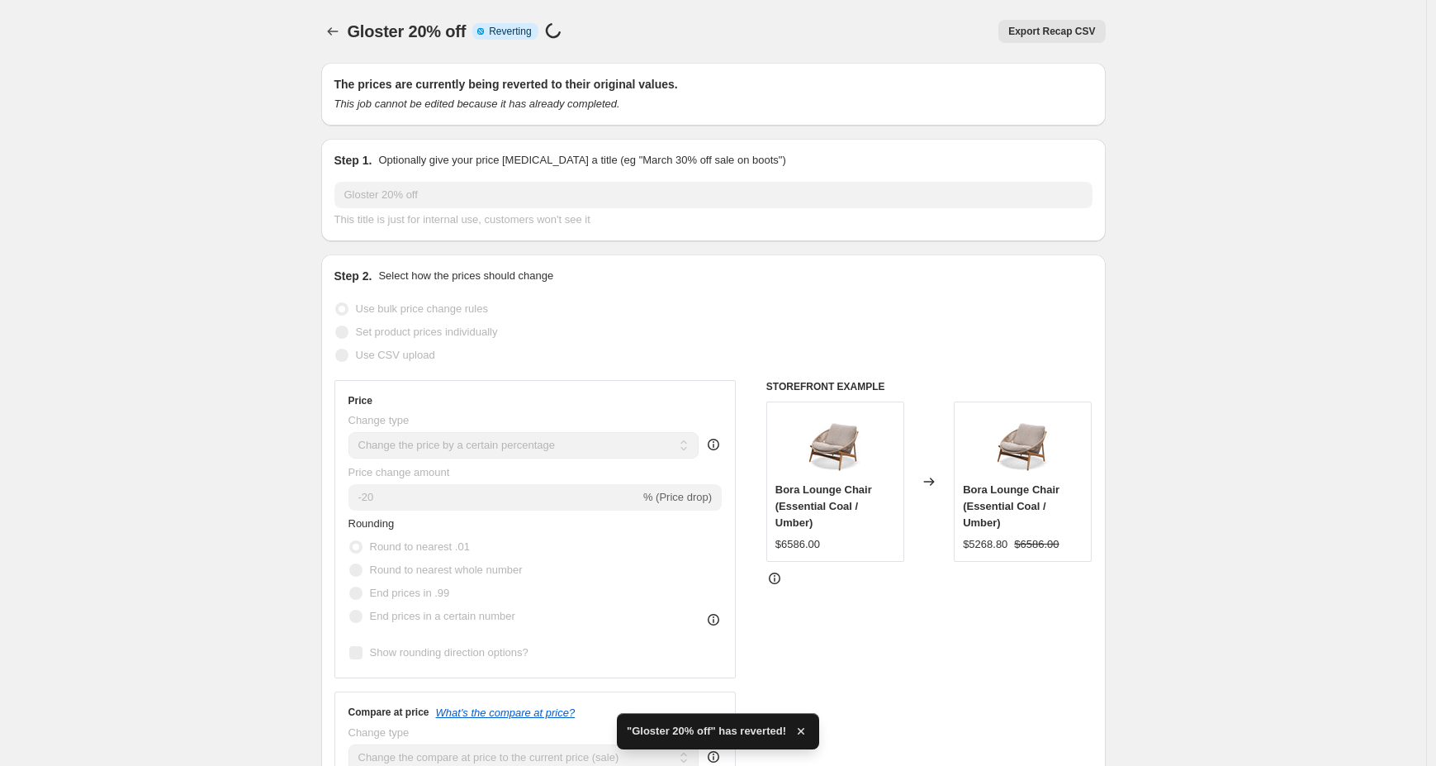
checkbox input "true"
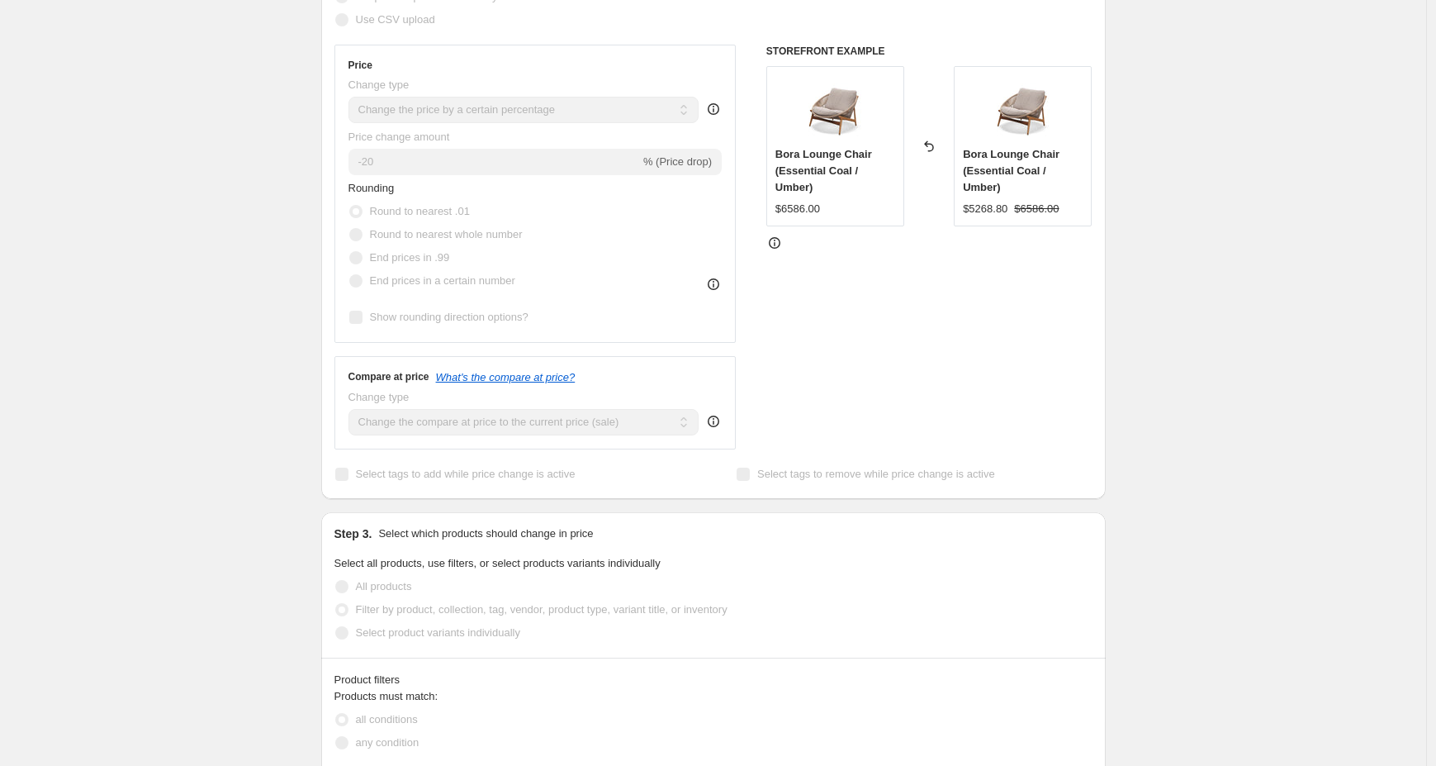
scroll to position [109, 0]
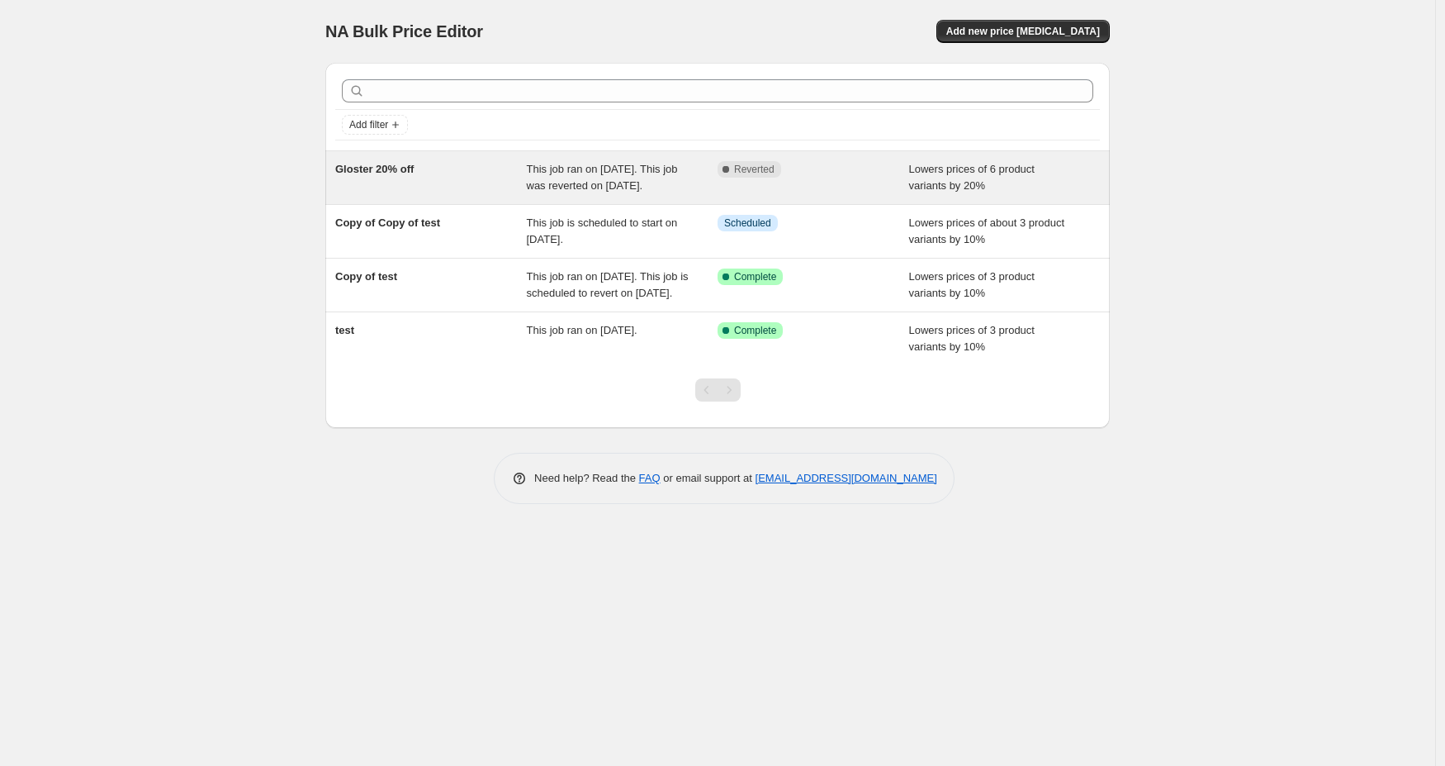
click at [453, 194] on div "Gloster 20% off" at bounding box center [431, 177] width 192 height 33
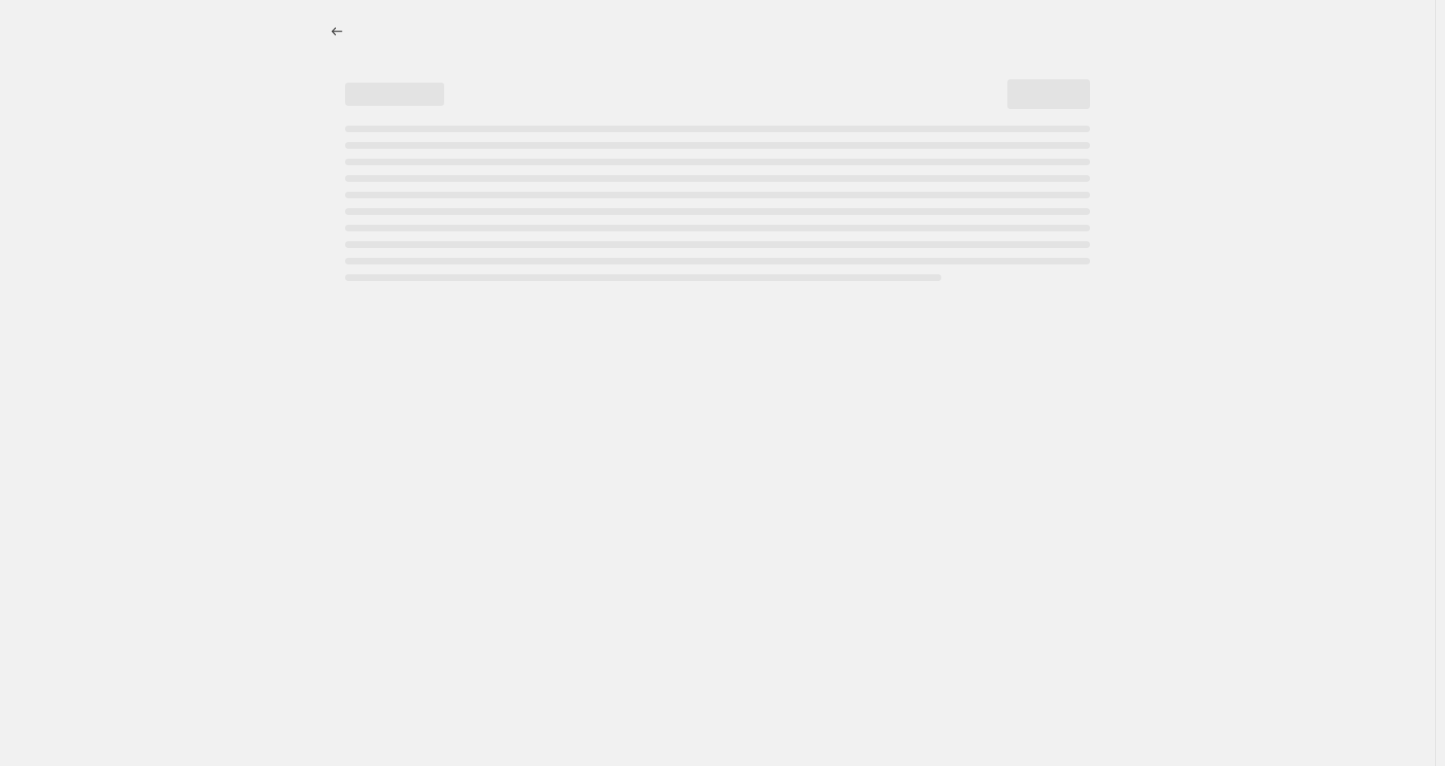
select select "percentage"
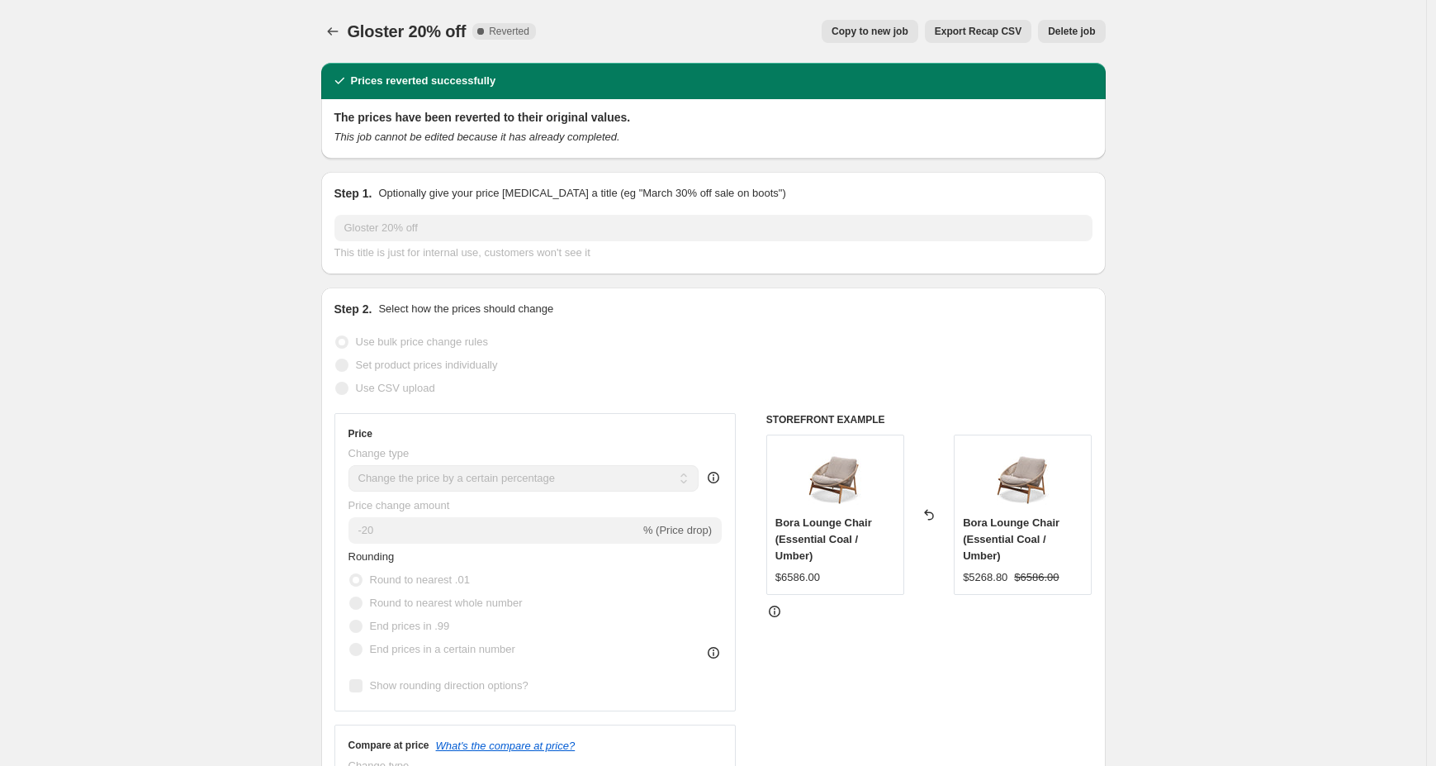
click at [876, 36] on span "Copy to new job" at bounding box center [870, 31] width 77 height 13
select select "percentage"
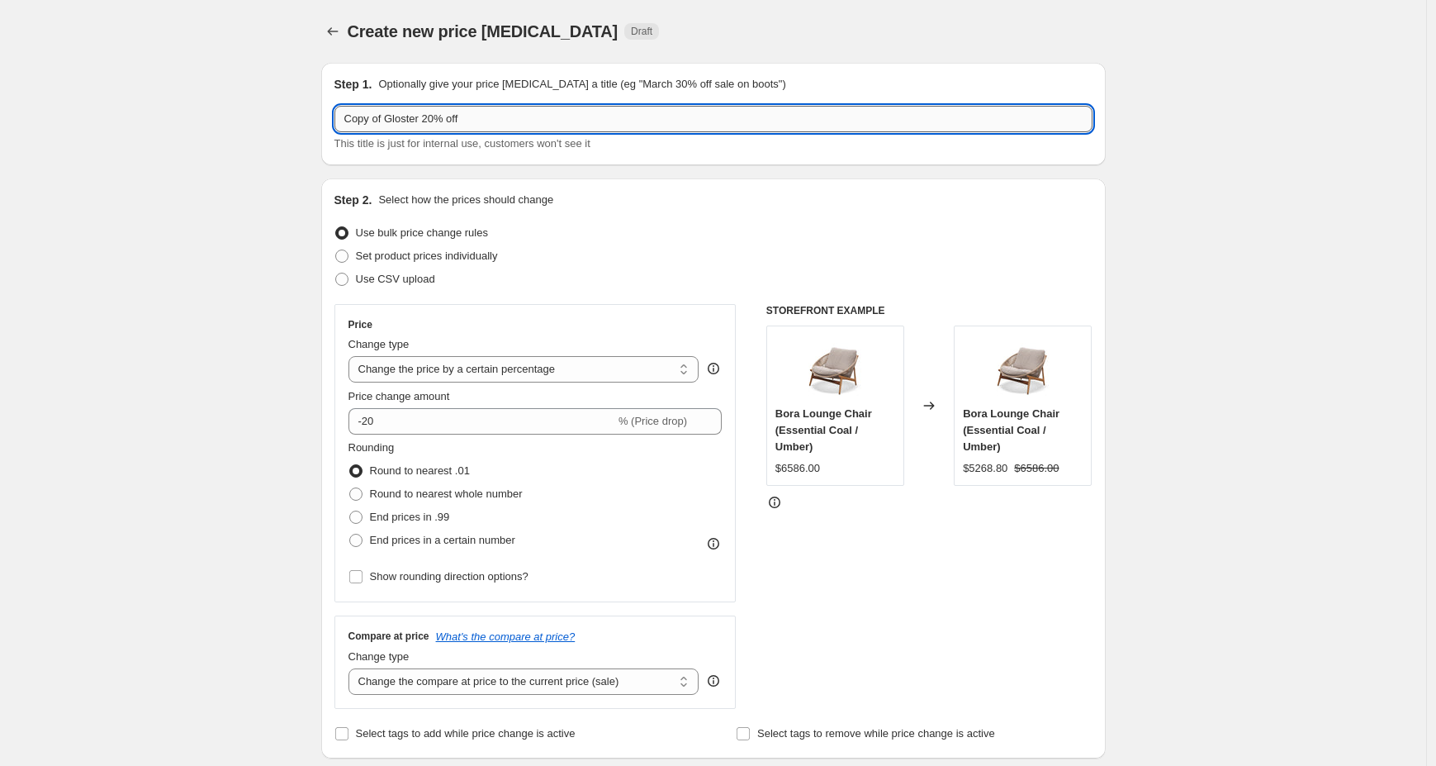
click at [363, 120] on input "Copy of Gloster 20% off" at bounding box center [714, 119] width 758 height 26
type input "Test of Gloster 20% off"
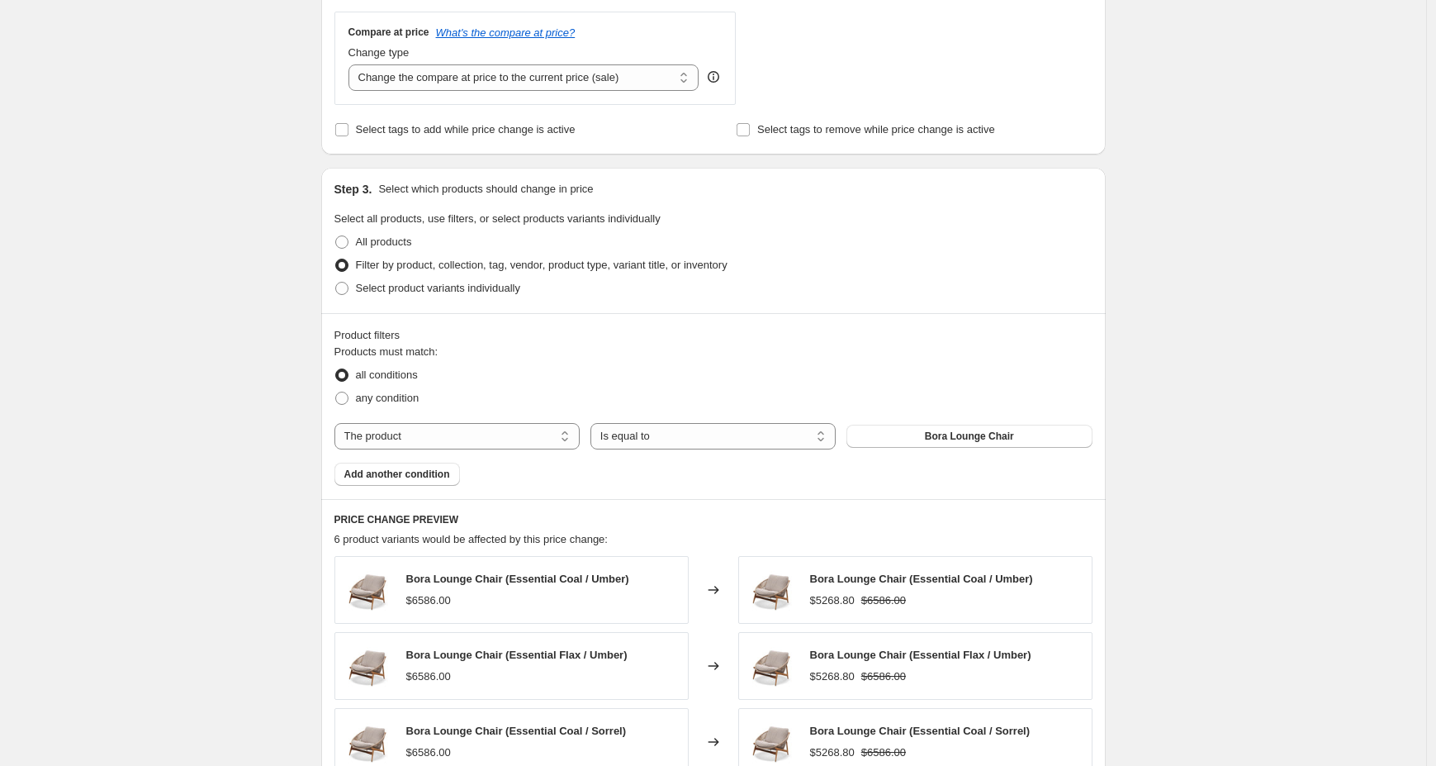
scroll to position [604, 0]
click at [425, 440] on select "The product The product's collection The product's tag The product's vendor The…" at bounding box center [457, 436] width 245 height 26
select select "tag"
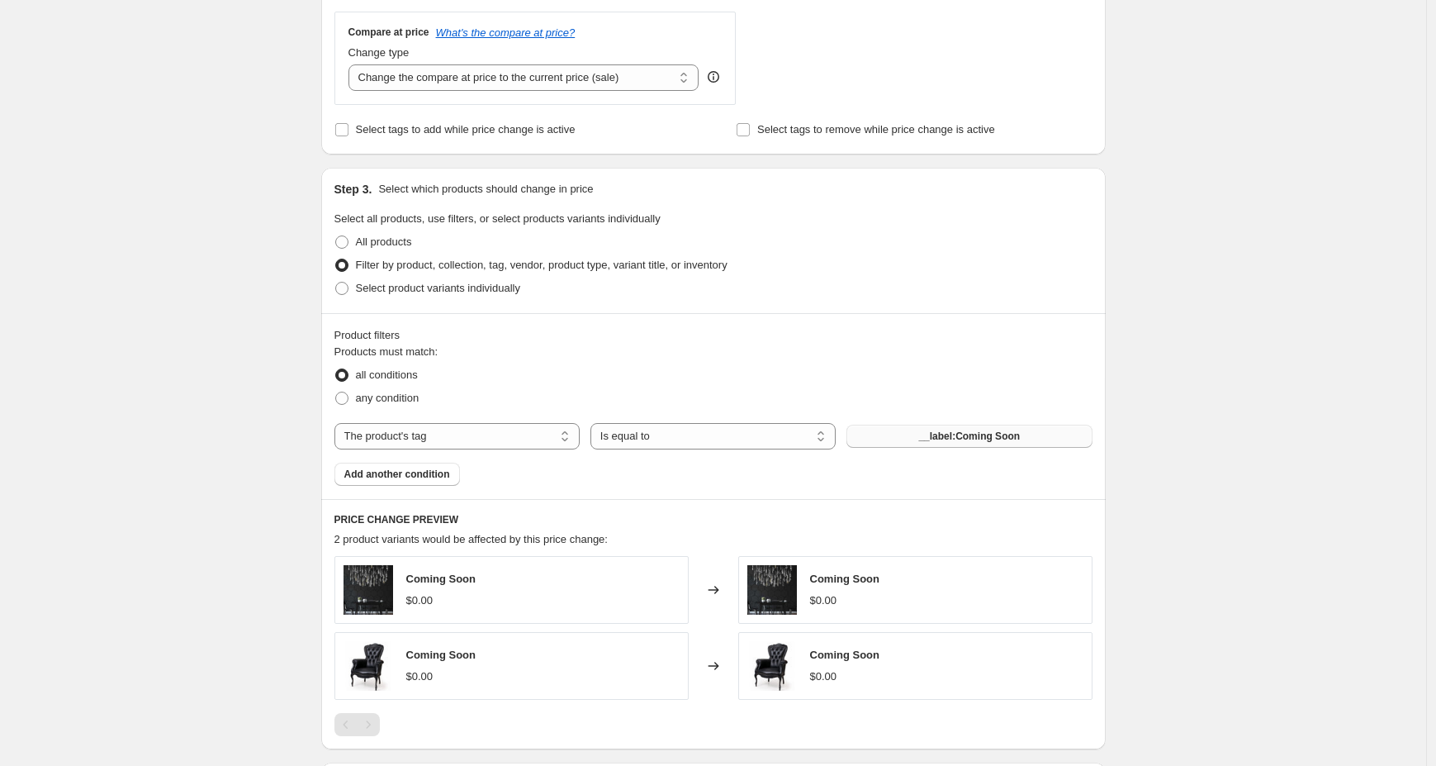
click at [925, 434] on span "__label:Coming Soon" at bounding box center [969, 435] width 102 height 13
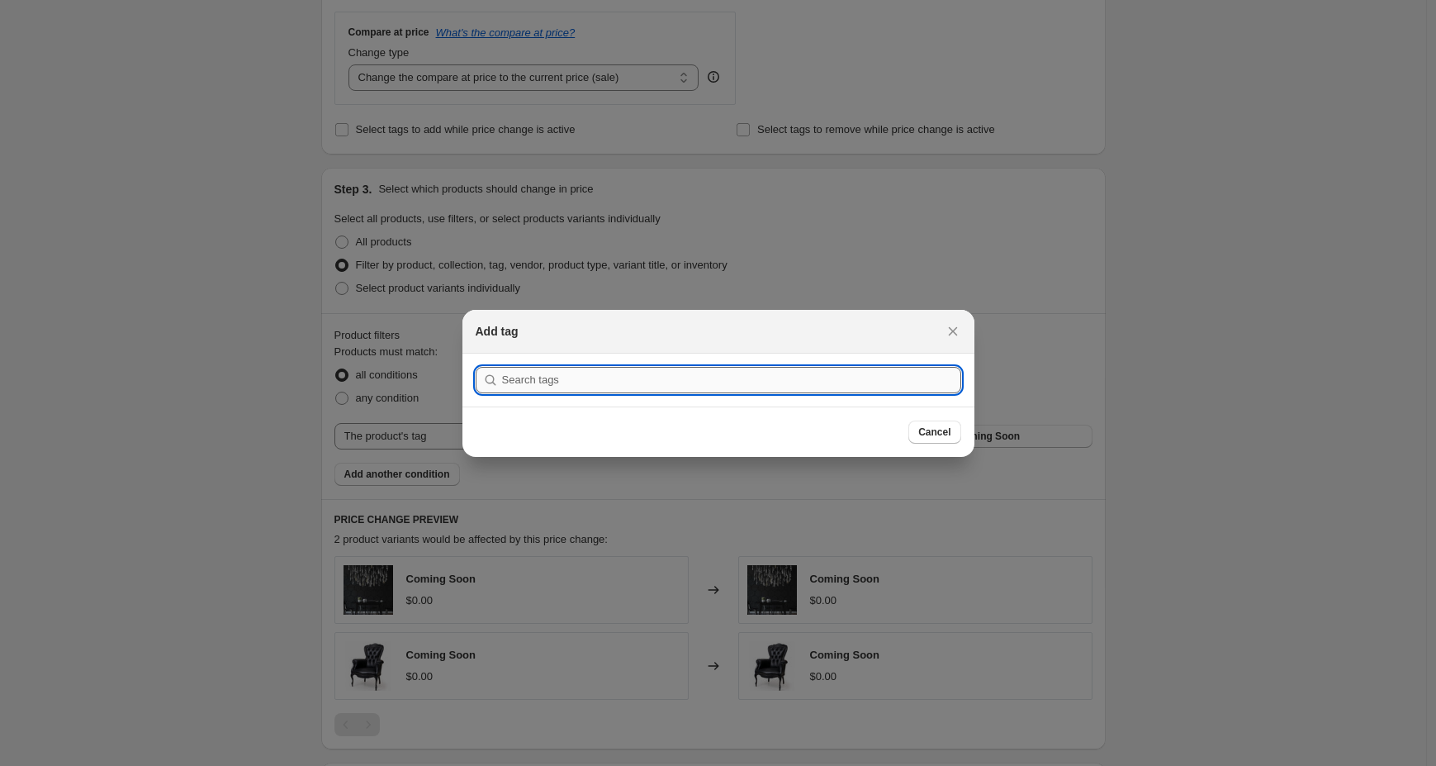
click at [683, 367] on input ":r14c:" at bounding box center [731, 380] width 459 height 26
click at [618, 379] on input ":r14c:" at bounding box center [731, 380] width 459 height 26
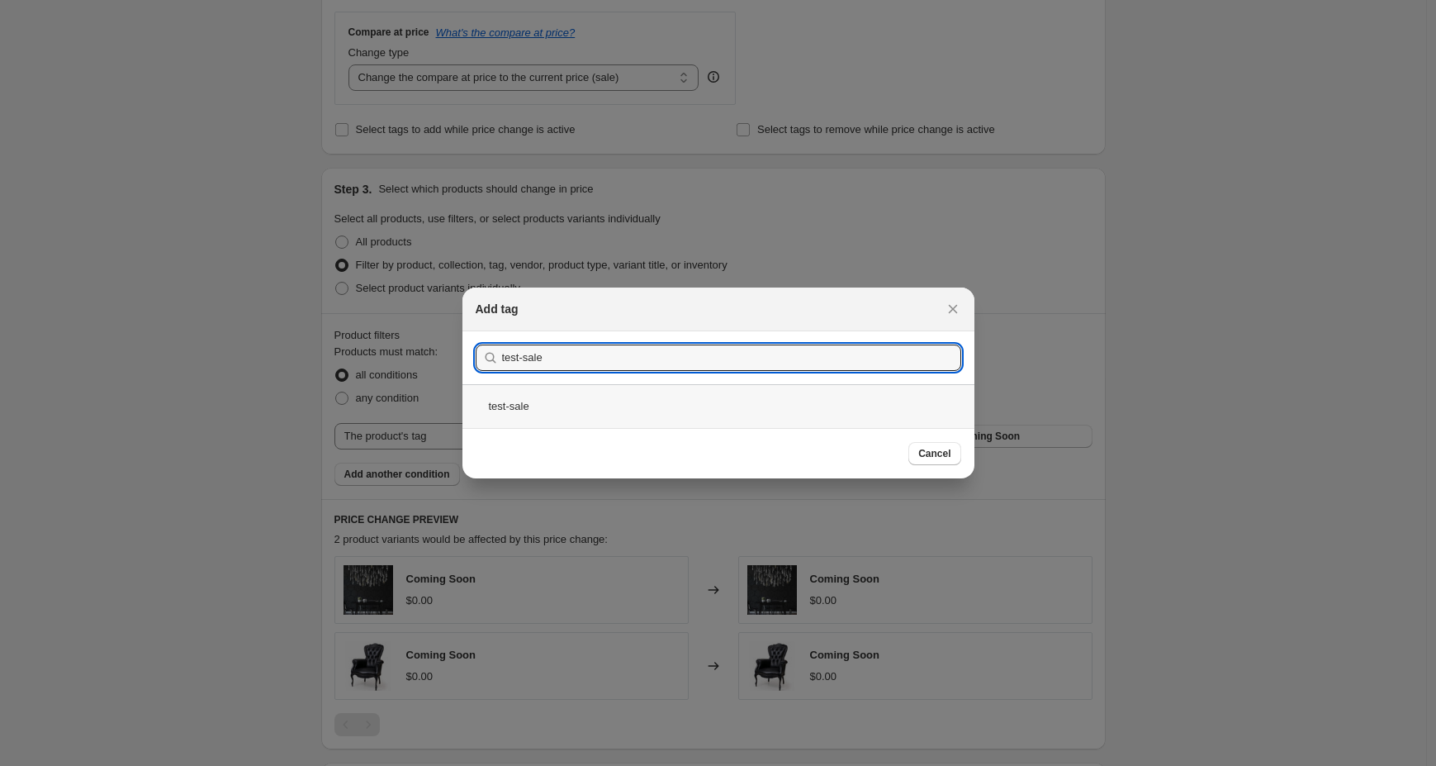
type input "test-sale"
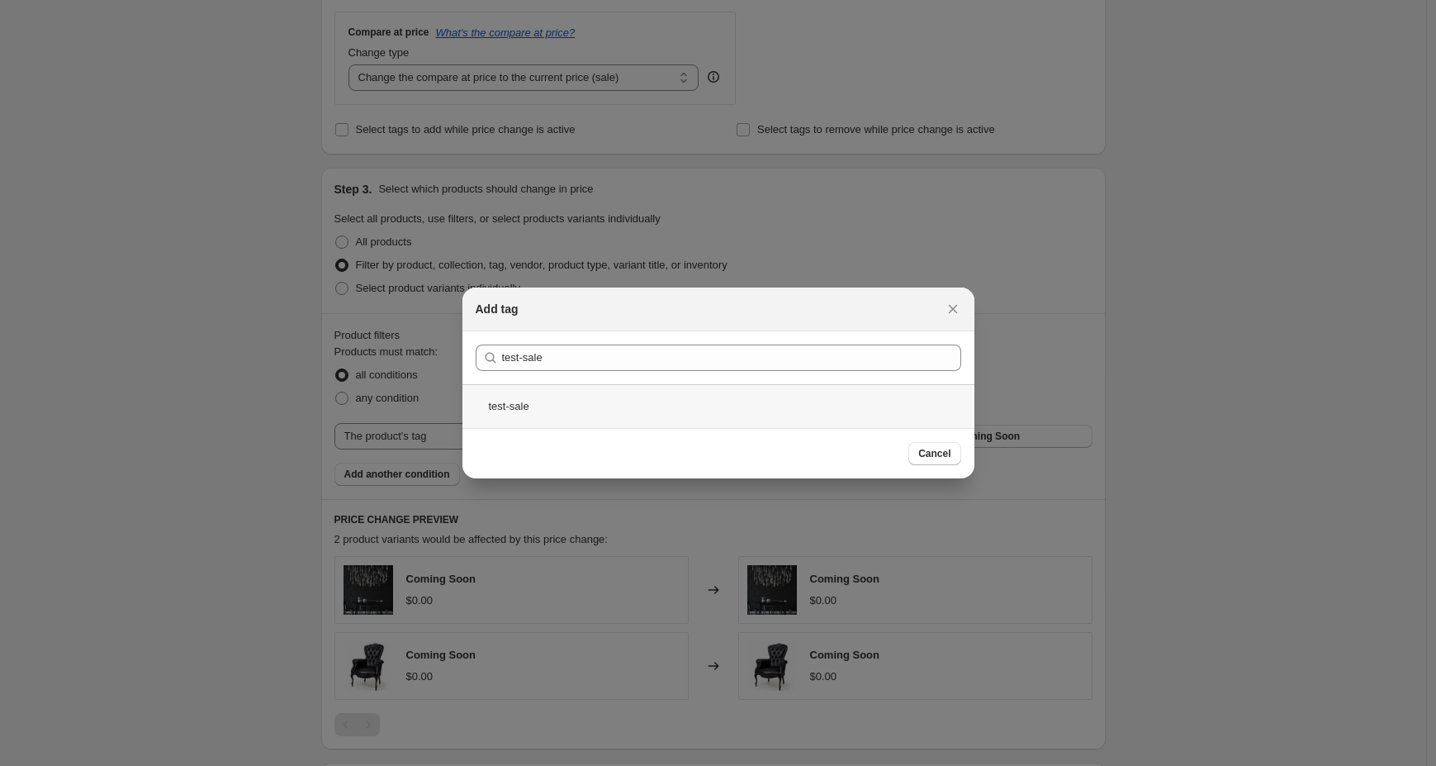
click at [582, 413] on div "test-sale" at bounding box center [719, 406] width 512 height 44
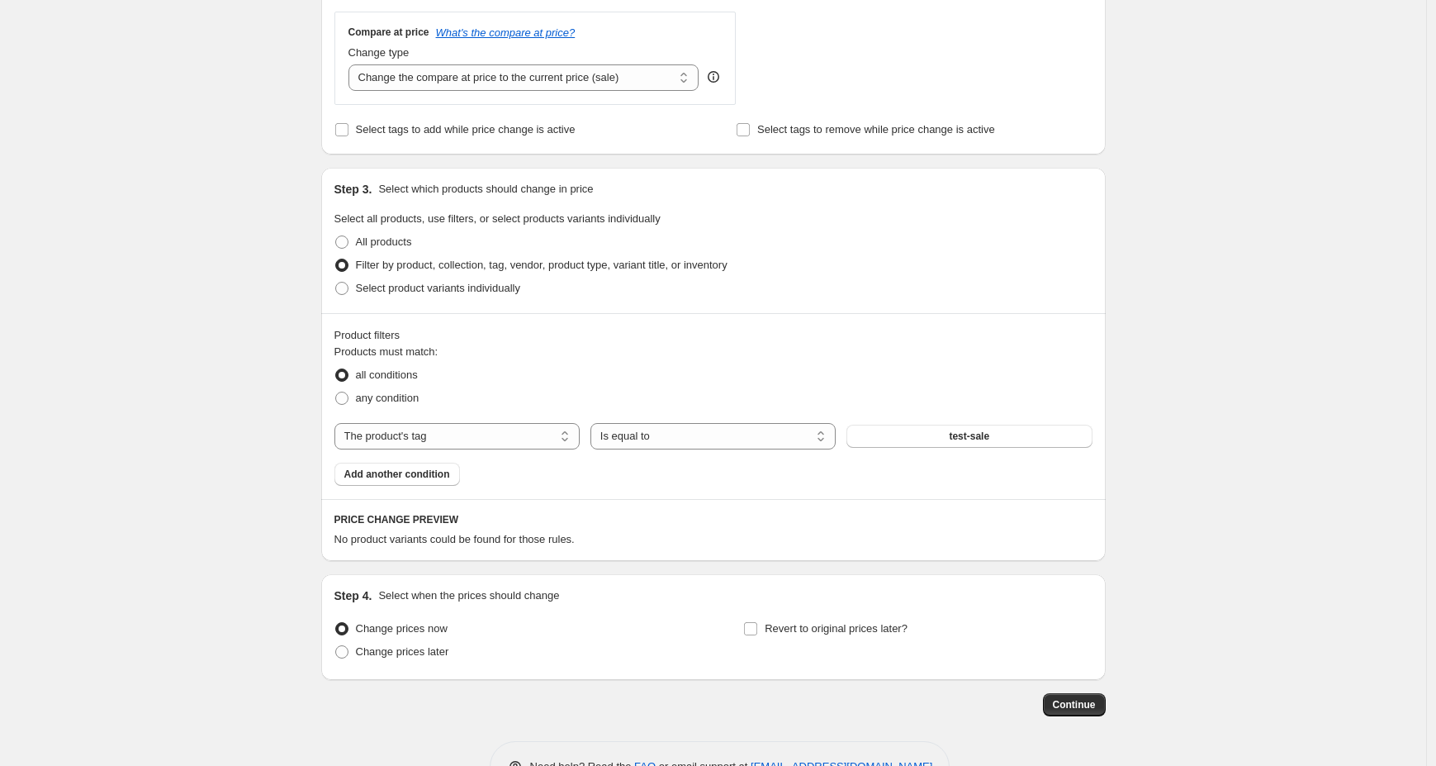
click at [245, 419] on div "Create new price [MEDICAL_DATA]. This page is ready Create new price [MEDICAL_D…" at bounding box center [713, 106] width 1426 height 1421
click at [374, 652] on span "Change prices later" at bounding box center [402, 654] width 93 height 12
click at [336, 649] on input "Change prices later" at bounding box center [335, 648] width 1 height 1
radio input "true"
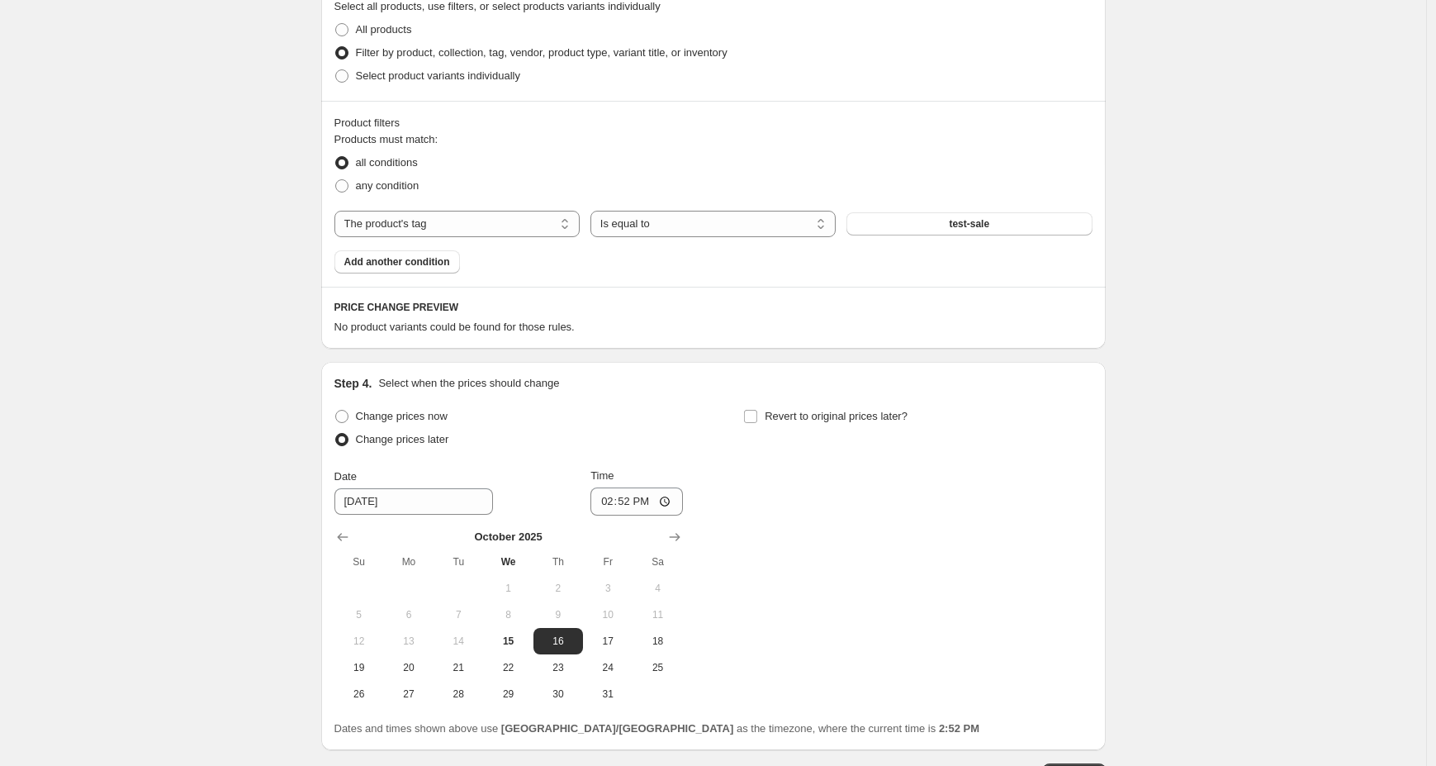
scroll to position [888, 0]
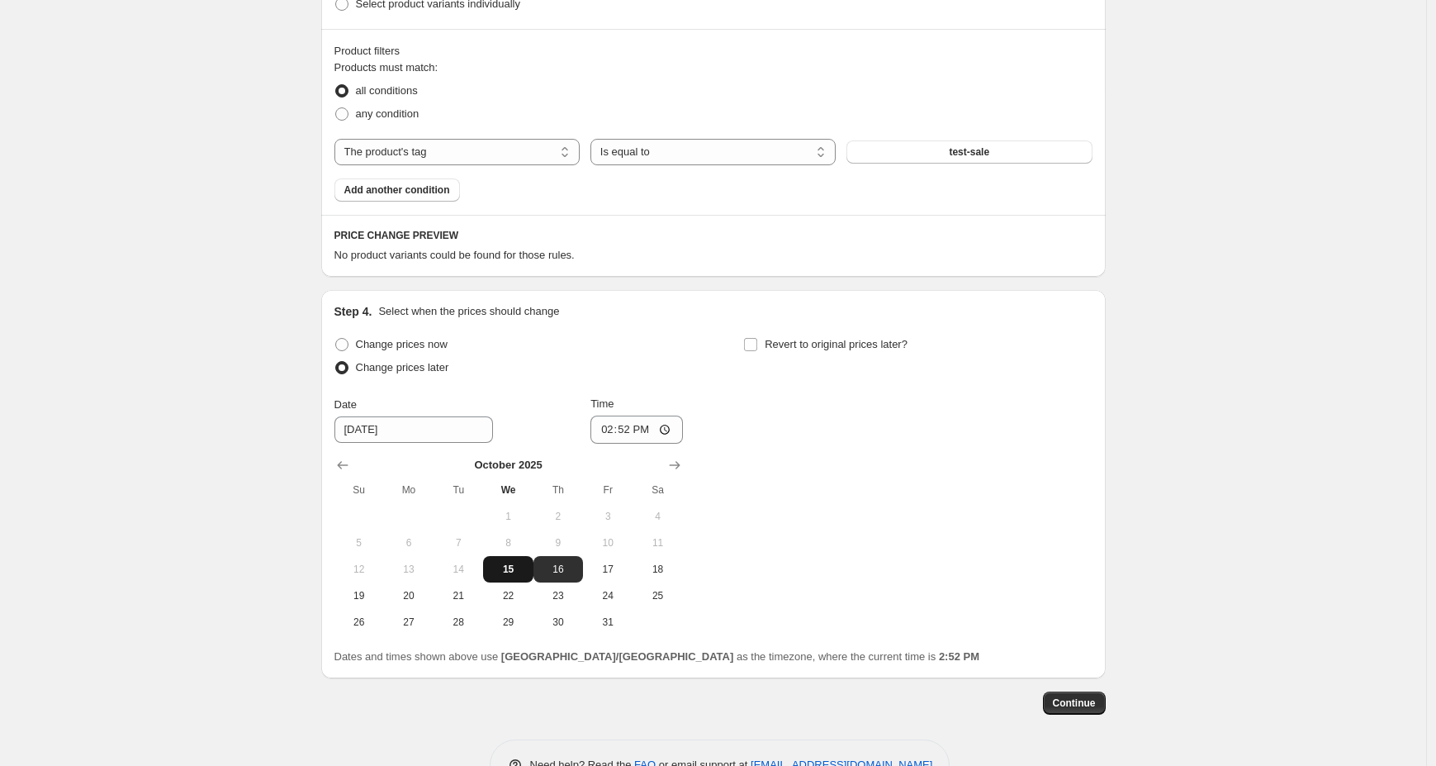
click at [524, 573] on span "15" at bounding box center [508, 568] width 36 height 13
type input "[DATE]"
click at [624, 431] on input "14:52" at bounding box center [637, 429] width 93 height 28
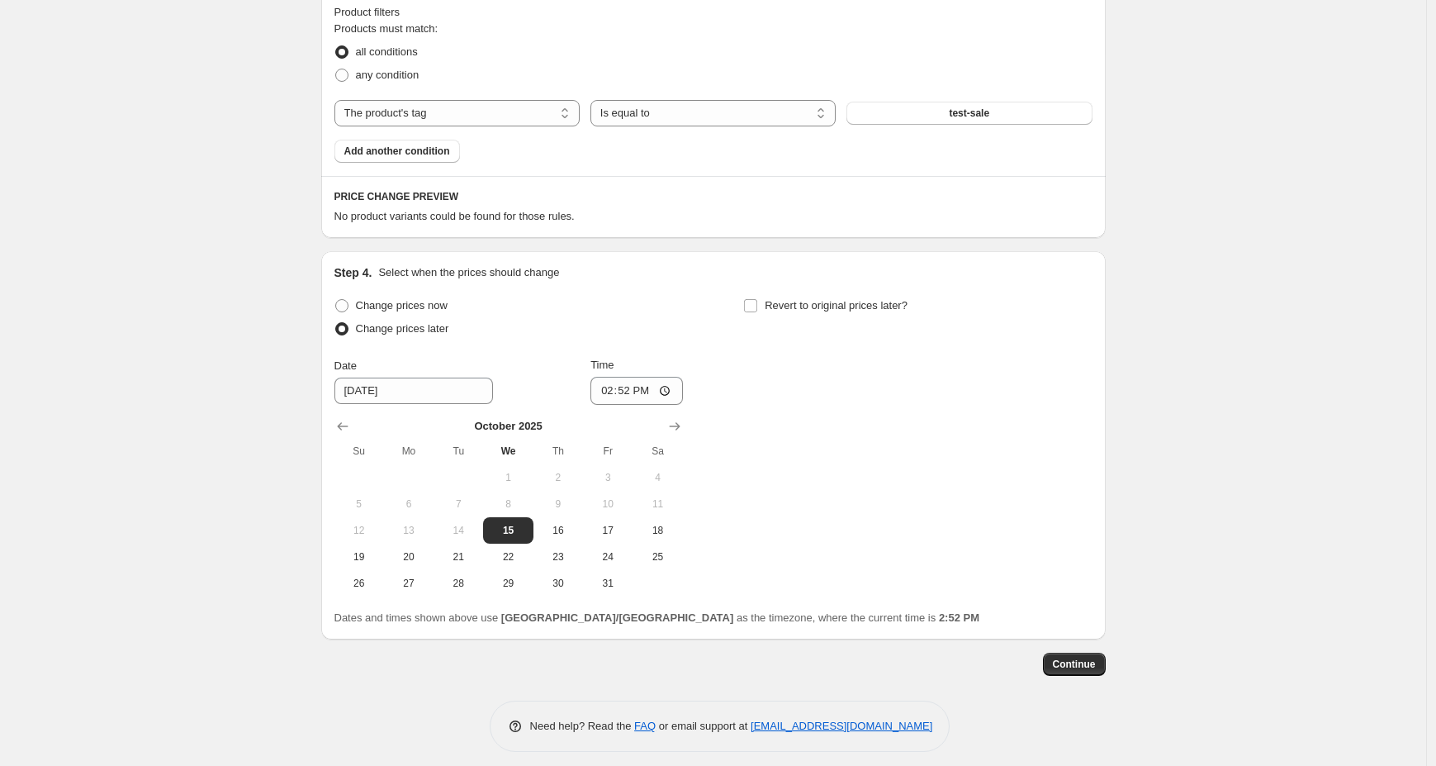
scroll to position [937, 0]
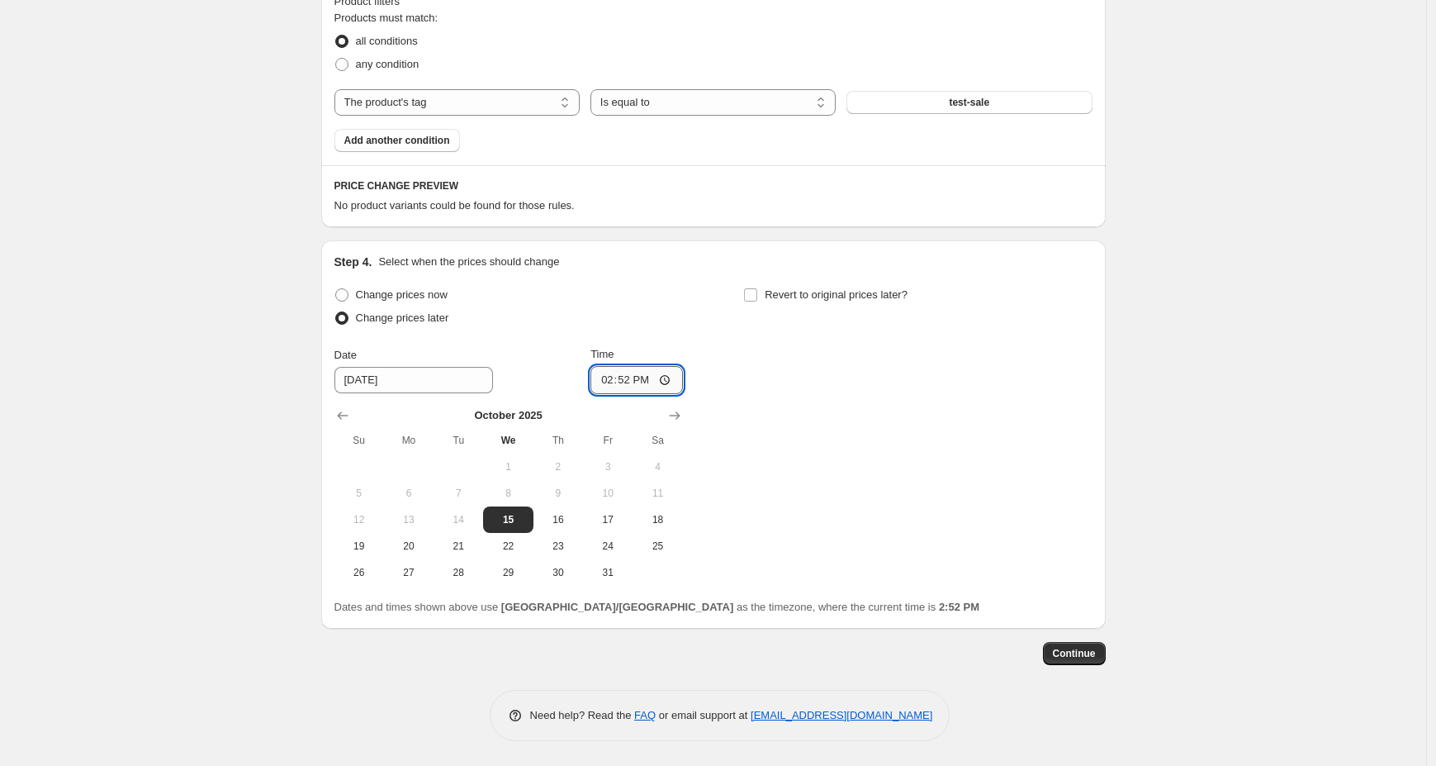
click at [616, 384] on input "14:52" at bounding box center [637, 380] width 93 height 28
click at [631, 380] on input "14:52" at bounding box center [637, 380] width 93 height 28
click at [635, 382] on input "14:52" at bounding box center [637, 380] width 93 height 28
click at [628, 376] on input "14:52" at bounding box center [637, 380] width 93 height 28
click at [629, 381] on input "14:52" at bounding box center [637, 380] width 93 height 28
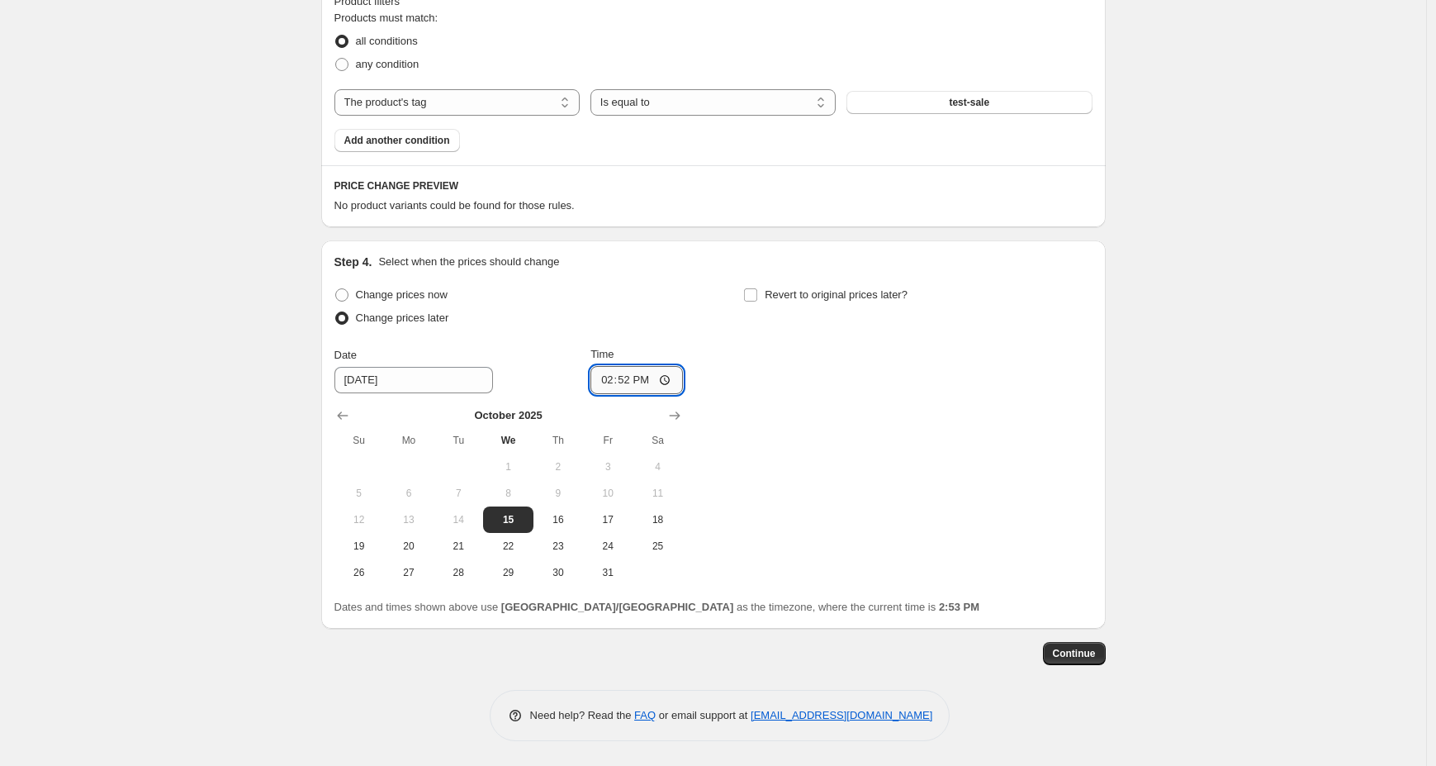
click at [631, 383] on input "14:52" at bounding box center [637, 380] width 93 height 28
click at [673, 381] on input "14:52" at bounding box center [637, 380] width 93 height 28
type input "14:53"
click at [776, 396] on div "Change prices now Change prices later Date [DATE] Time 14:53 [DATE] Su Mo Tu We…" at bounding box center [714, 434] width 758 height 302
click at [1094, 655] on span "Continue" at bounding box center [1074, 653] width 43 height 13
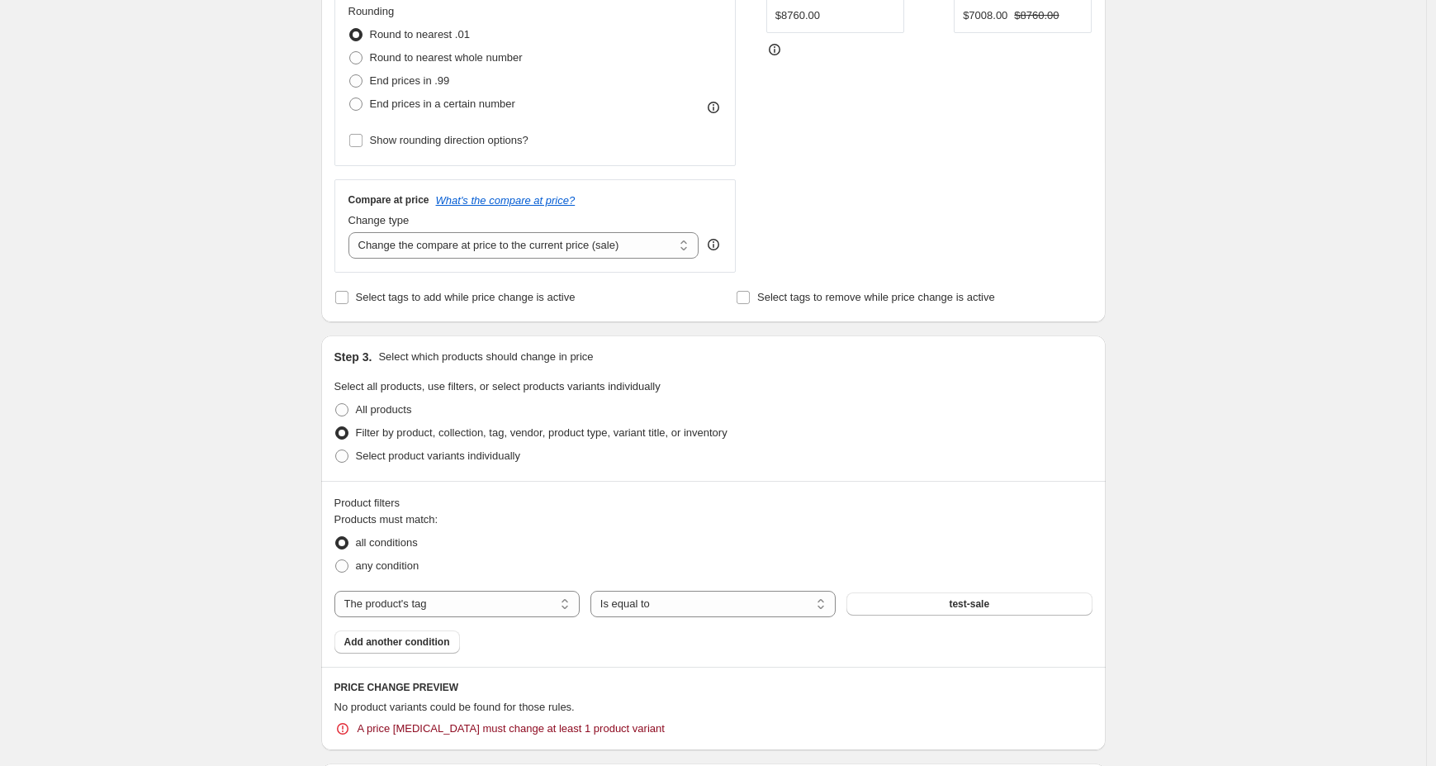
scroll to position [665, 0]
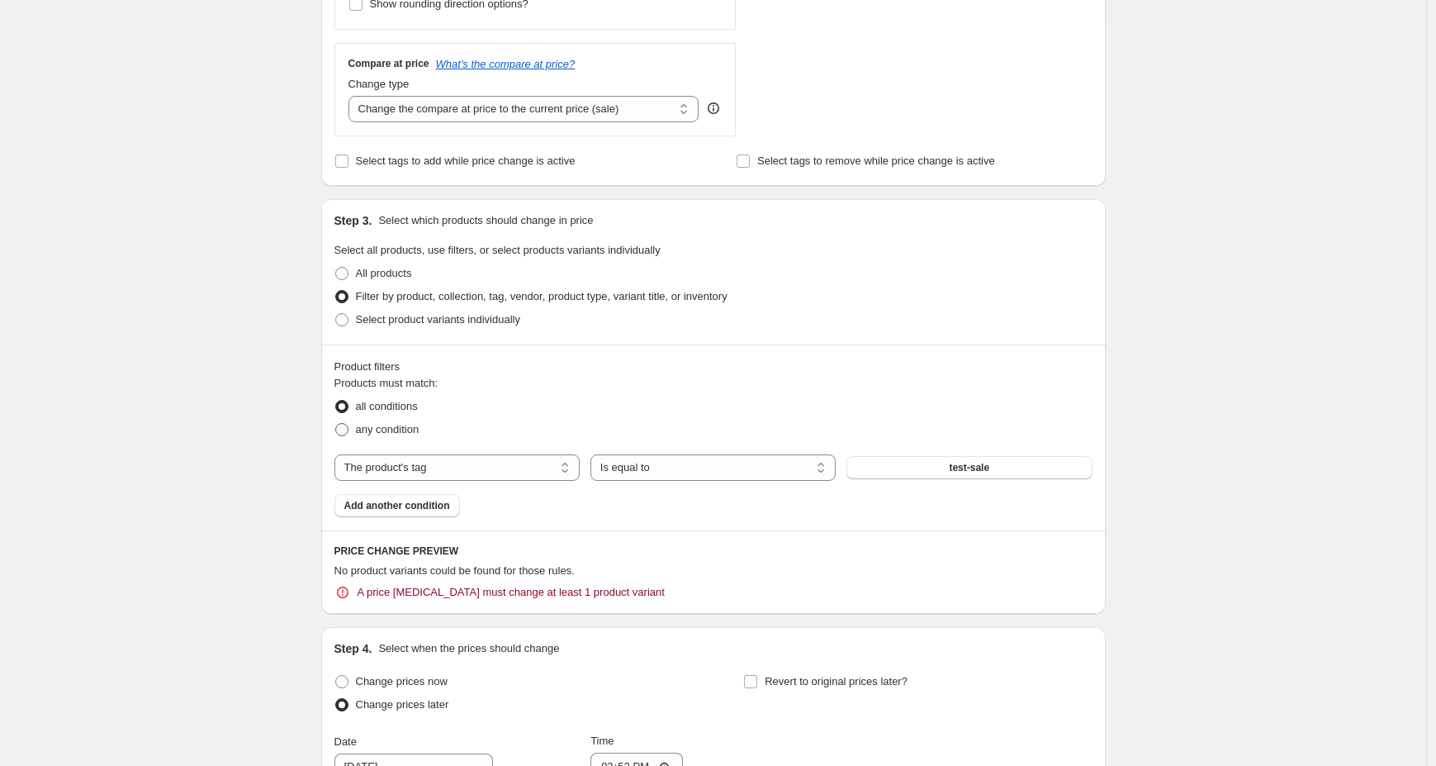
click at [407, 430] on span "any condition" at bounding box center [388, 429] width 64 height 12
click at [336, 424] on input "any condition" at bounding box center [335, 423] width 1 height 1
radio input "true"
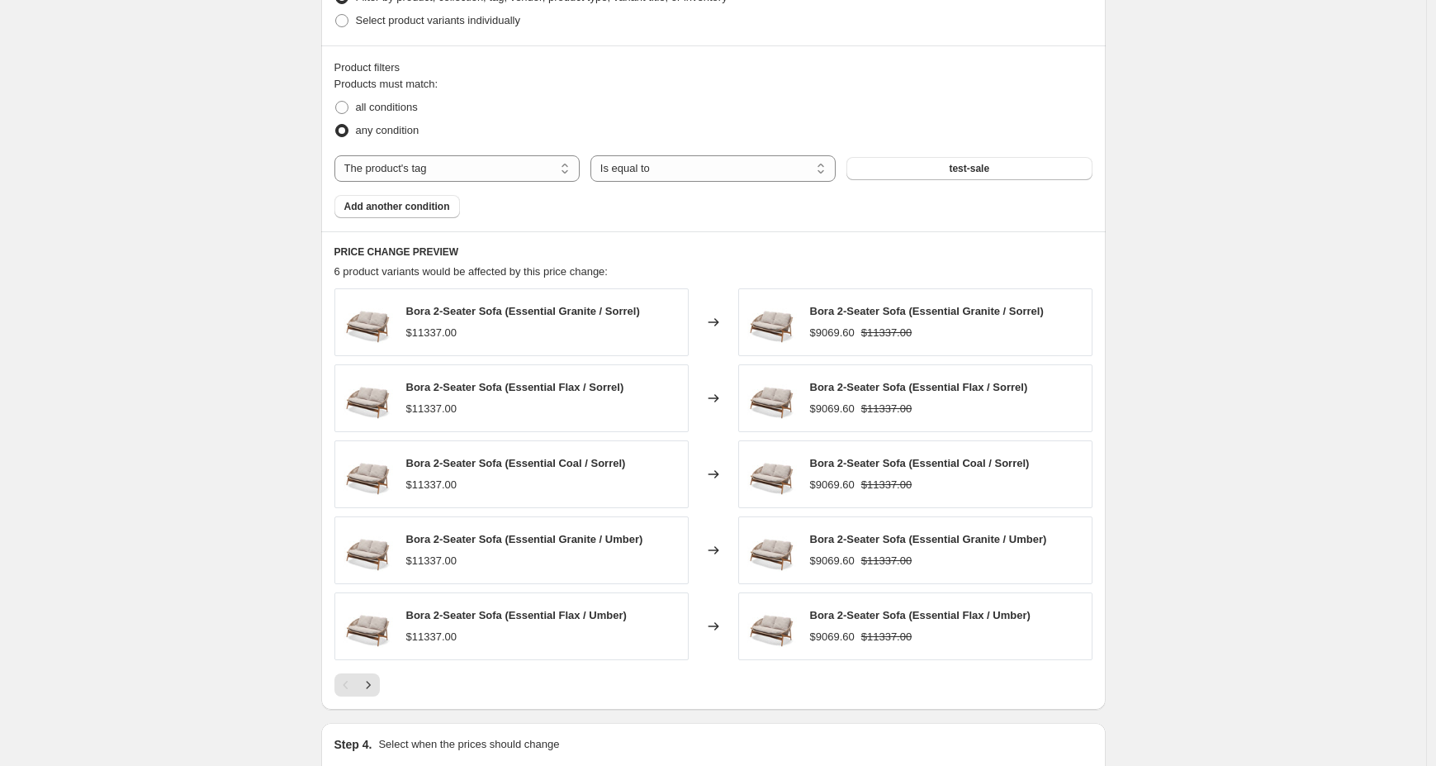
scroll to position [1354, 0]
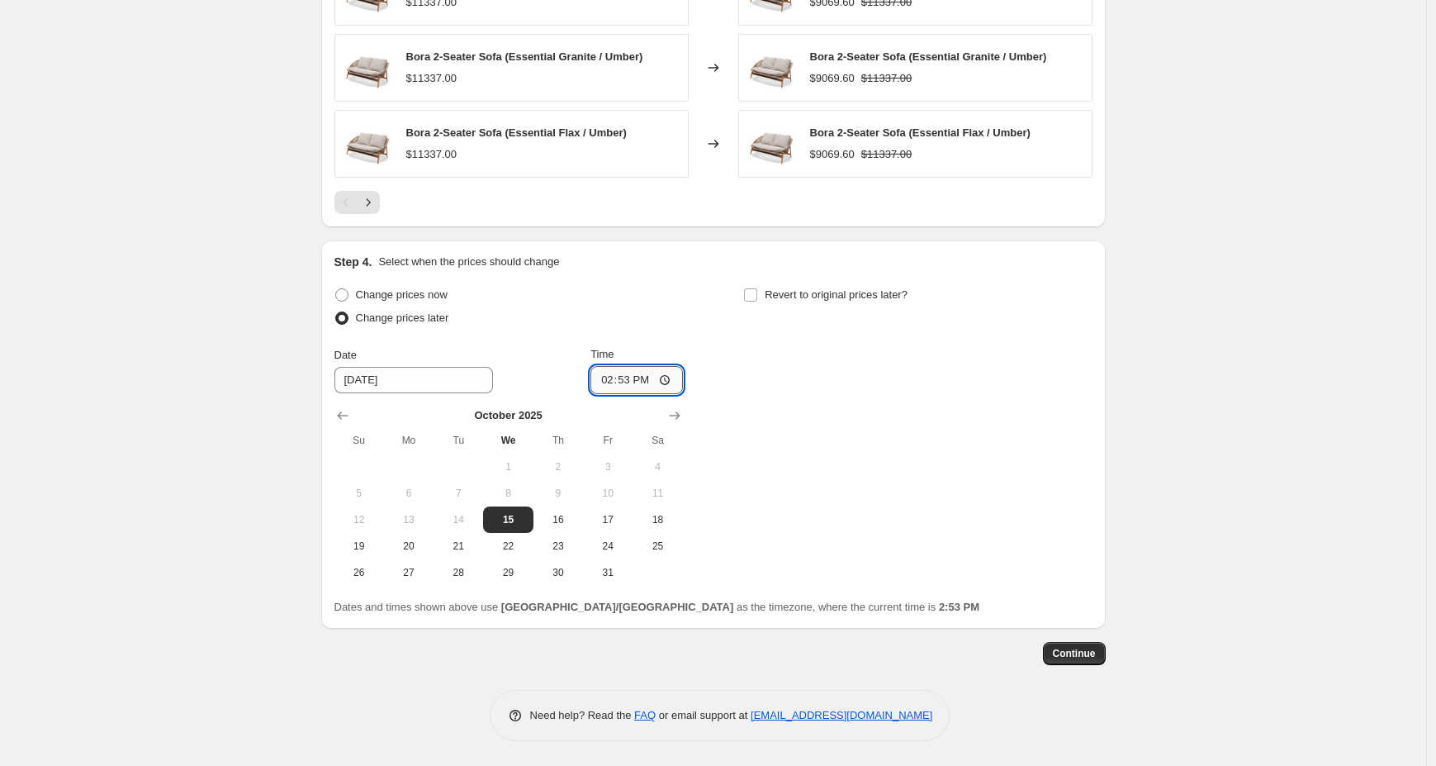
click at [614, 377] on input "14:53" at bounding box center [637, 380] width 93 height 28
click at [633, 382] on input "14:53" at bounding box center [637, 380] width 93 height 28
click at [624, 377] on input "14:53" at bounding box center [637, 380] width 93 height 28
click at [627, 380] on input "14:53" at bounding box center [637, 380] width 93 height 28
click at [671, 380] on input "14:53" at bounding box center [637, 380] width 93 height 28
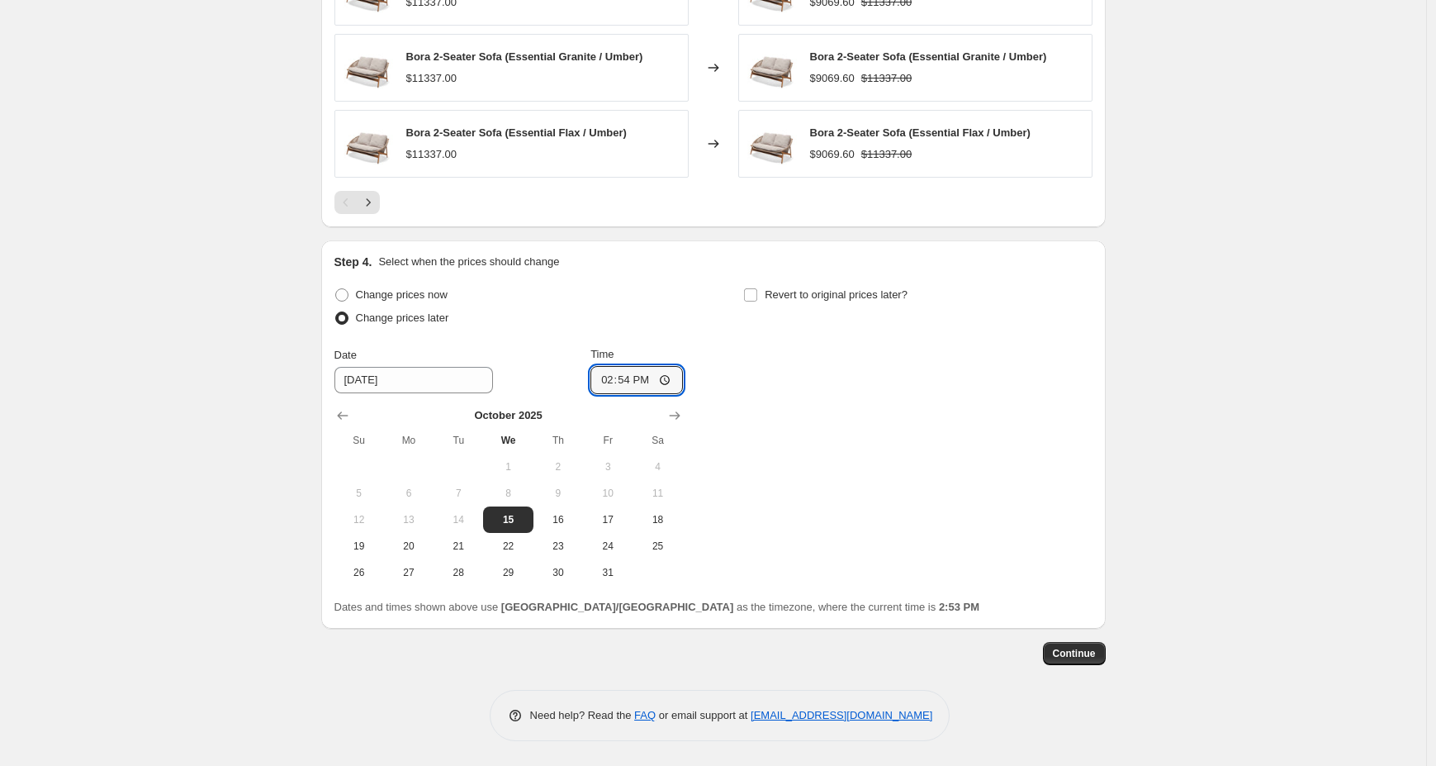
type input "14:54"
click at [820, 439] on div "Change prices now Change prices later Date [DATE] Time 14:54 [DATE] Su Mo Tu We…" at bounding box center [714, 434] width 758 height 302
click at [1091, 656] on span "Continue" at bounding box center [1074, 653] width 43 height 13
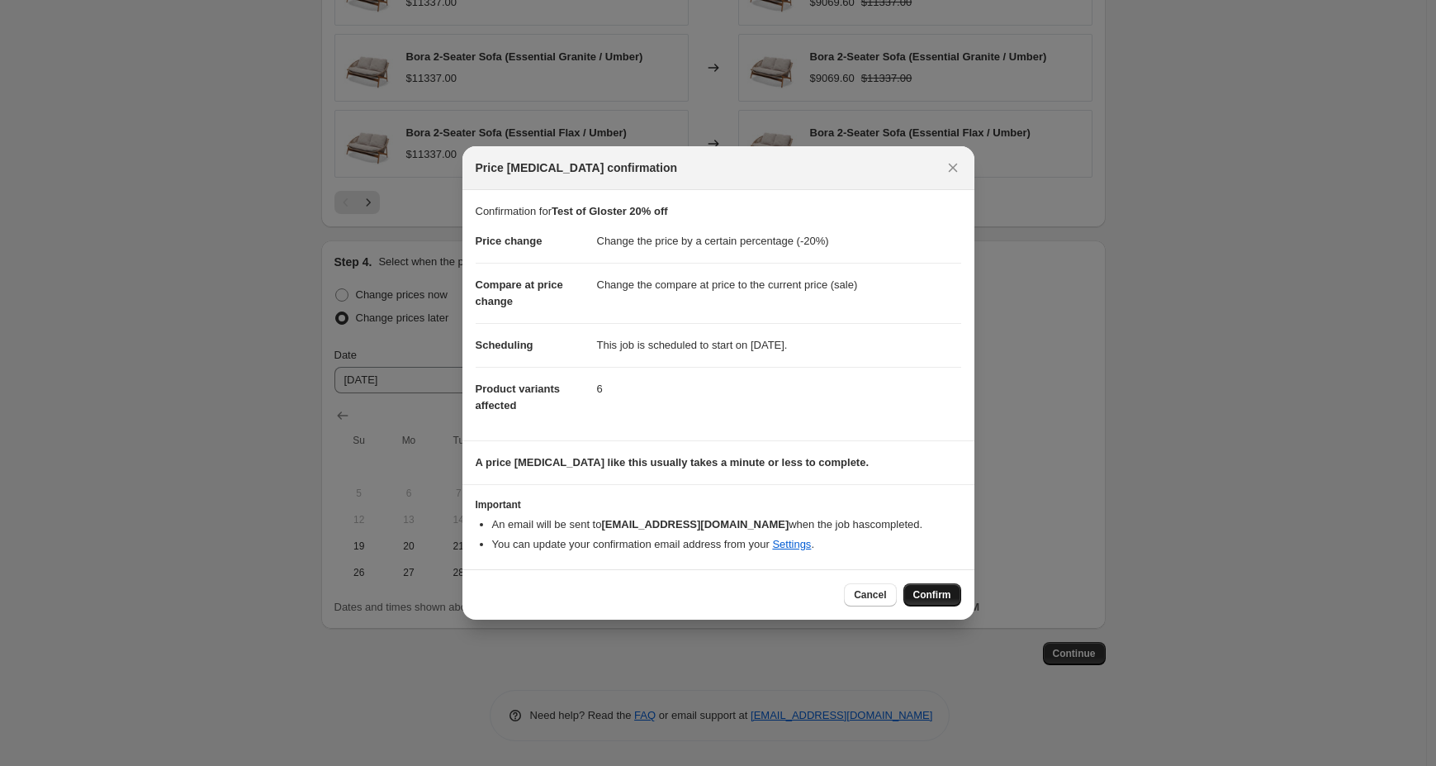
click at [923, 596] on span "Confirm" at bounding box center [932, 594] width 38 height 13
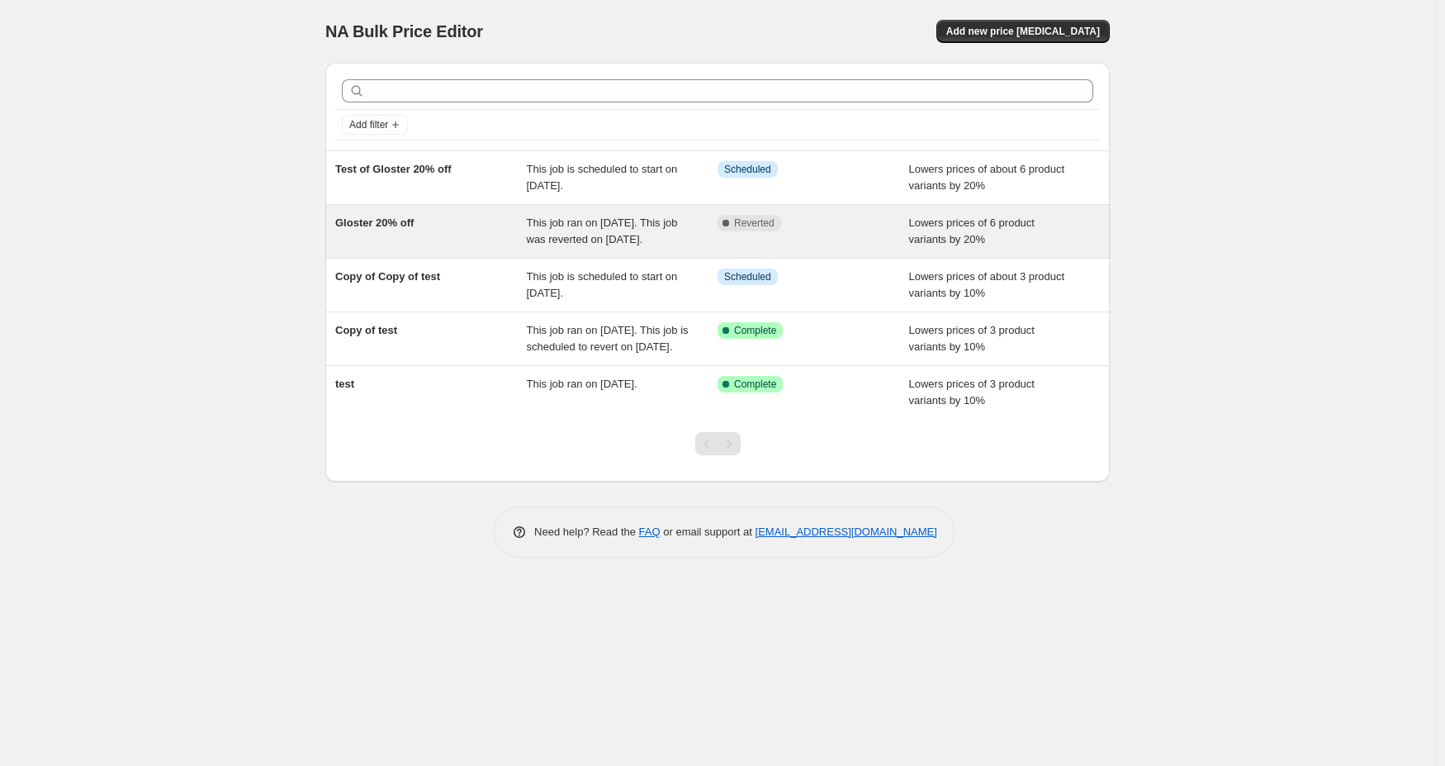
click at [430, 237] on div "Gloster 20% off" at bounding box center [431, 231] width 192 height 33
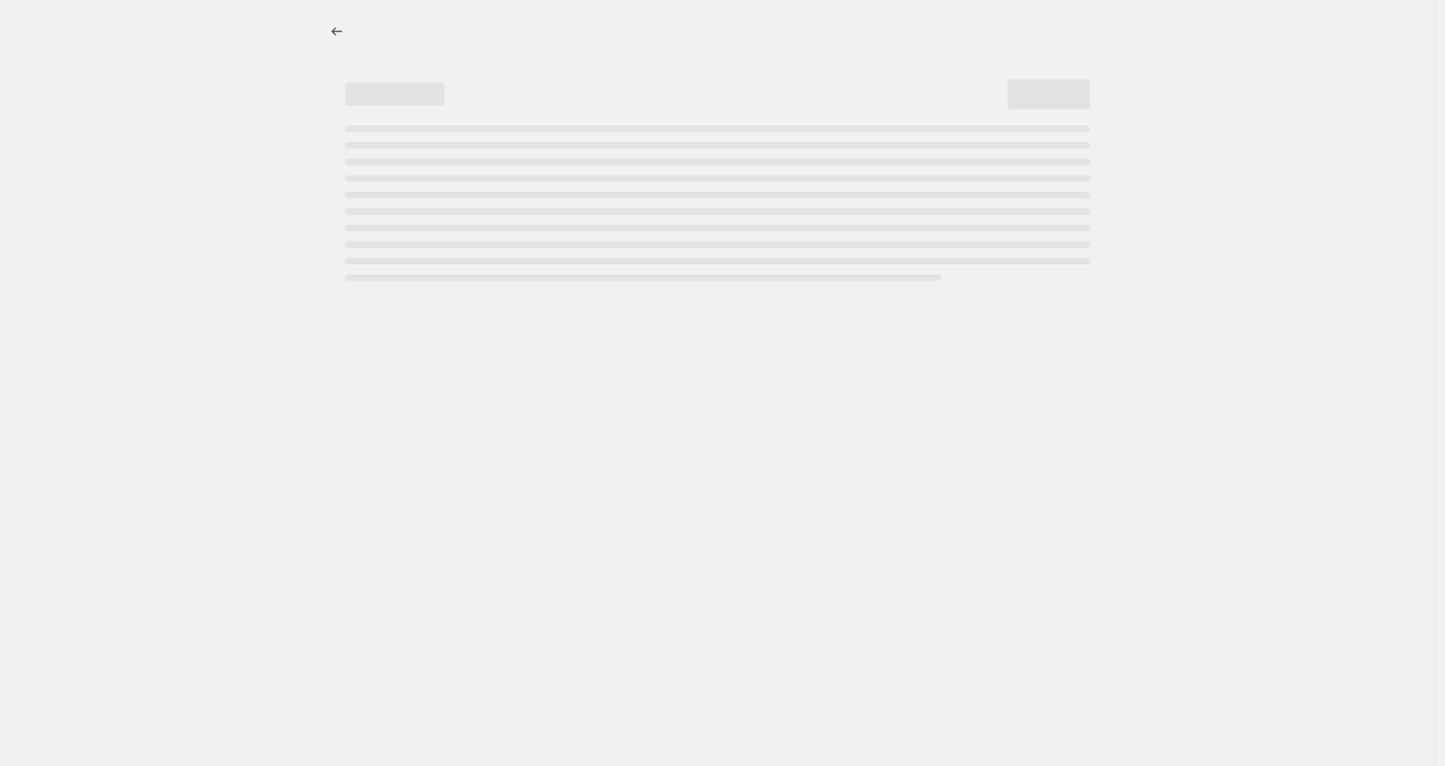
select select "percentage"
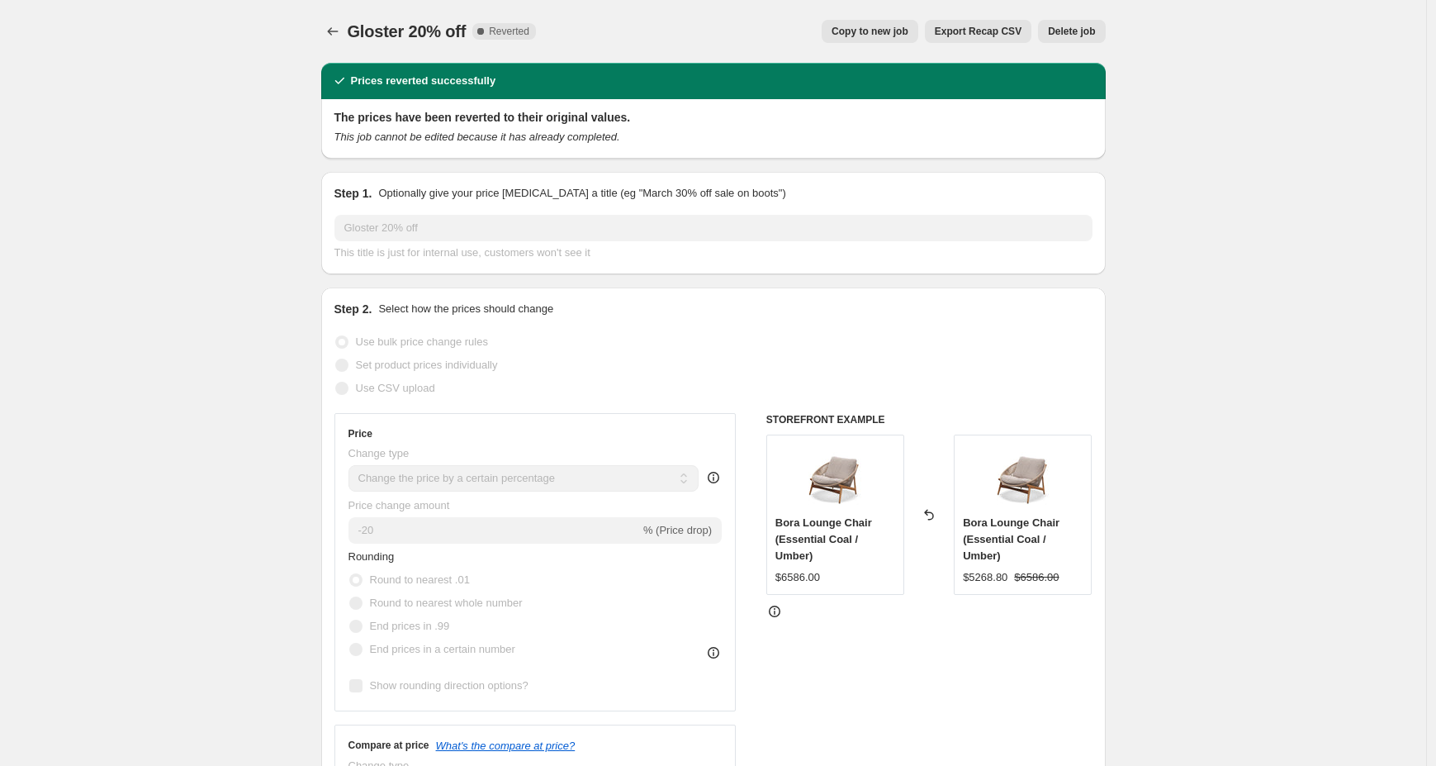
click at [1095, 32] on span "Delete job" at bounding box center [1071, 31] width 47 height 13
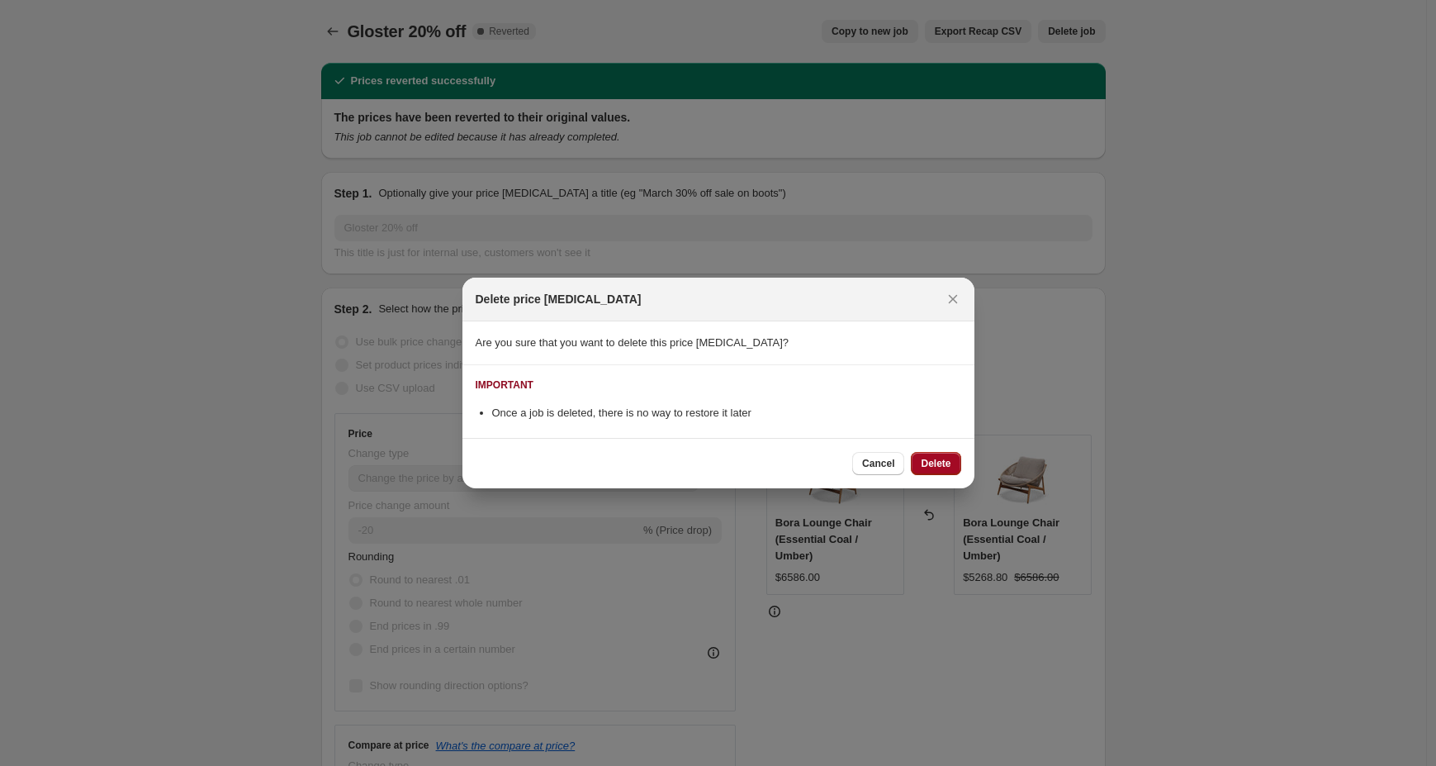
click at [944, 467] on span "Delete" at bounding box center [936, 463] width 30 height 13
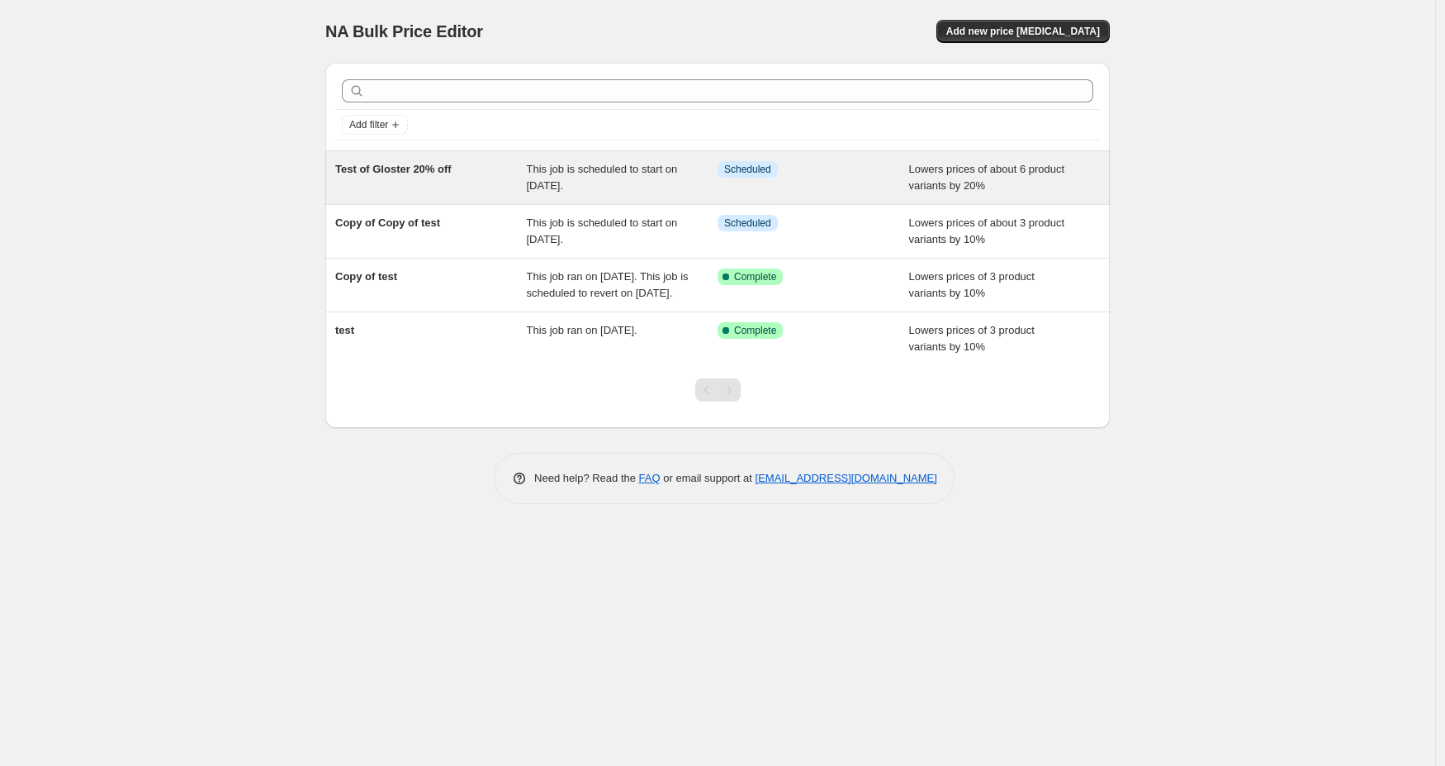
click at [420, 185] on div "Test of Gloster 20% off" at bounding box center [431, 177] width 192 height 33
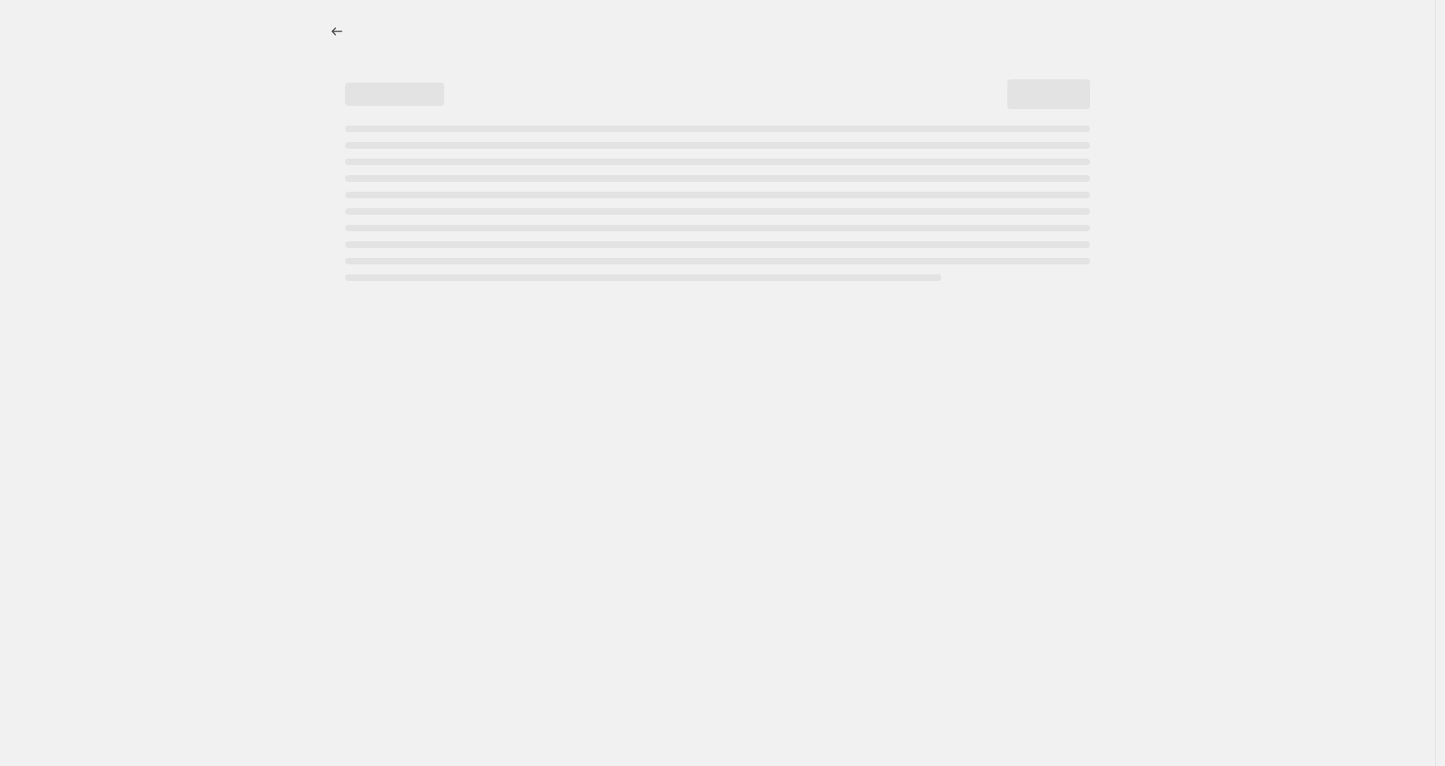
select select "percentage"
select select "tag"
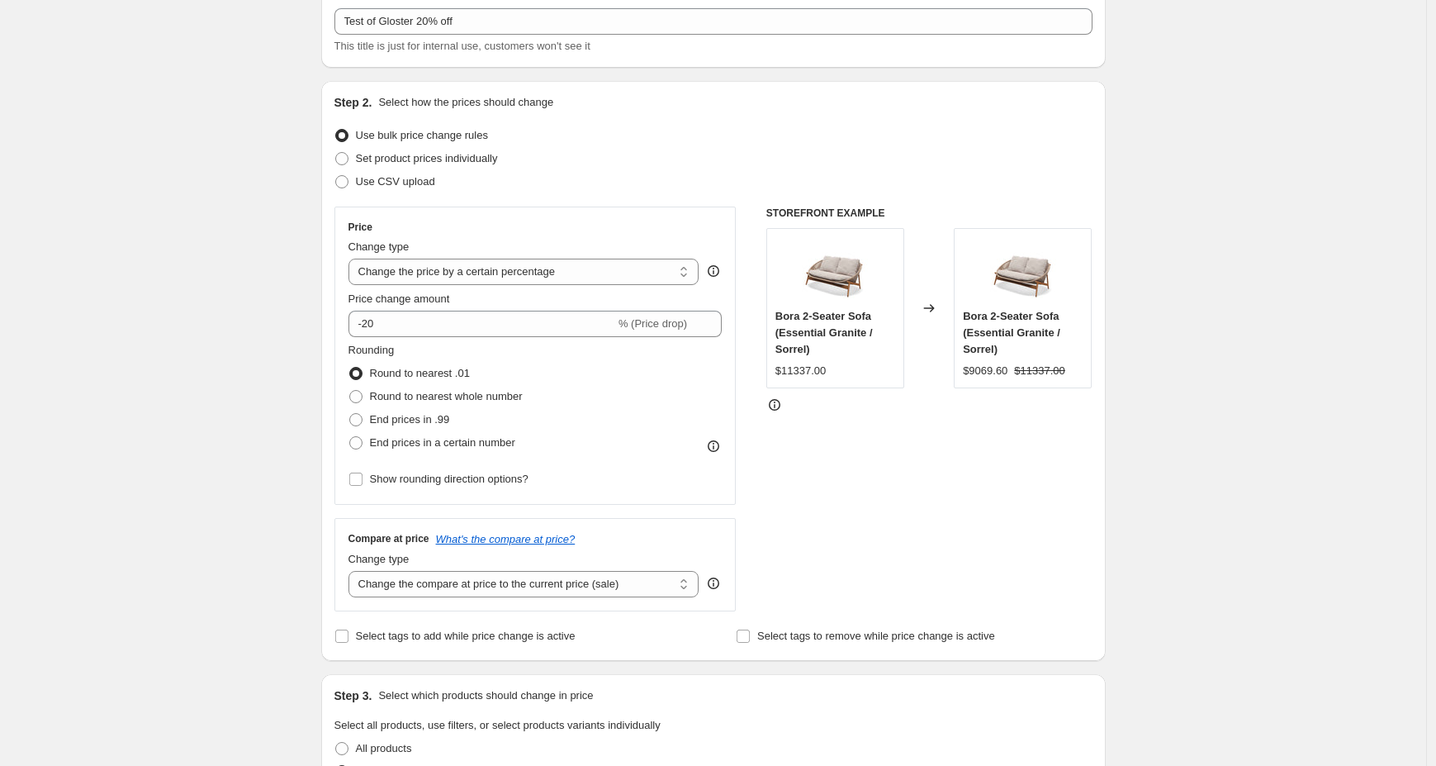
scroll to position [217, 0]
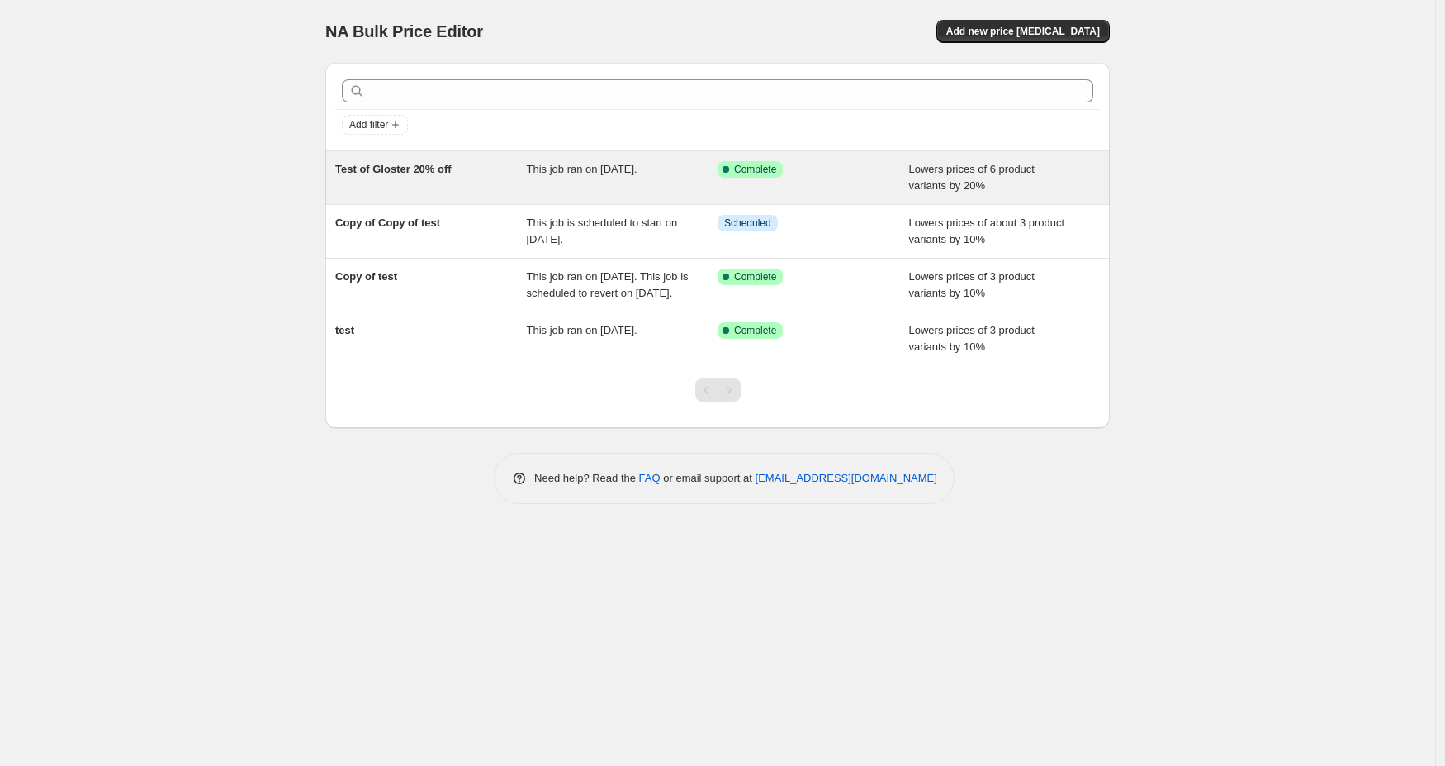
click at [427, 190] on div "Test of Gloster 20% off" at bounding box center [431, 177] width 192 height 33
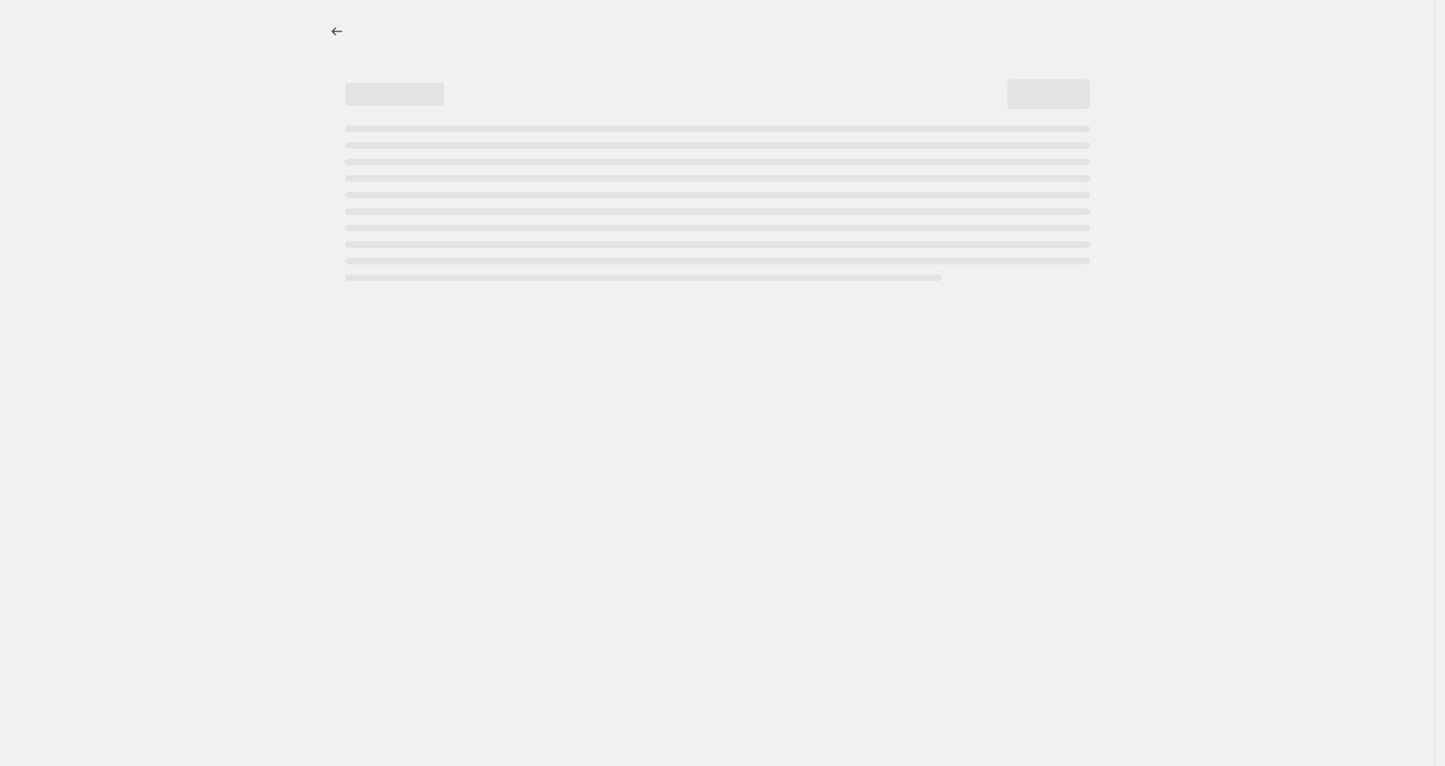
select select "percentage"
select select "tag"
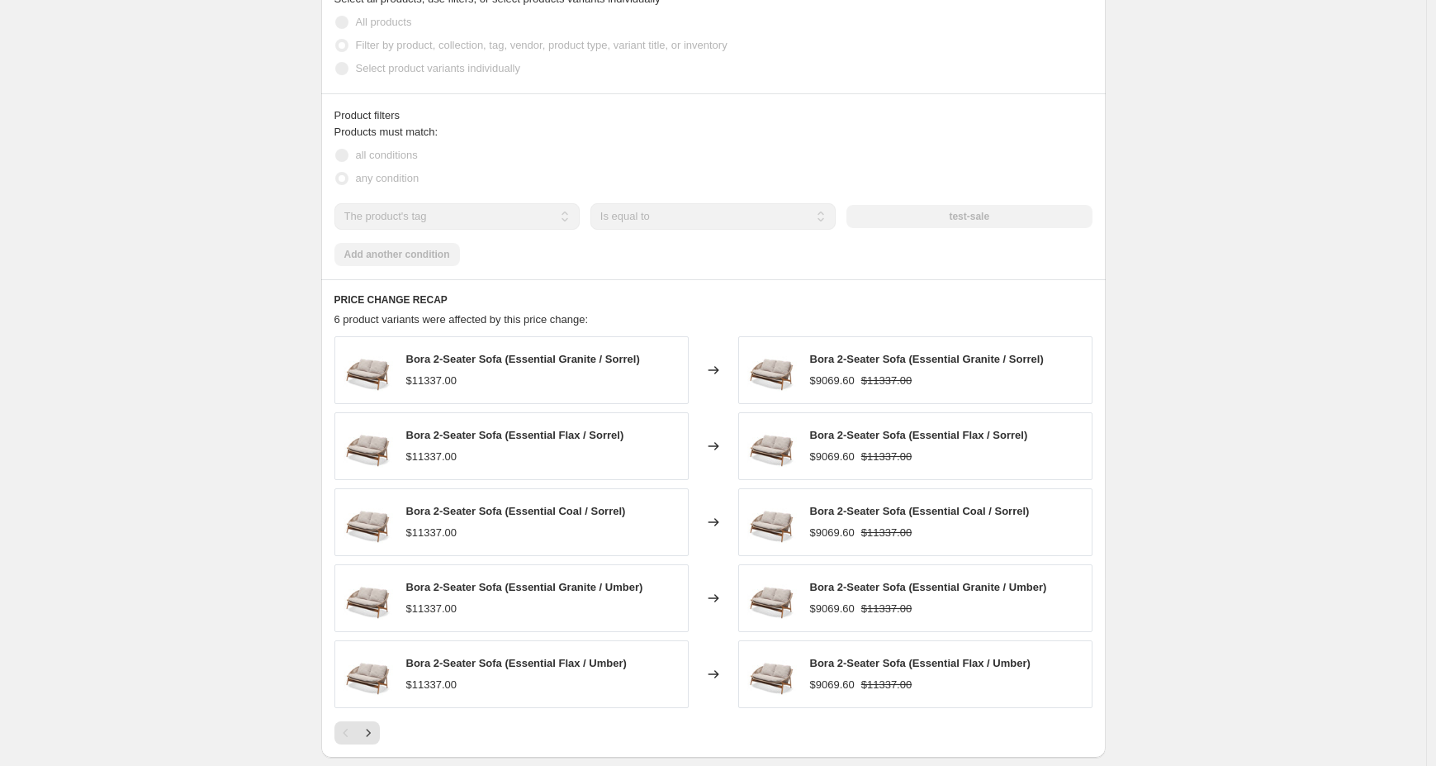
scroll to position [981, 0]
click at [399, 251] on div "Products must match: all conditions any condition The product The product's col…" at bounding box center [714, 194] width 758 height 142
click at [596, 254] on div "Products must match: all conditions any condition The product The product's col…" at bounding box center [714, 194] width 758 height 142
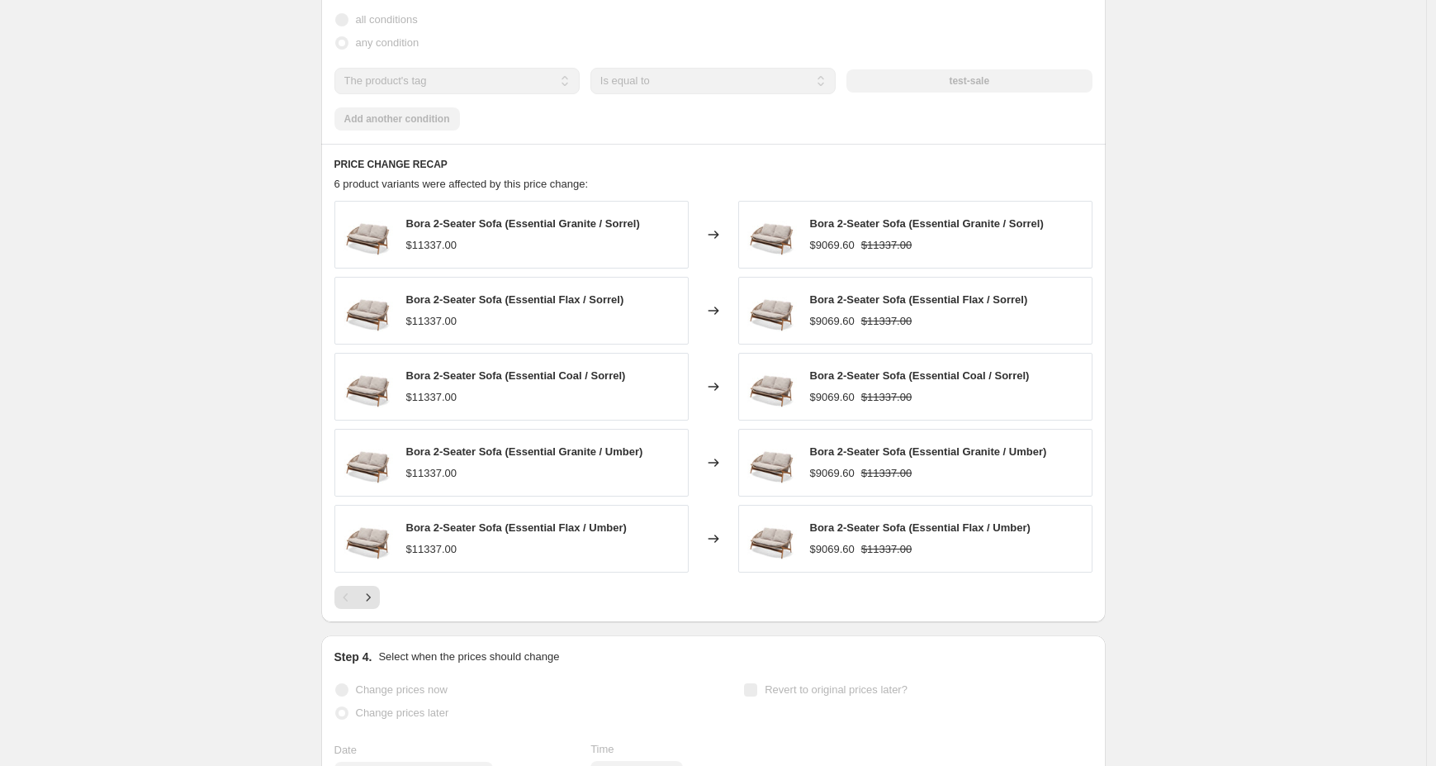
scroll to position [1317, 0]
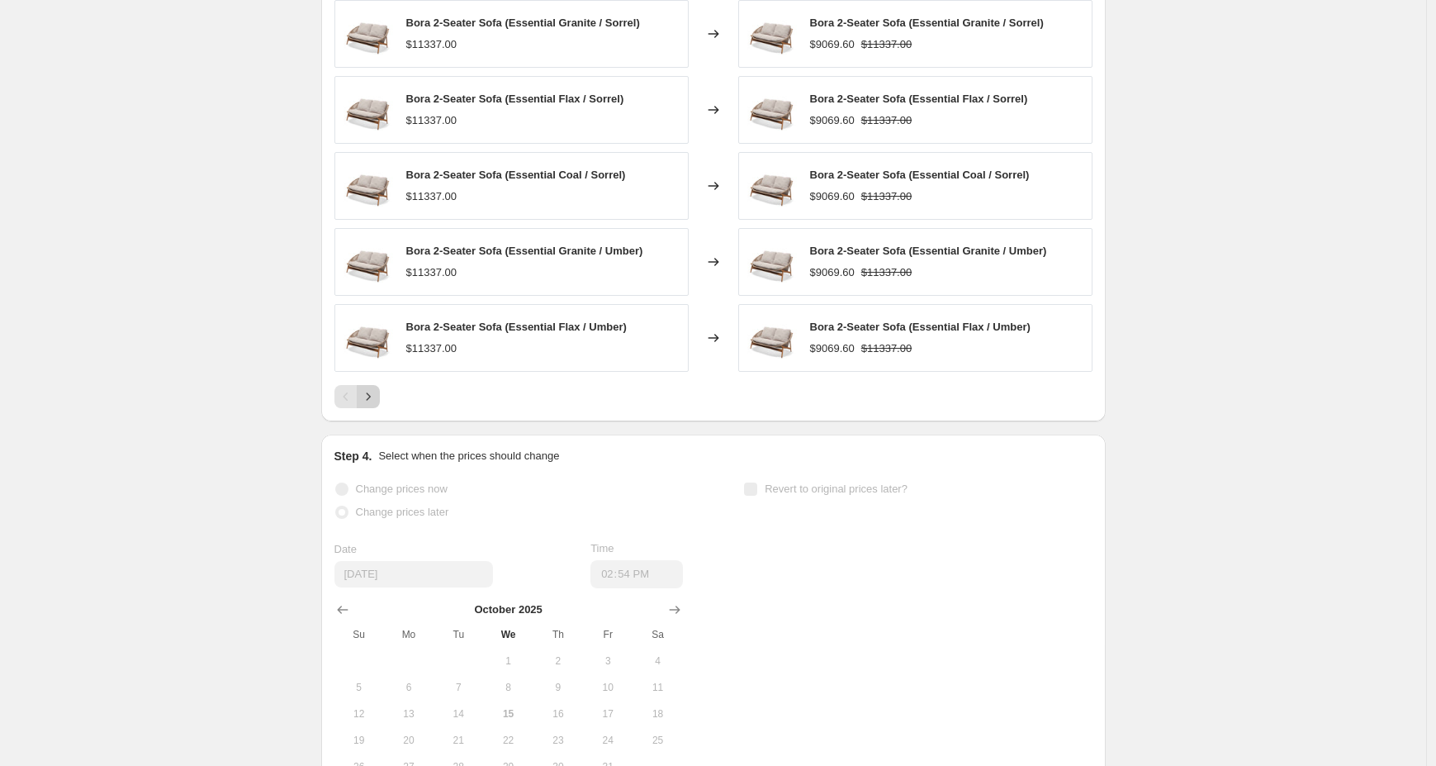
click at [374, 399] on icon "Next" at bounding box center [368, 396] width 17 height 17
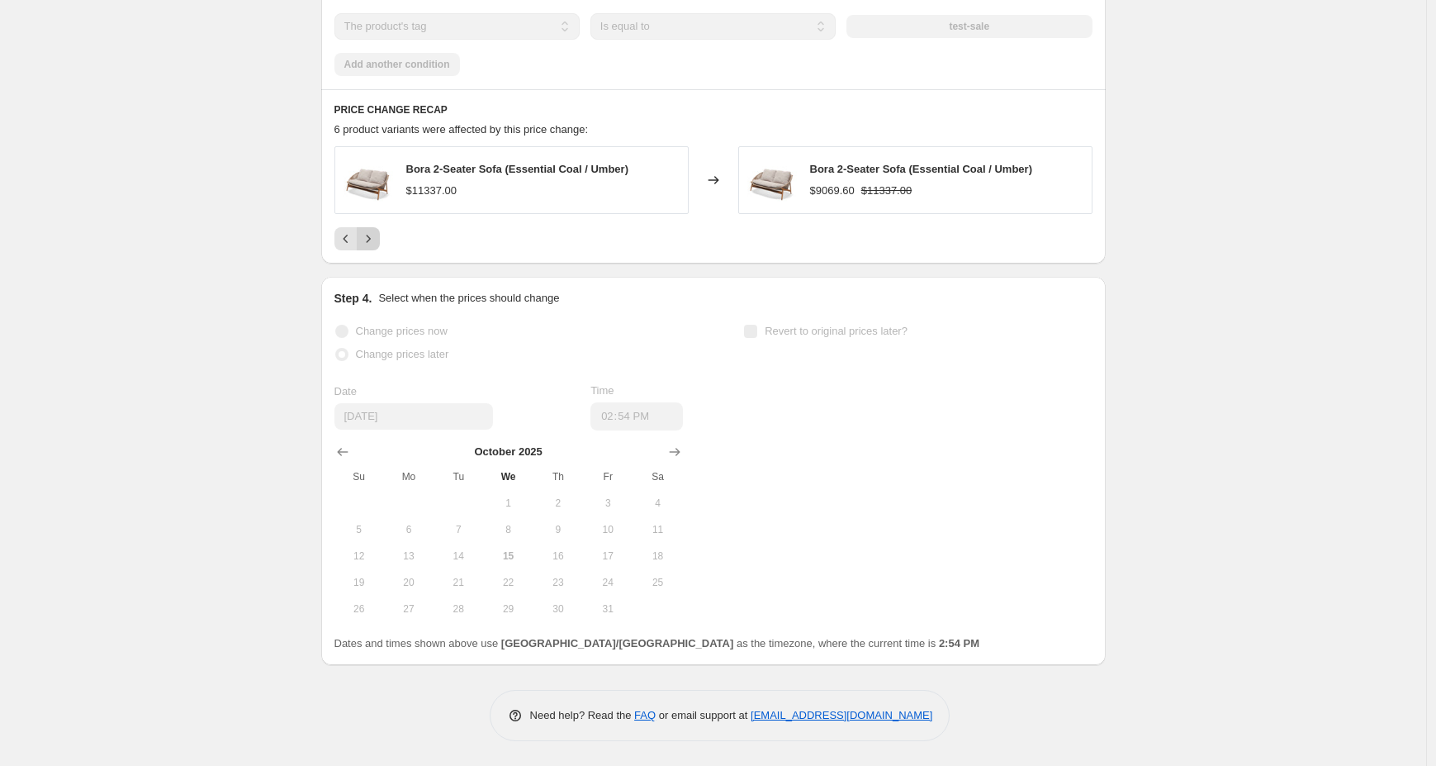
scroll to position [1170, 0]
click at [353, 242] on icon "Previous" at bounding box center [346, 238] width 17 height 17
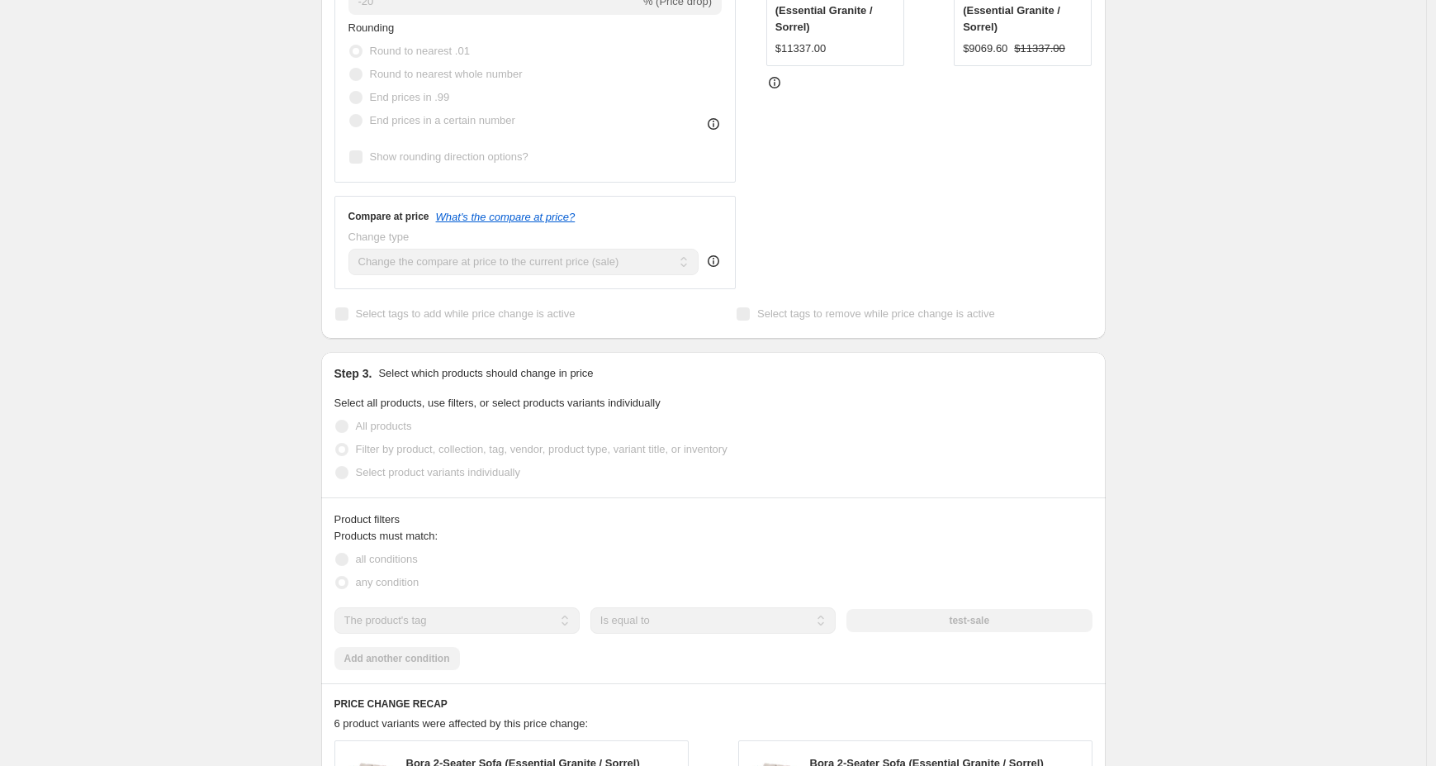
scroll to position [578, 0]
click at [472, 217] on icon "What's the compare at price?" at bounding box center [506, 215] width 140 height 12
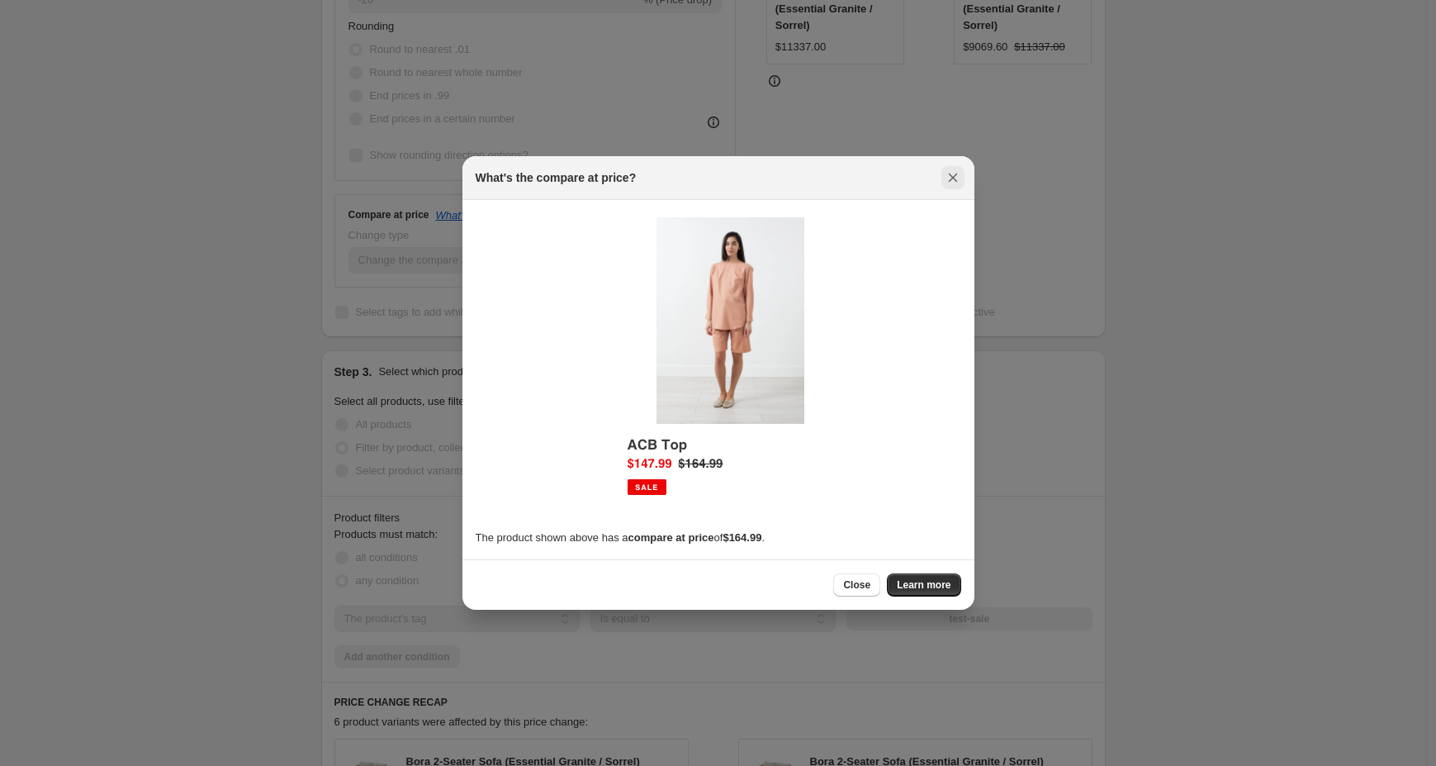
click at [960, 181] on icon "Close" at bounding box center [953, 177] width 17 height 17
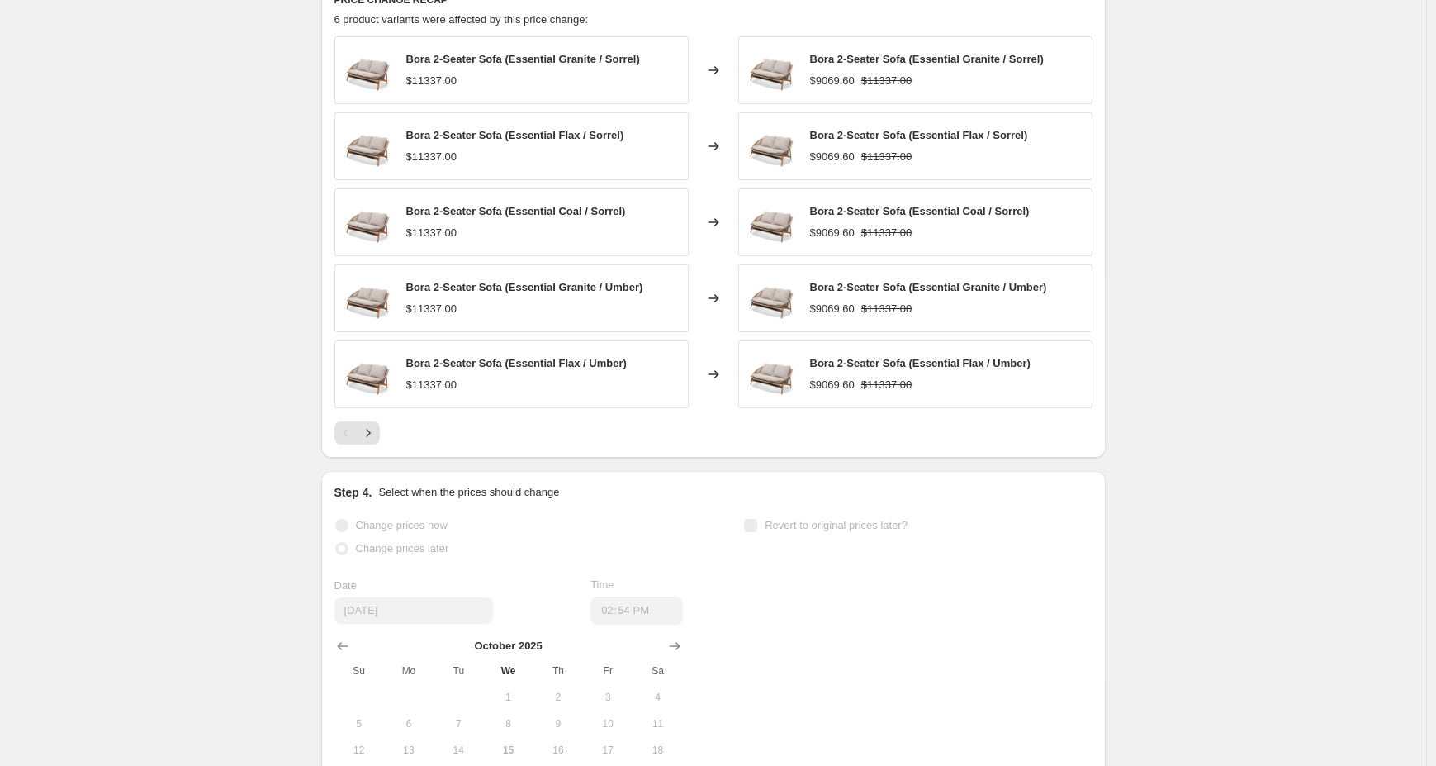
scroll to position [1474, 0]
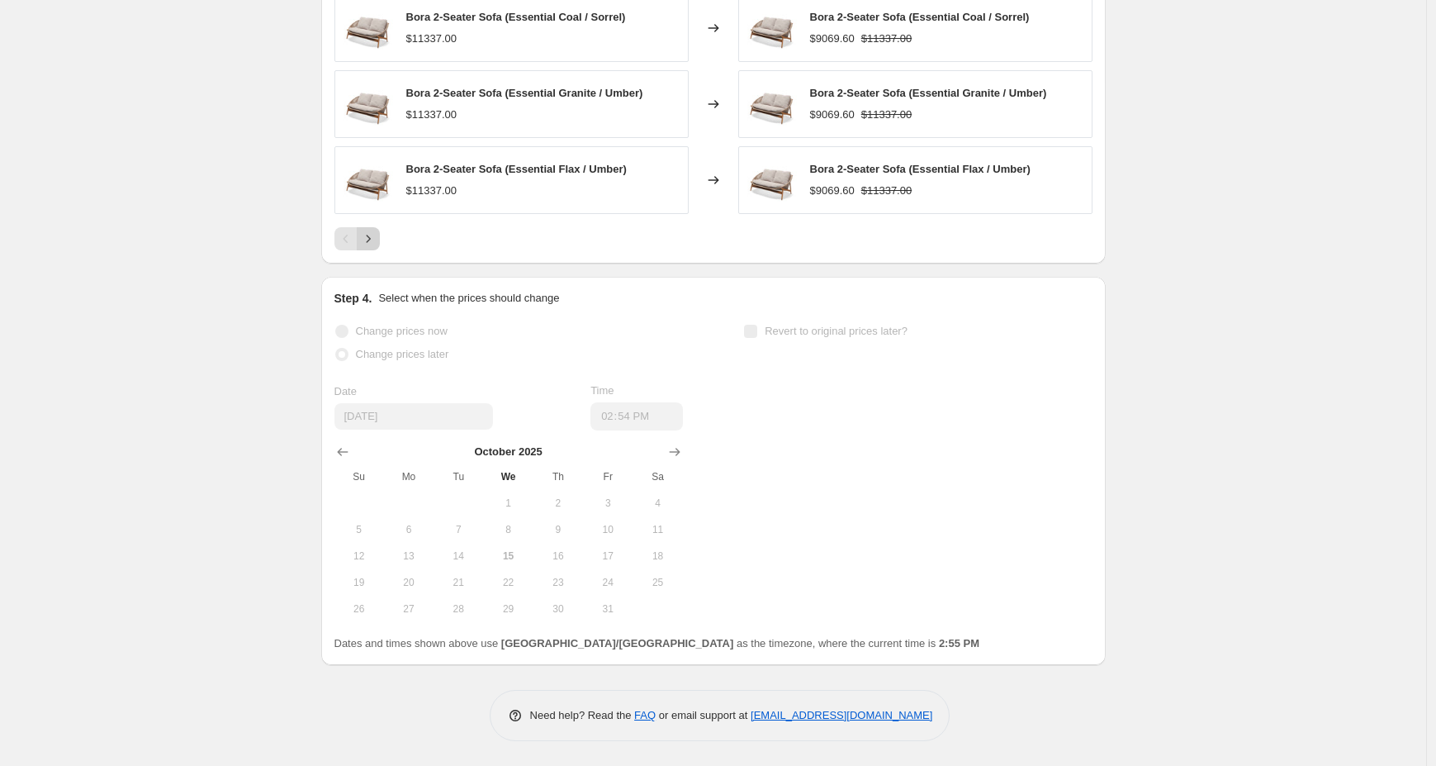
click at [380, 239] on button "Next" at bounding box center [368, 238] width 23 height 23
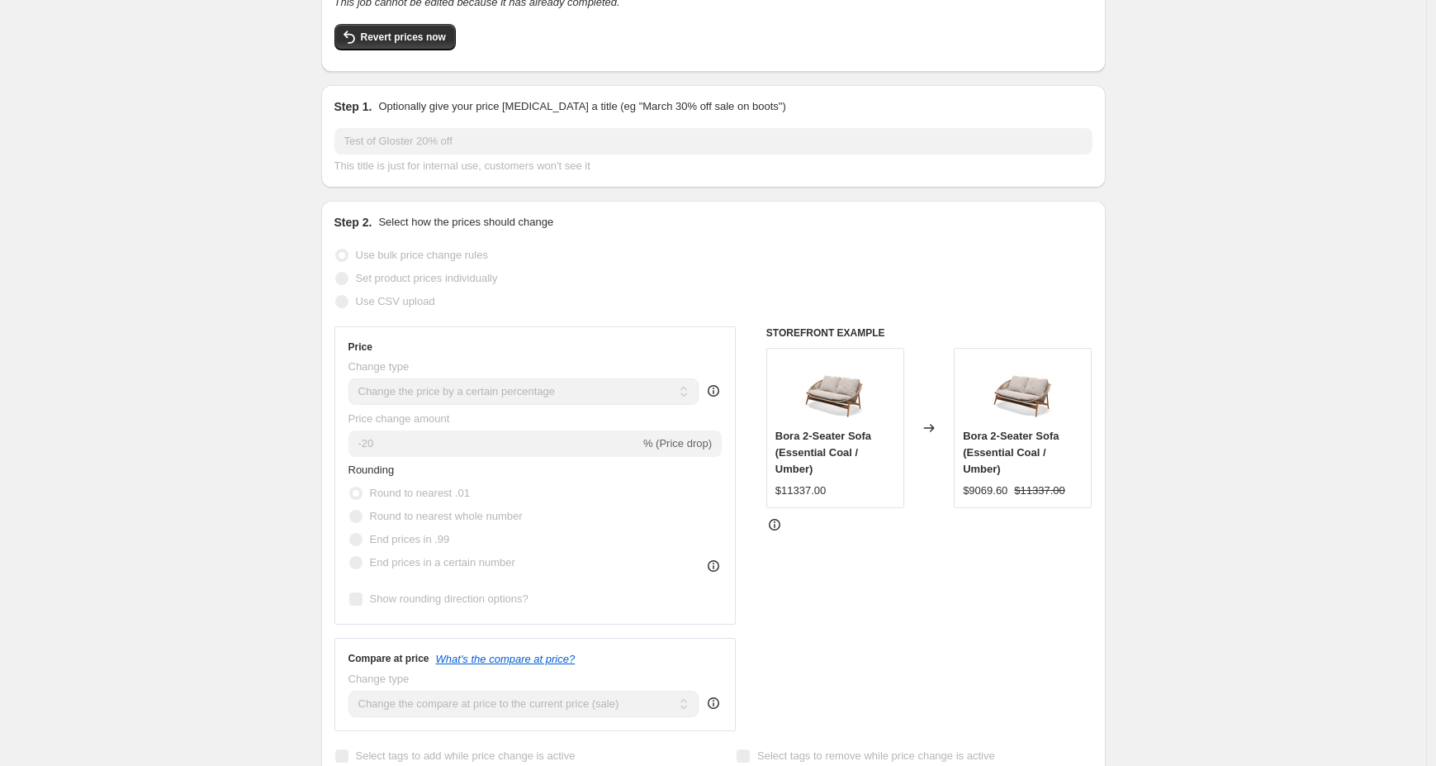
scroll to position [0, 0]
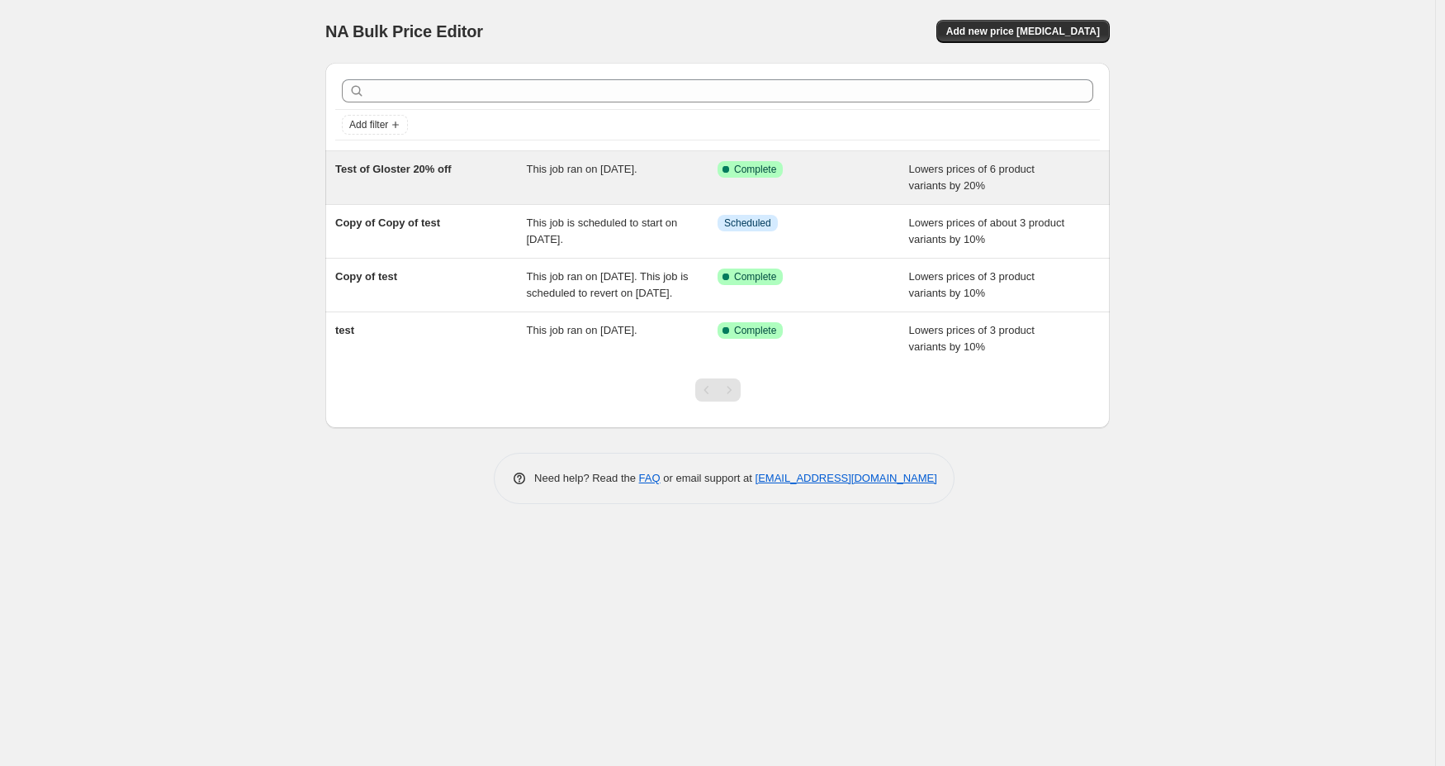
click at [413, 183] on div "Test of Gloster 20% off" at bounding box center [431, 177] width 192 height 33
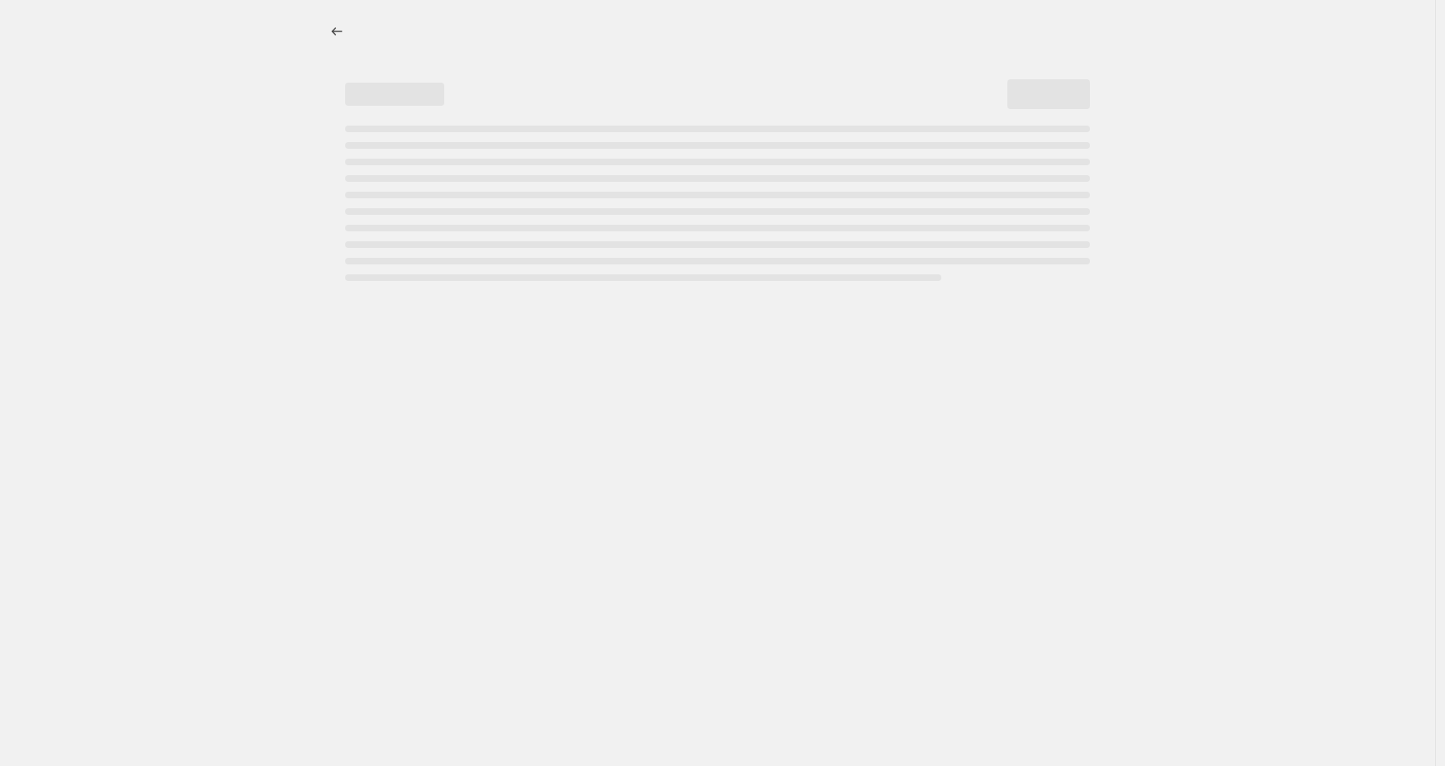
select select "percentage"
select select "tag"
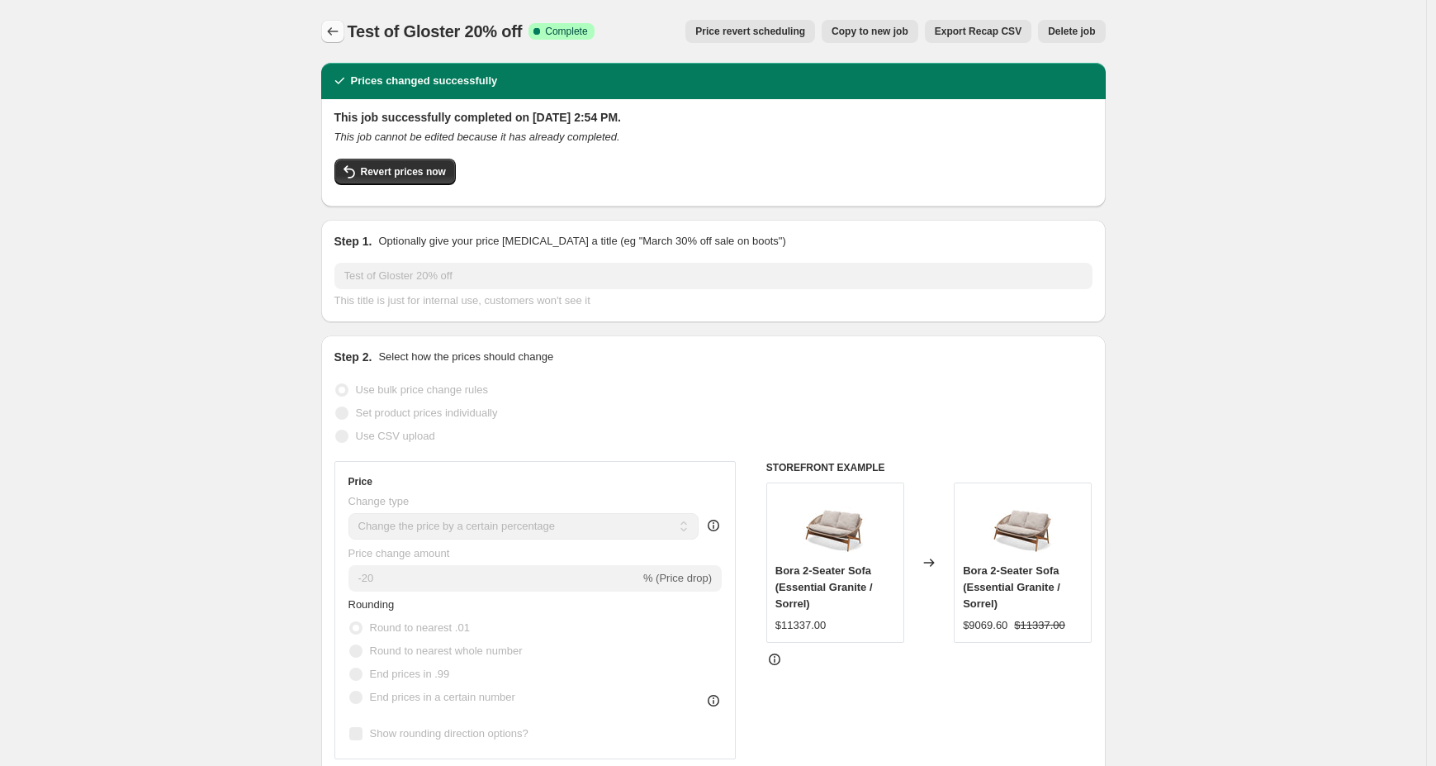
click at [338, 35] on icon "Price change jobs" at bounding box center [333, 31] width 17 height 17
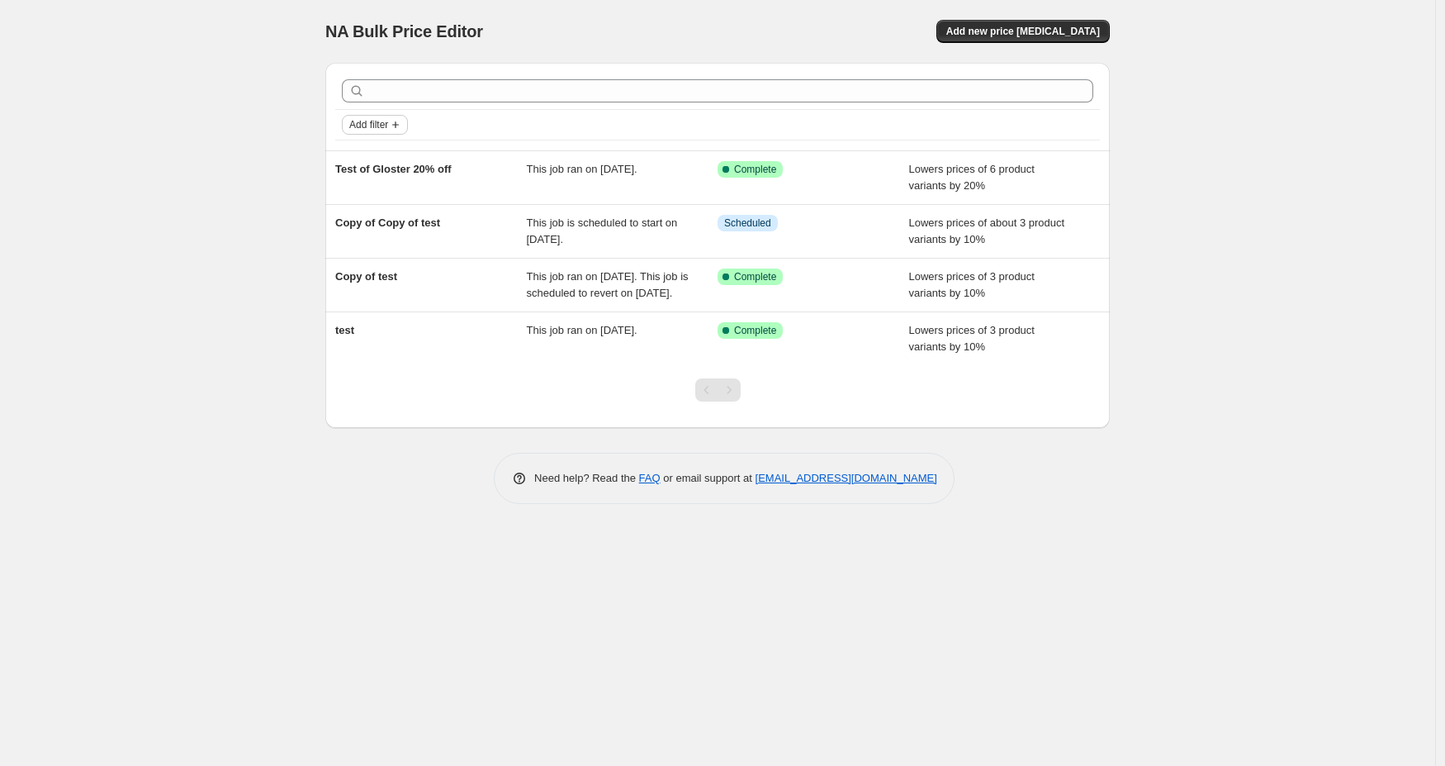
click at [387, 126] on span "Add filter" at bounding box center [368, 124] width 39 height 13
click at [385, 155] on span "Job status" at bounding box center [375, 157] width 49 height 12
click at [183, 203] on div "NA Bulk Price Editor. This page is ready NA Bulk Price Editor Add new price [ME…" at bounding box center [717, 383] width 1435 height 766
click at [268, 207] on div "NA Bulk Price Editor. This page is ready NA Bulk Price Editor Add new price [ME…" at bounding box center [717, 383] width 1435 height 766
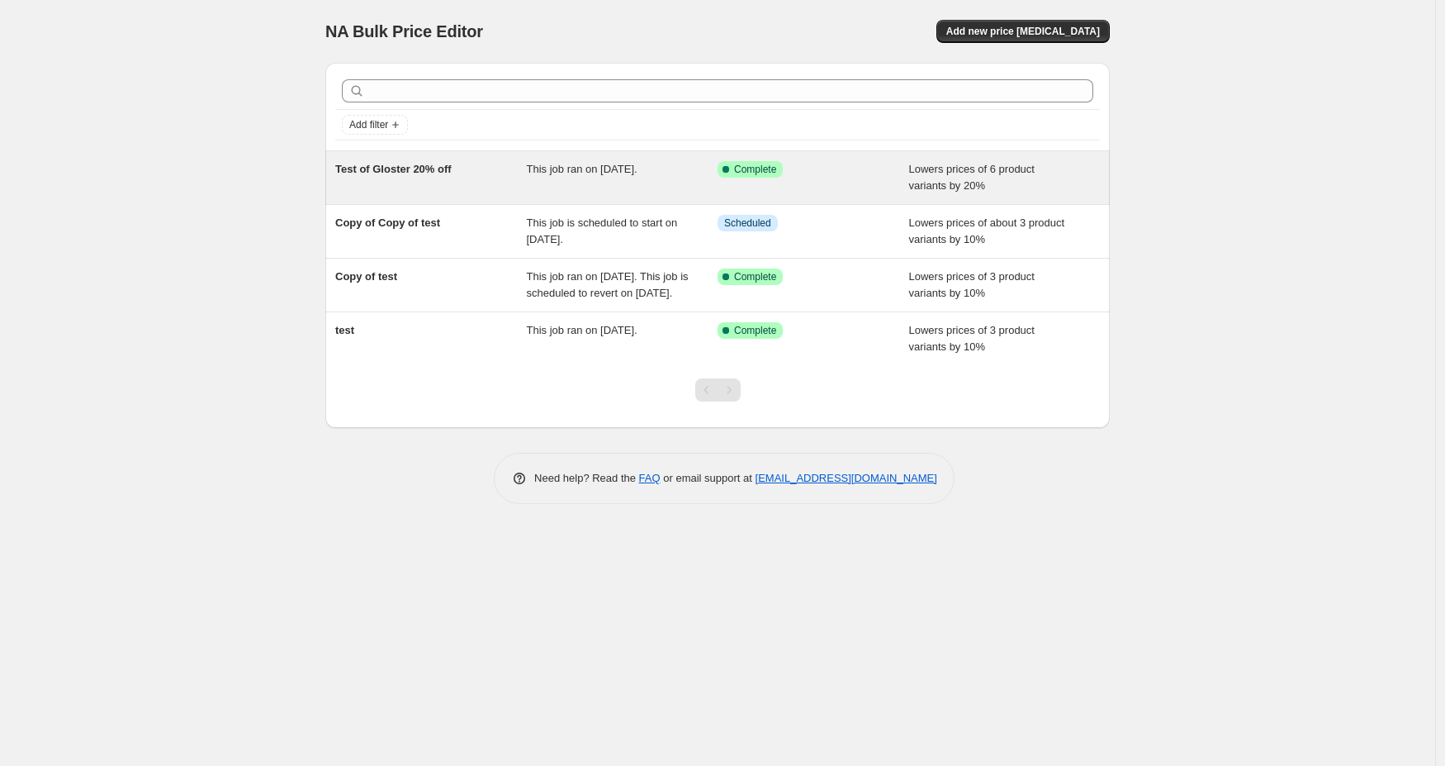
click at [475, 191] on div "Test of Gloster 20% off" at bounding box center [431, 177] width 192 height 33
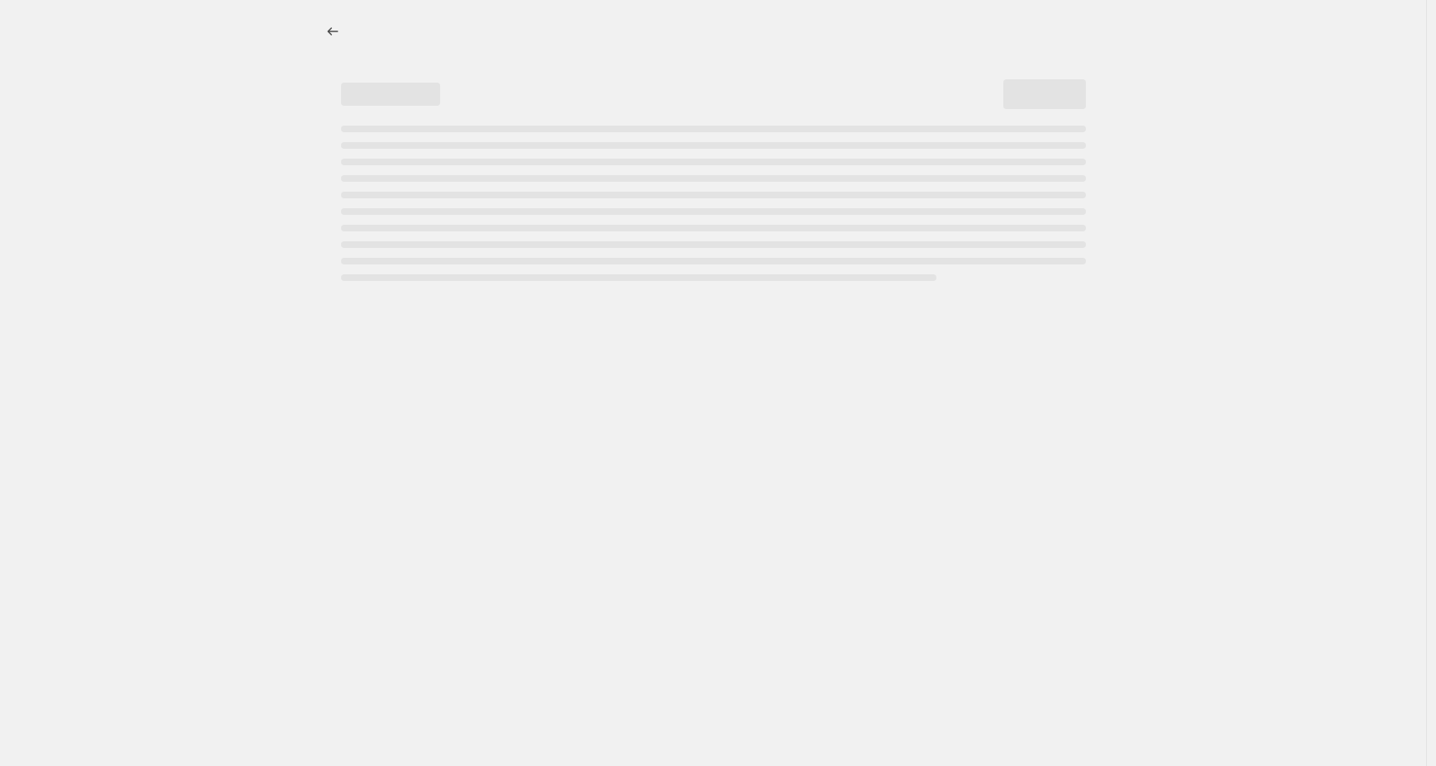
select select "percentage"
select select "tag"
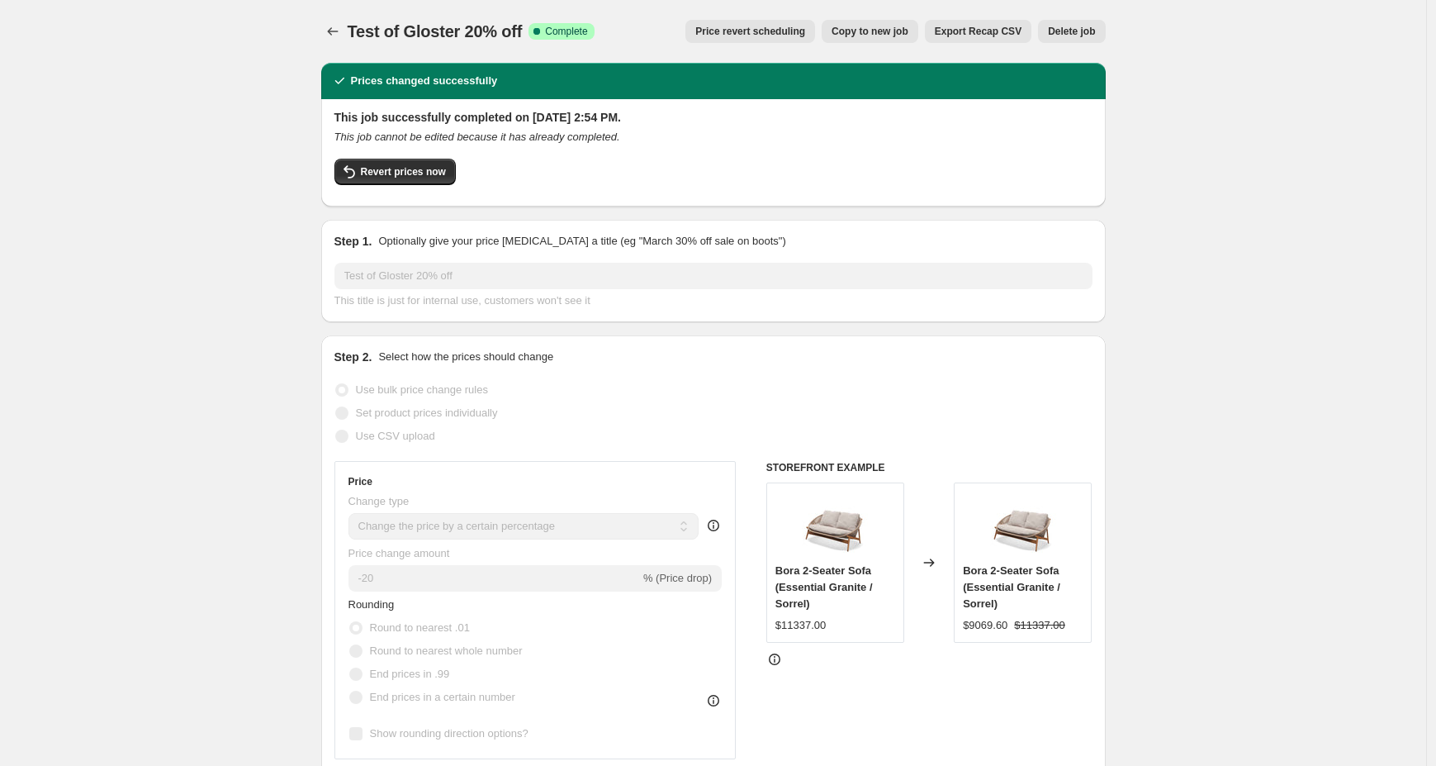
click at [968, 30] on span "Export Recap CSV" at bounding box center [978, 31] width 87 height 13
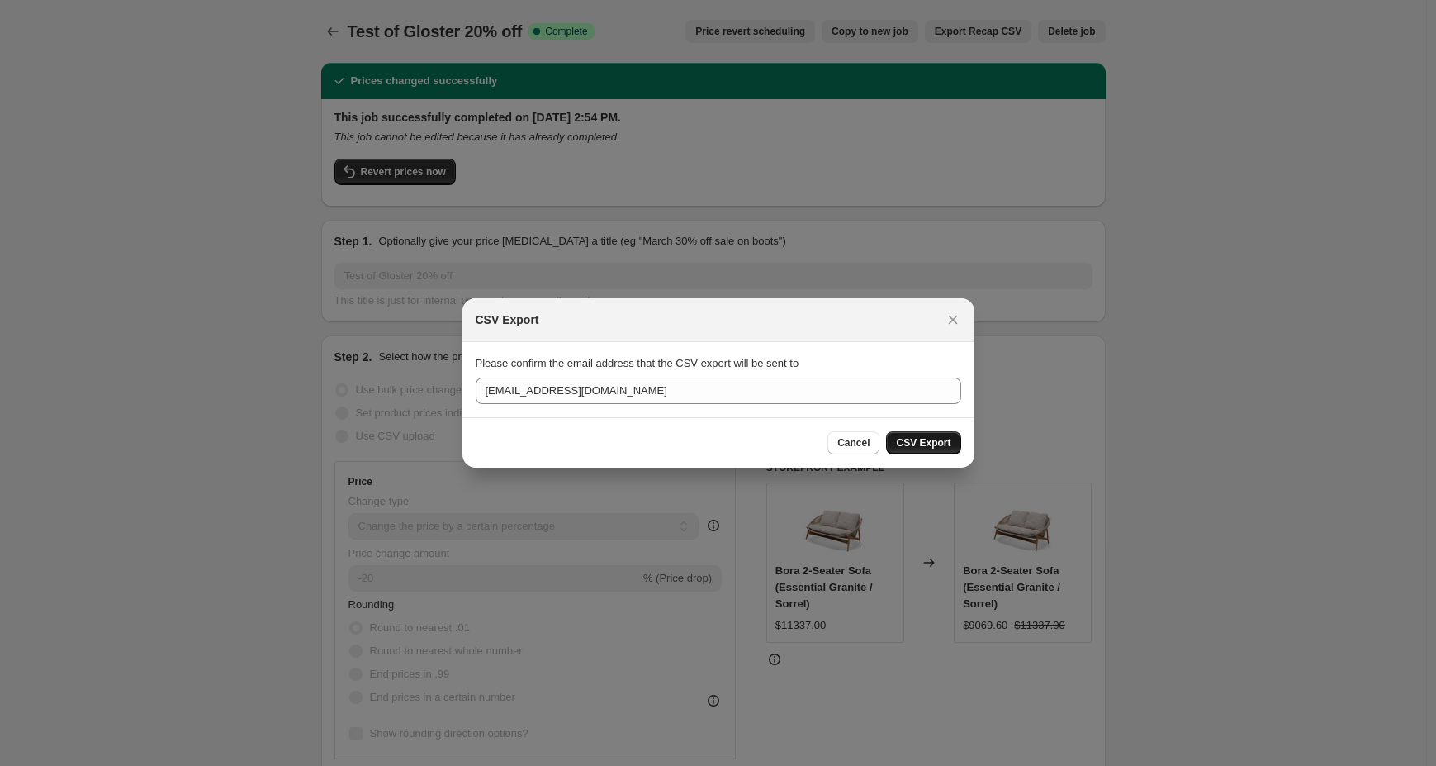
click at [956, 448] on button "CSV Export" at bounding box center [923, 442] width 74 height 23
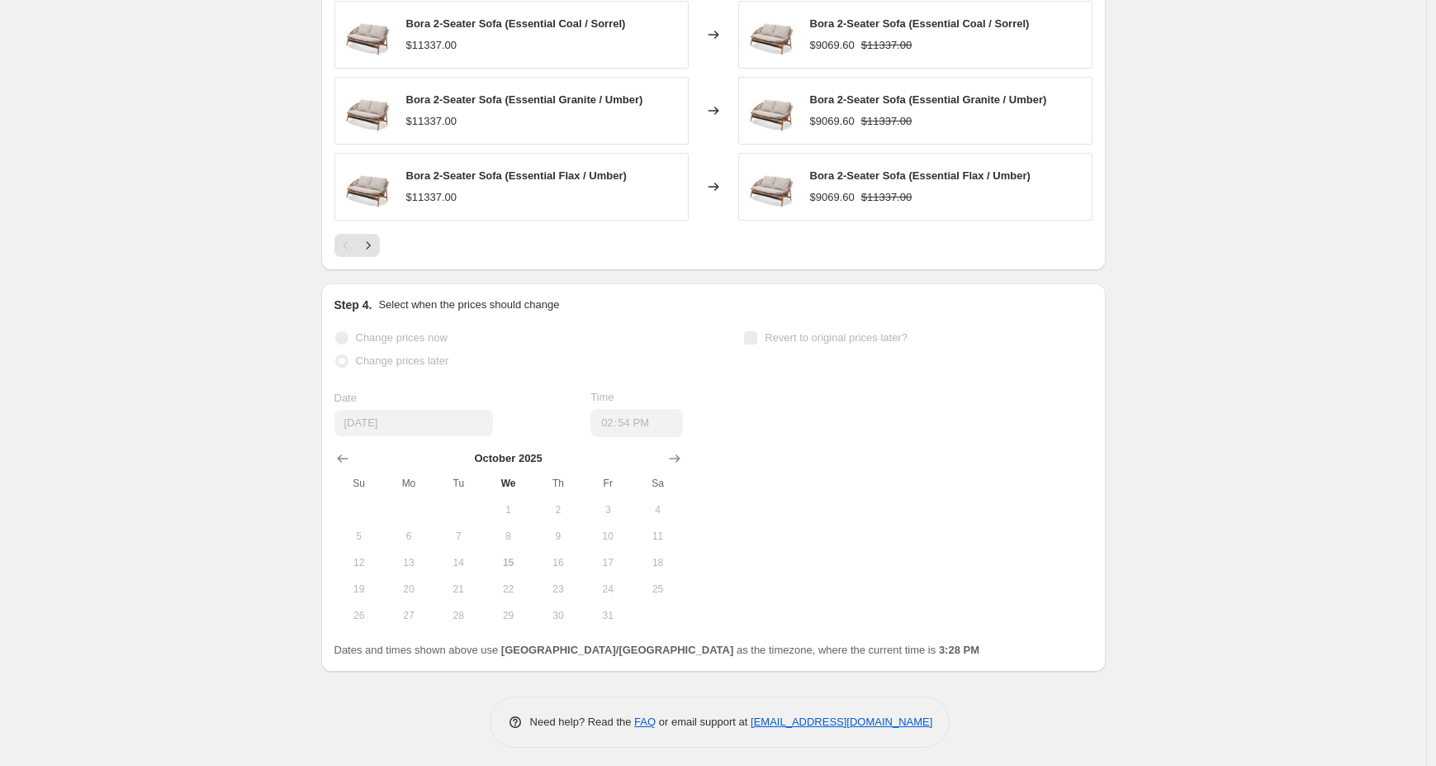
scroll to position [1474, 0]
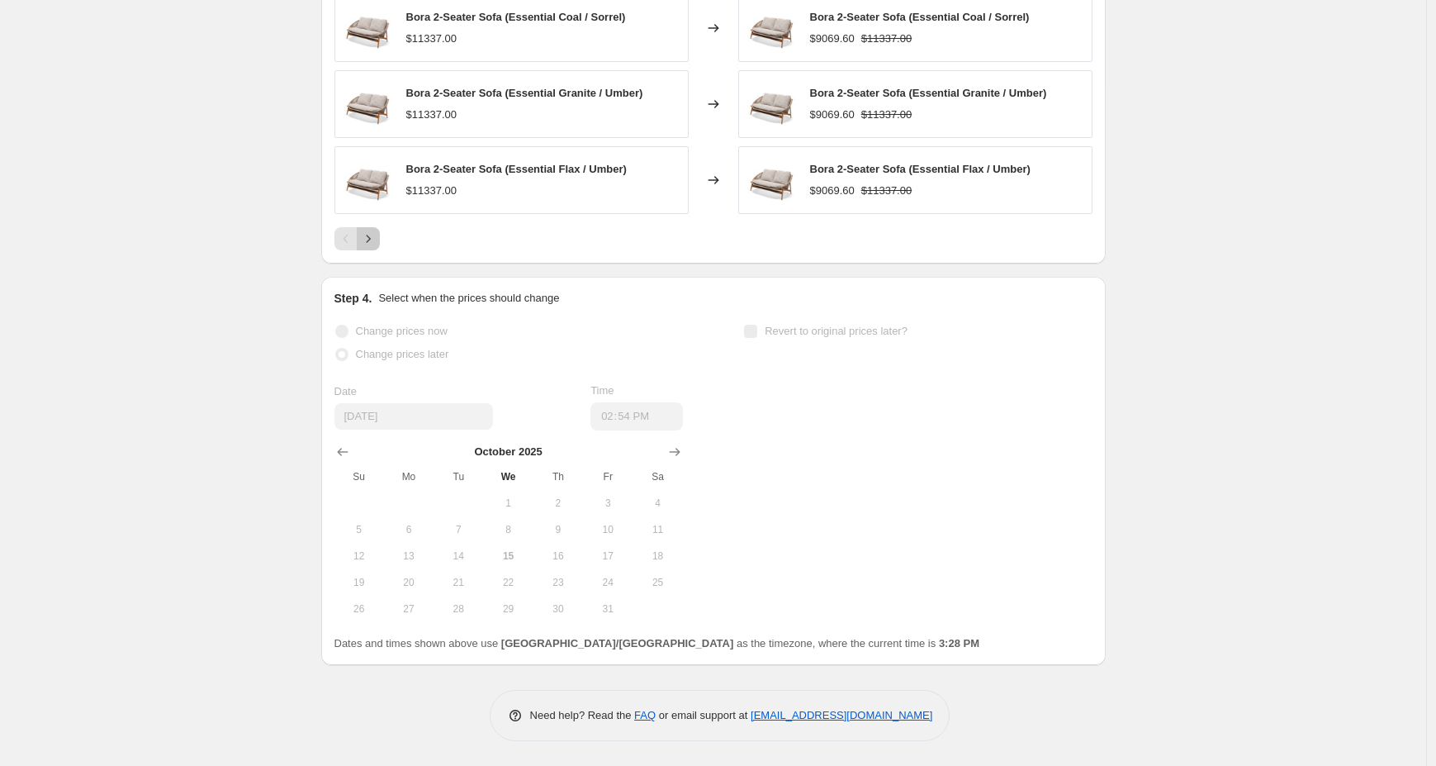
click at [372, 234] on icon "Next" at bounding box center [368, 238] width 17 height 17
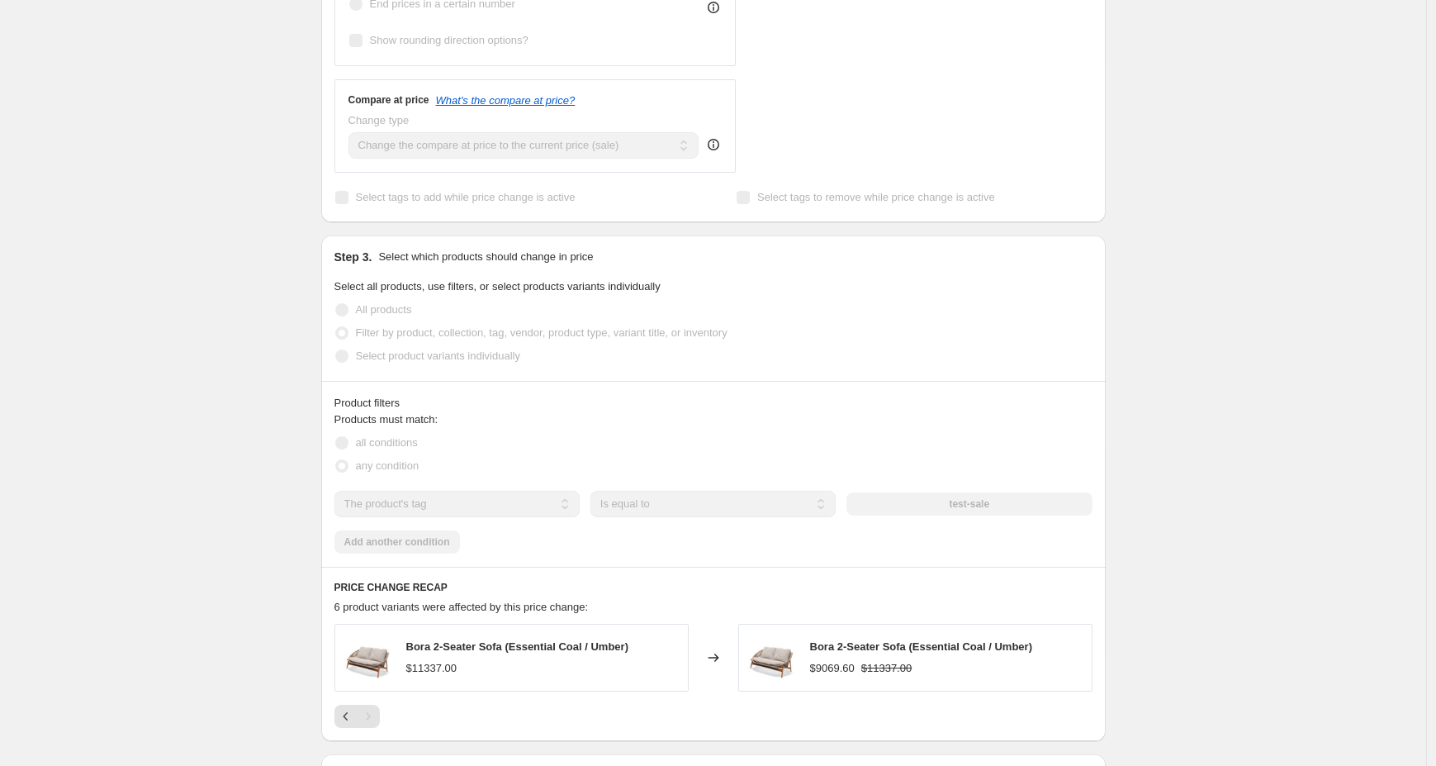
scroll to position [695, 0]
drag, startPoint x: 998, startPoint y: 507, endPoint x: 917, endPoint y: 497, distance: 81.5
click at [917, 497] on div "test-sale" at bounding box center [969, 502] width 245 height 23
drag, startPoint x: 1001, startPoint y: 503, endPoint x: 957, endPoint y: 502, distance: 43.8
click at [957, 502] on div "test-sale" at bounding box center [969, 502] width 245 height 23
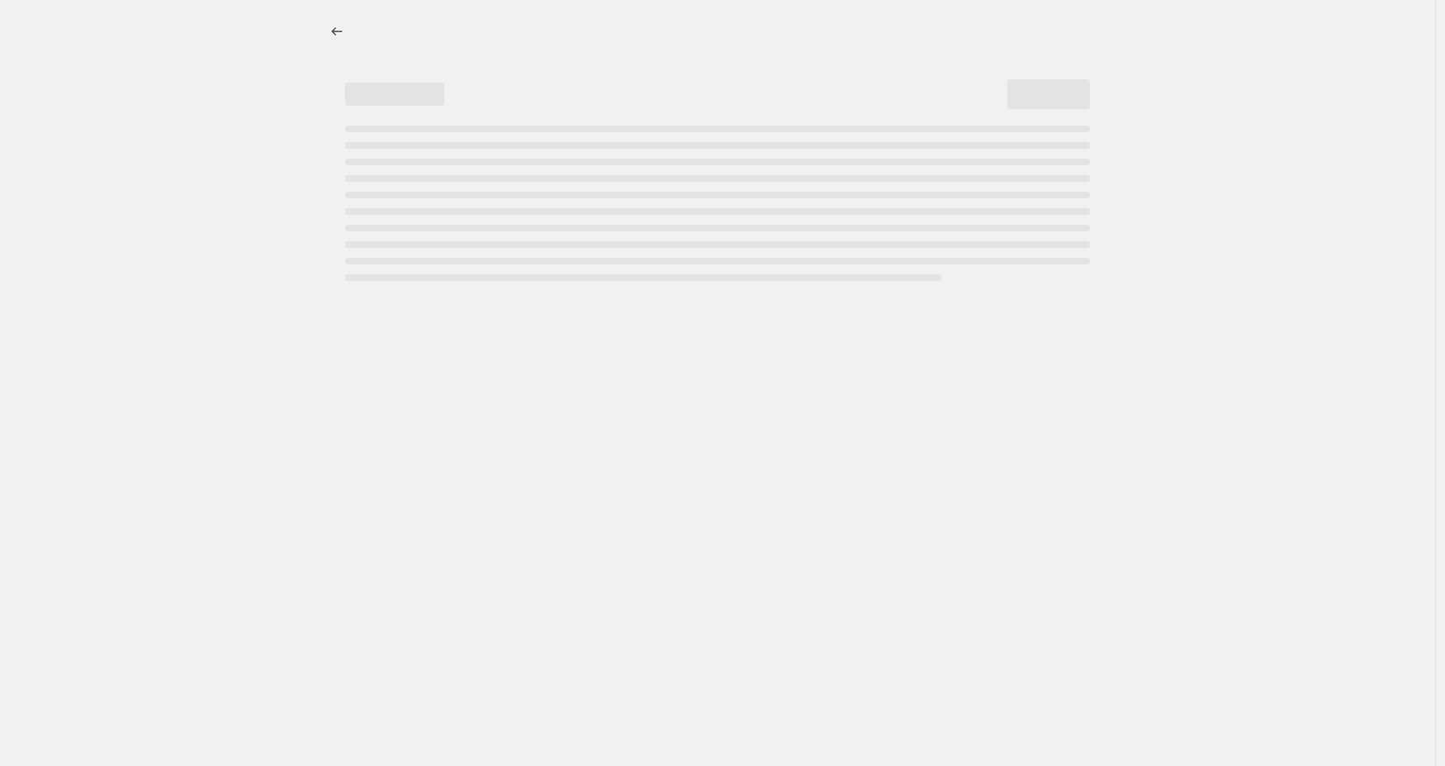
select select "percentage"
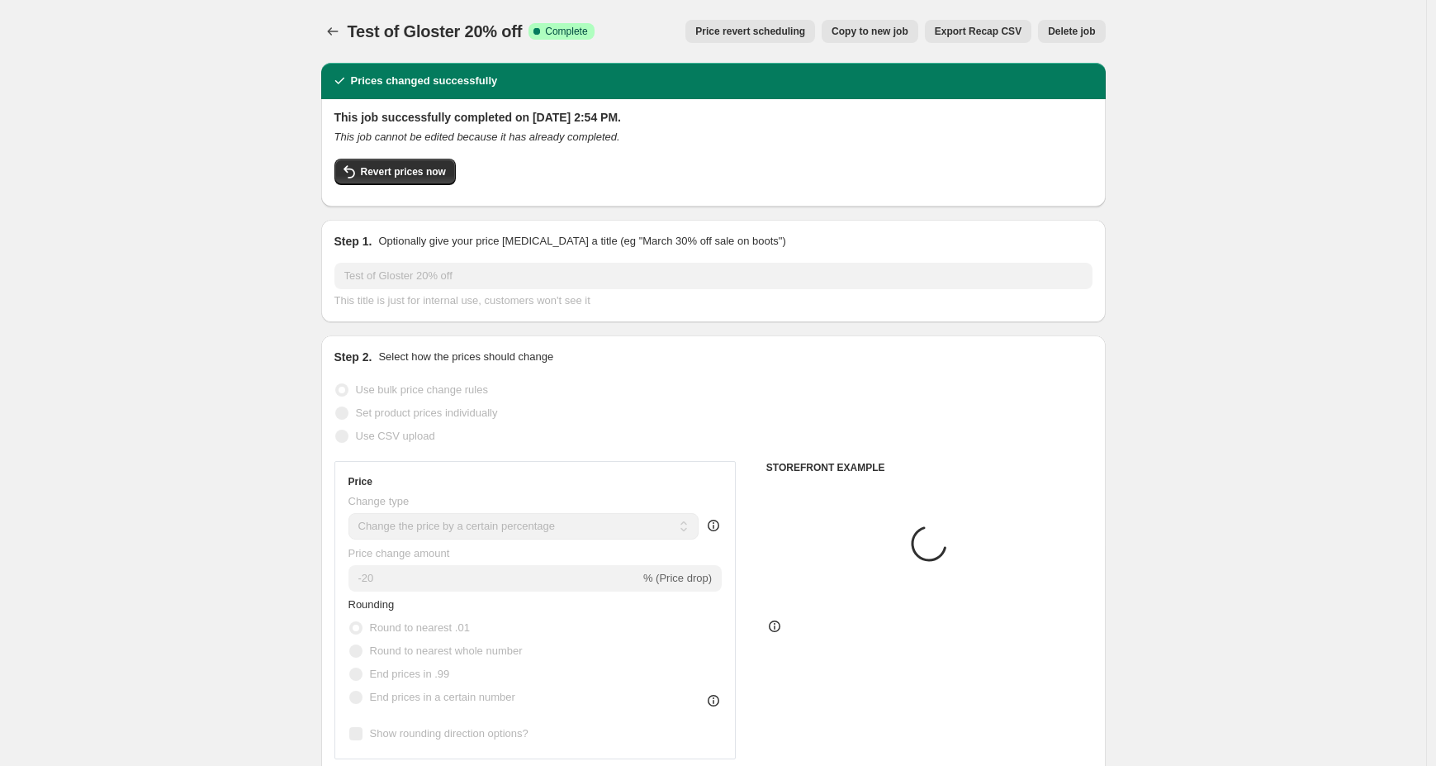
select select "tag"
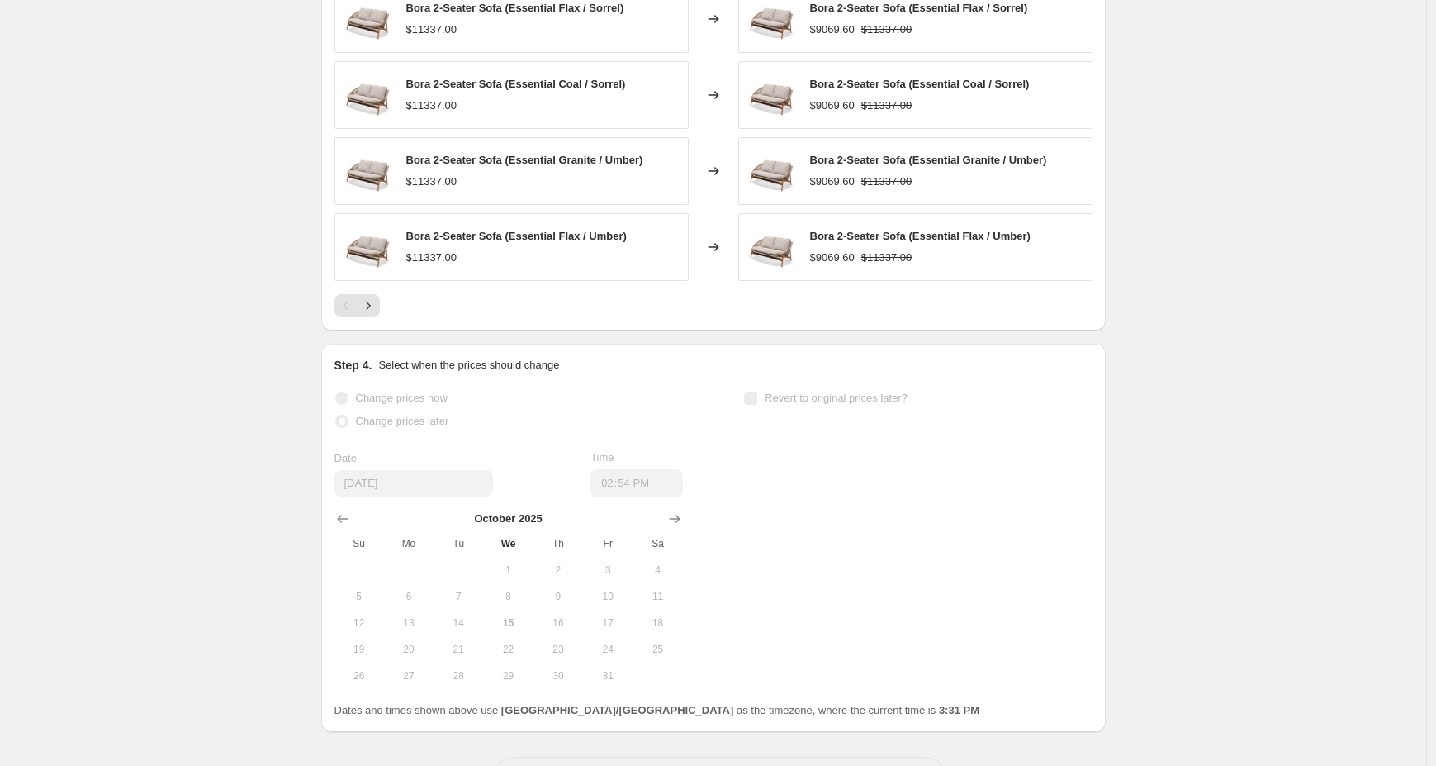
scroll to position [1474, 0]
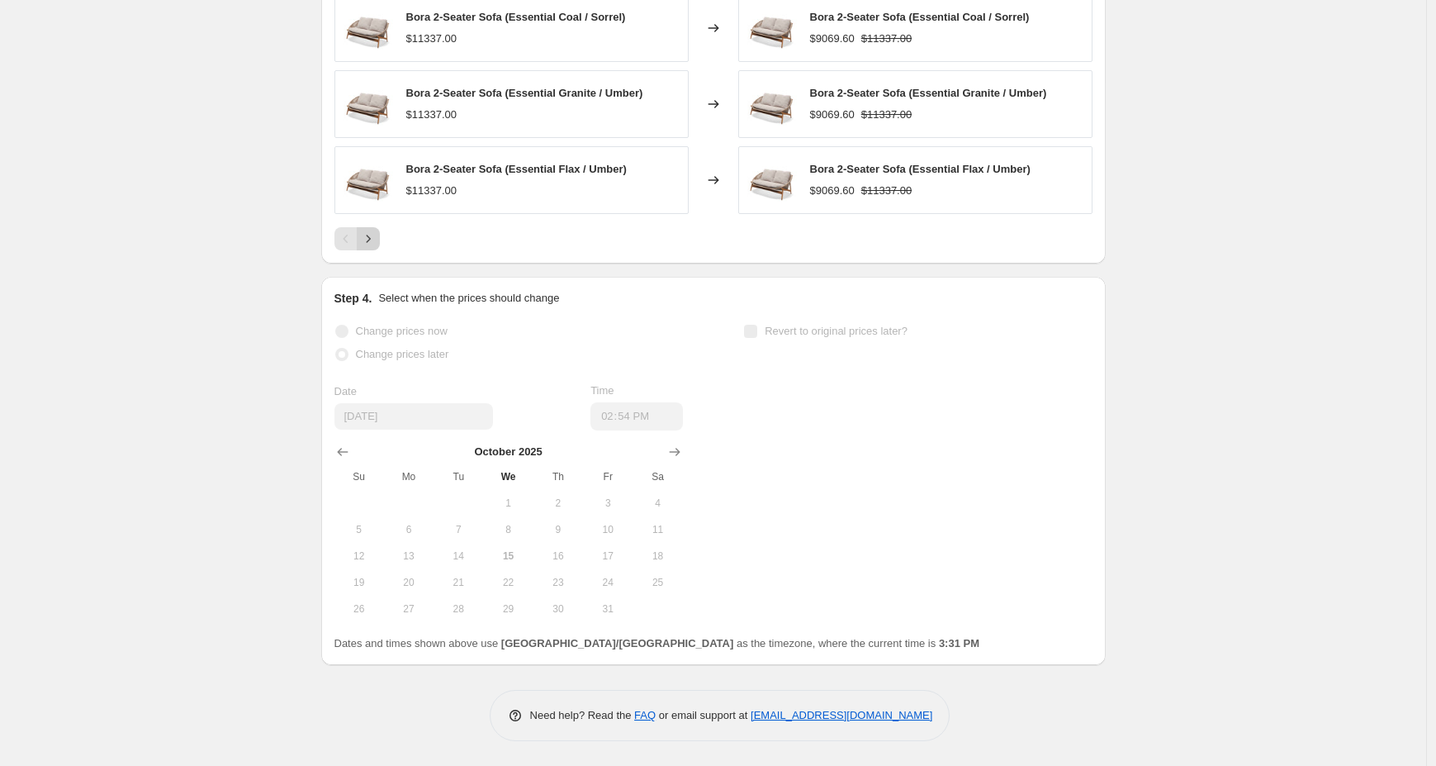
click at [370, 241] on icon "Next" at bounding box center [368, 238] width 4 height 7
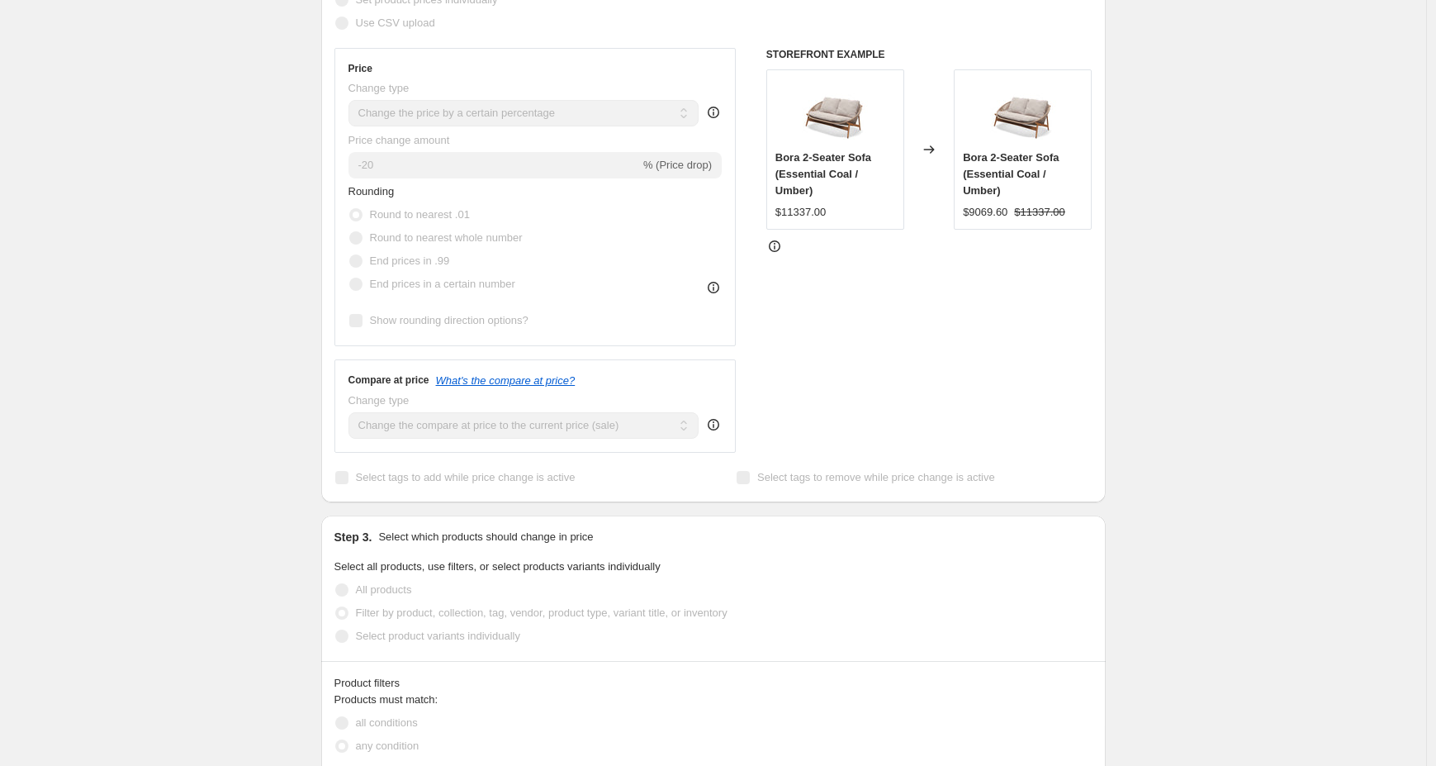
scroll to position [0, 0]
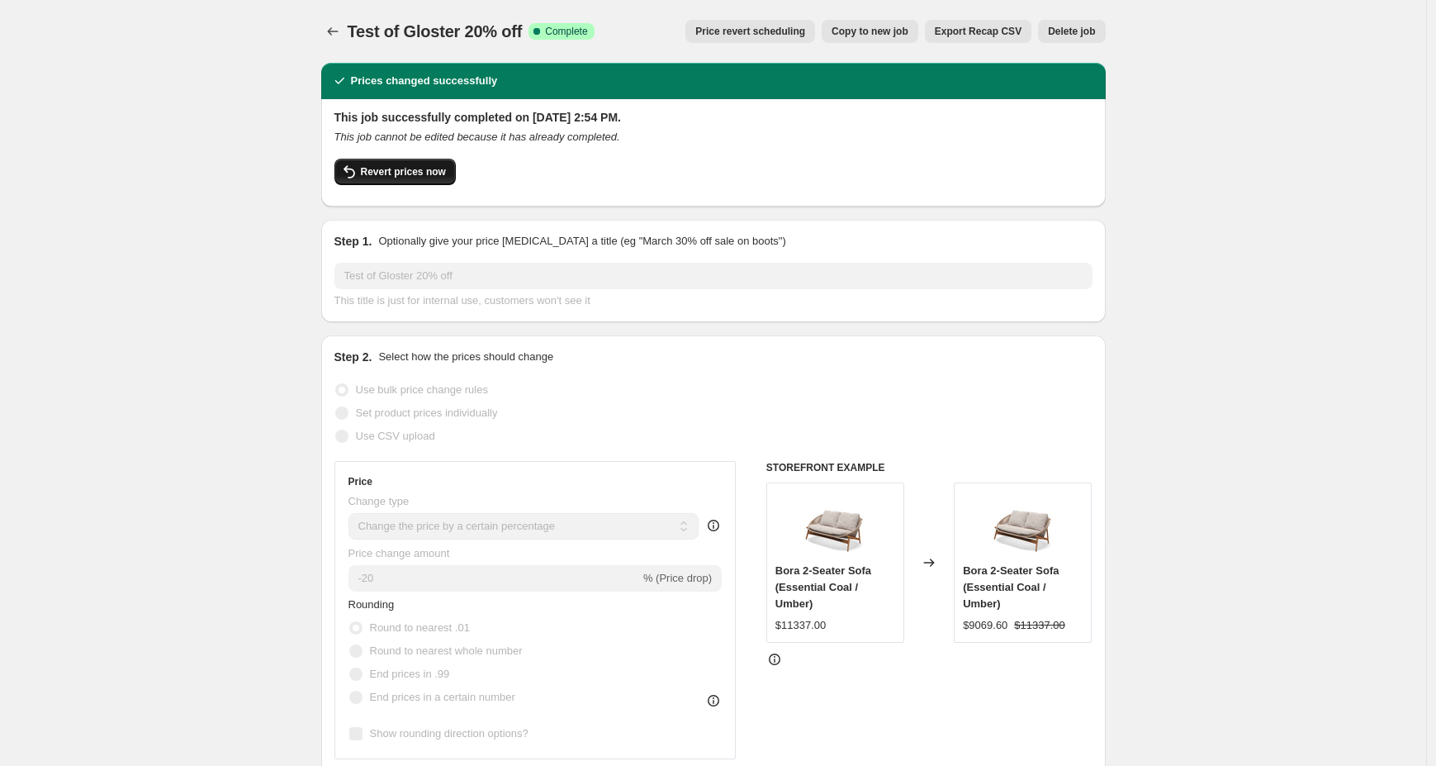
click at [408, 173] on span "Revert prices now" at bounding box center [403, 171] width 85 height 13
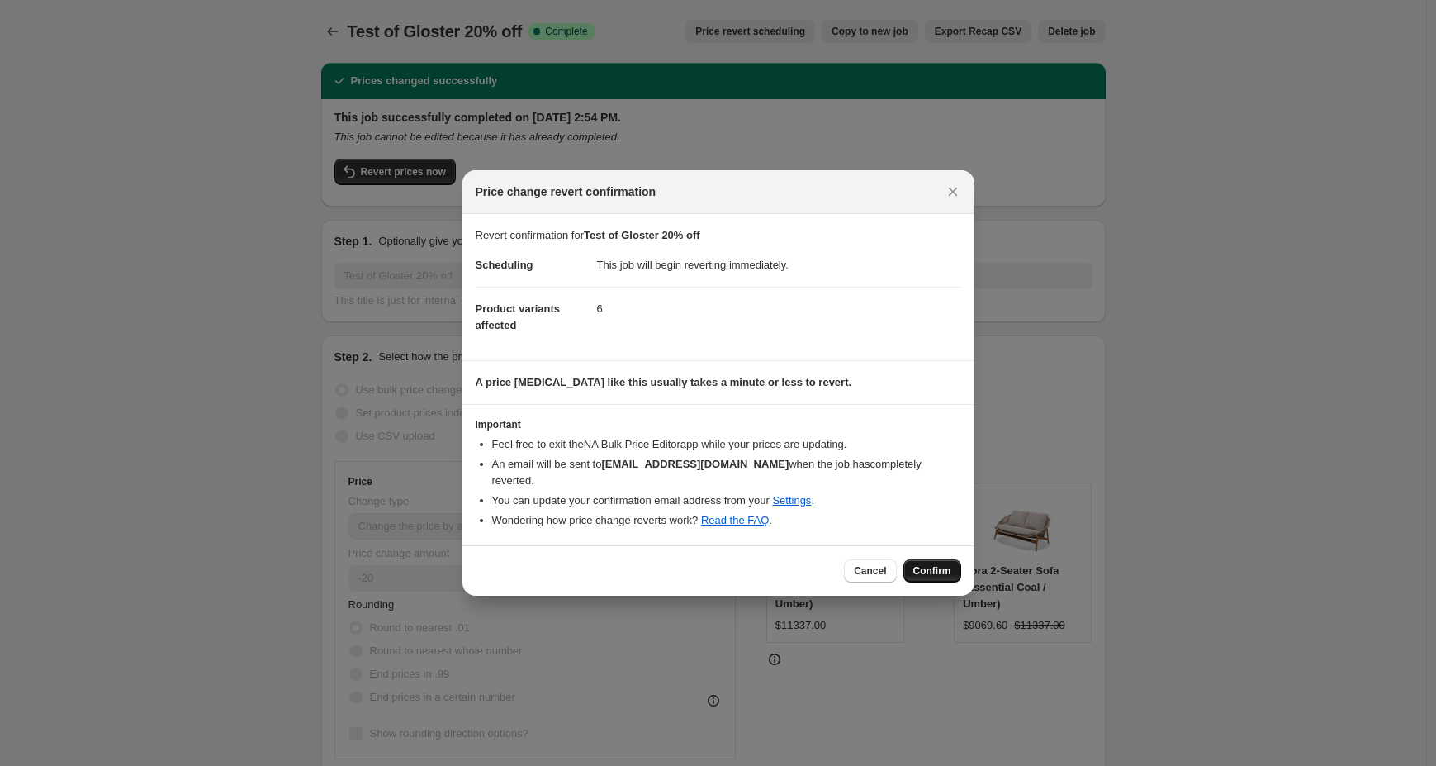
click at [942, 564] on span "Confirm" at bounding box center [932, 570] width 38 height 13
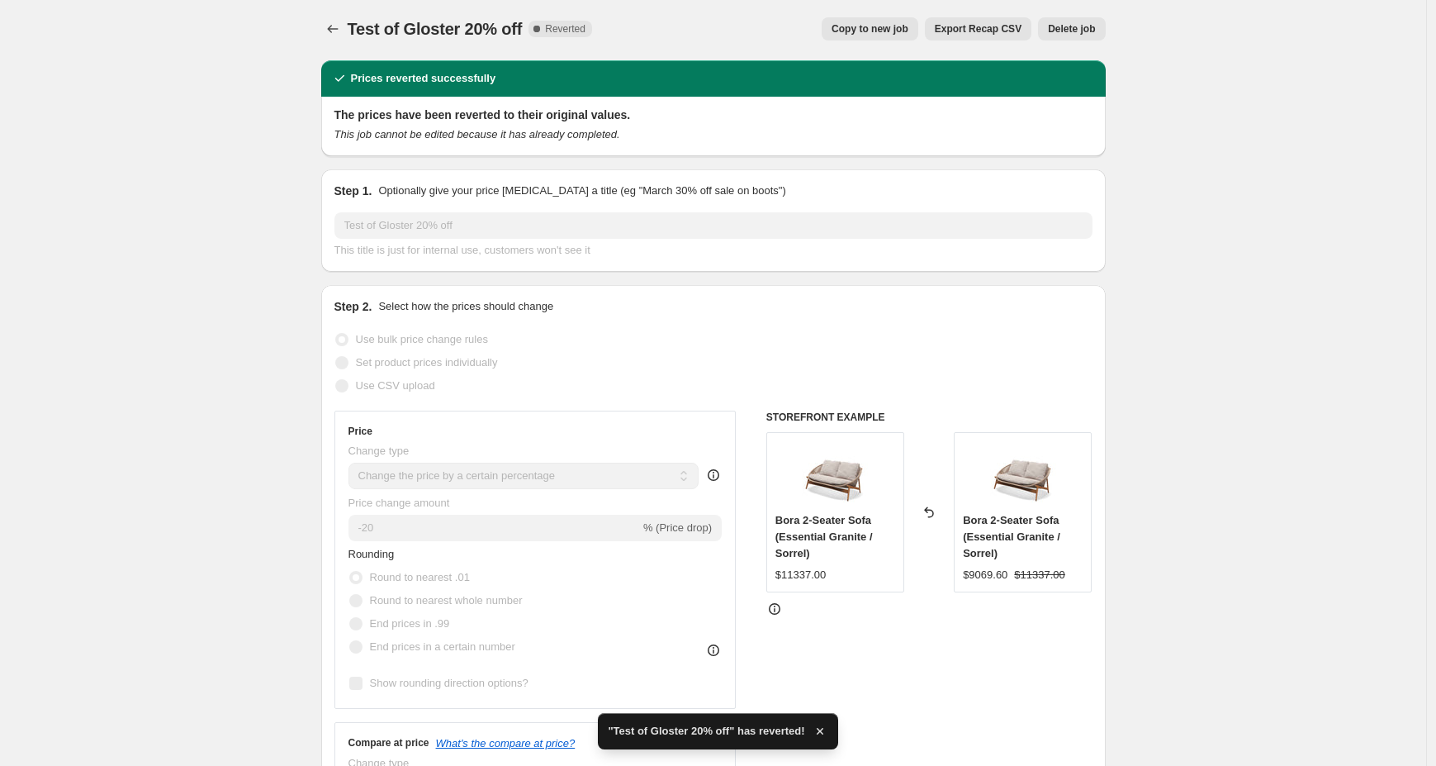
scroll to position [3, 0]
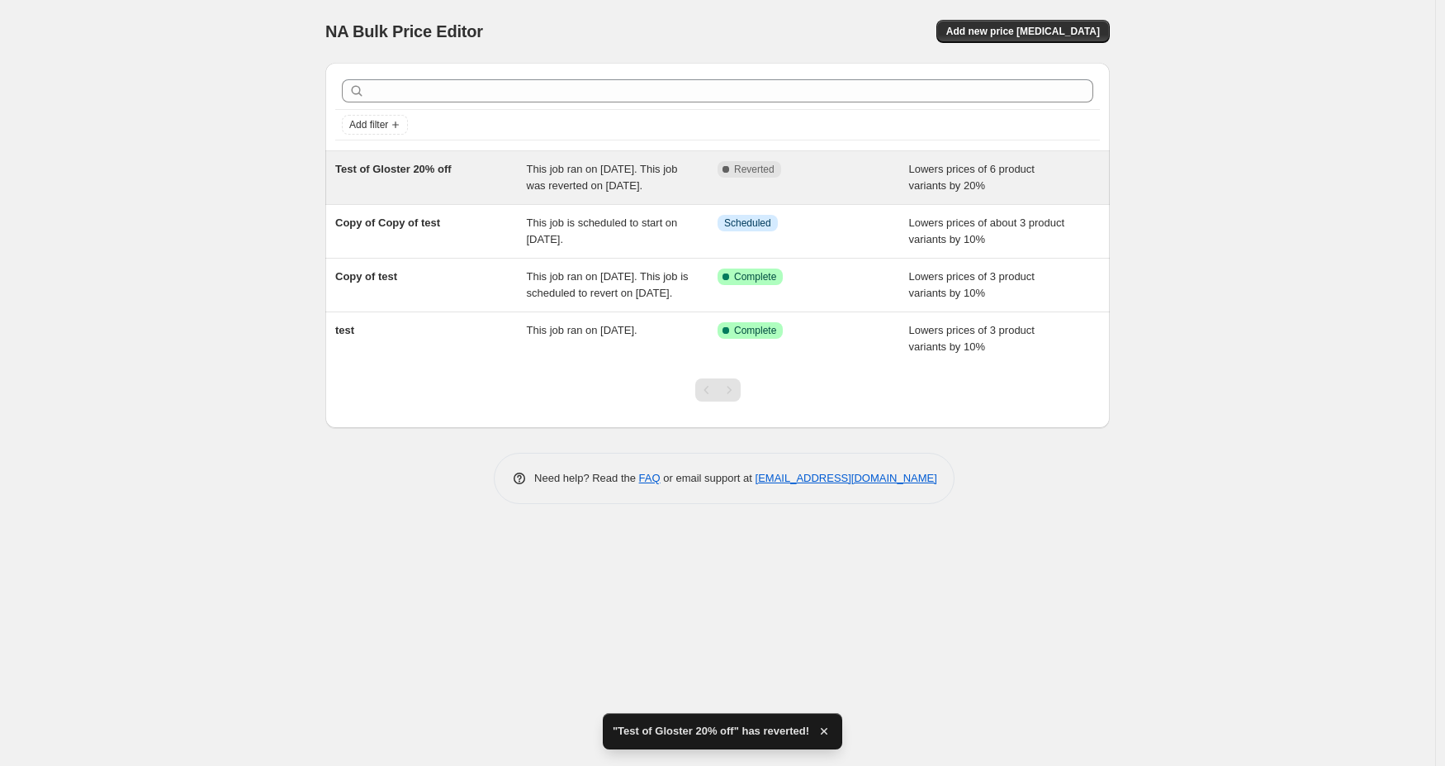
click at [472, 194] on div "Test of Gloster 20% off" at bounding box center [431, 177] width 192 height 33
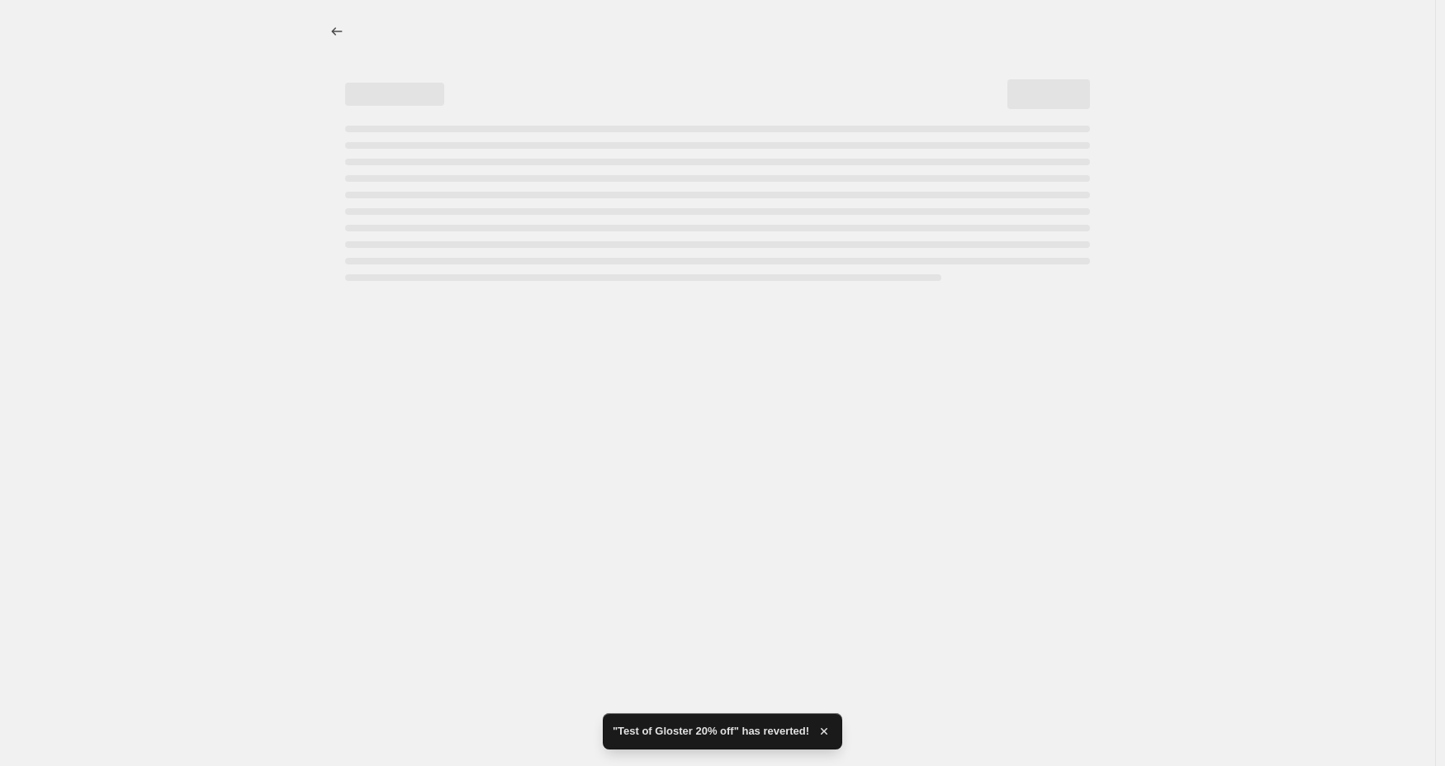
select select "percentage"
select select "tag"
